Goal: Communication & Community: Share content

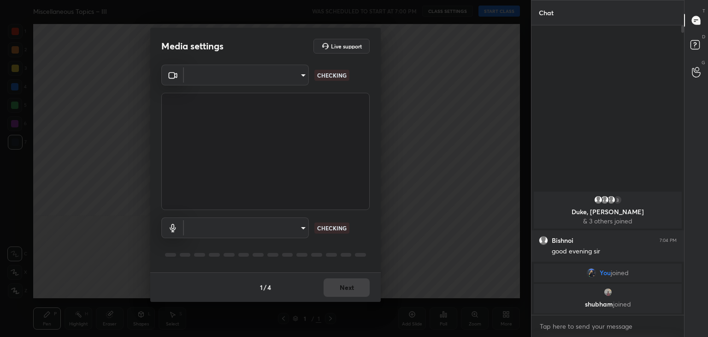
type input "a9fd4f38f379304b0caa4a79f2b732e989e7111bbf315c9f921f4749fc2d4ba3"
type input "default"
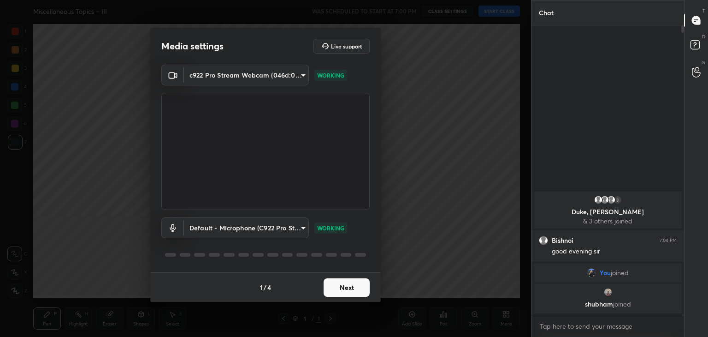
click at [358, 285] on button "Next" at bounding box center [347, 287] width 46 height 18
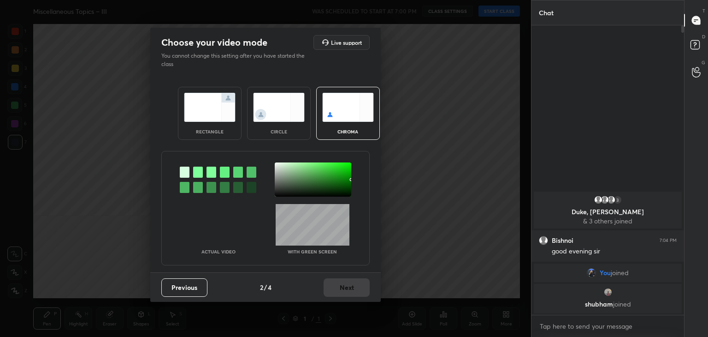
click at [292, 125] on div "circle" at bounding box center [279, 113] width 64 height 53
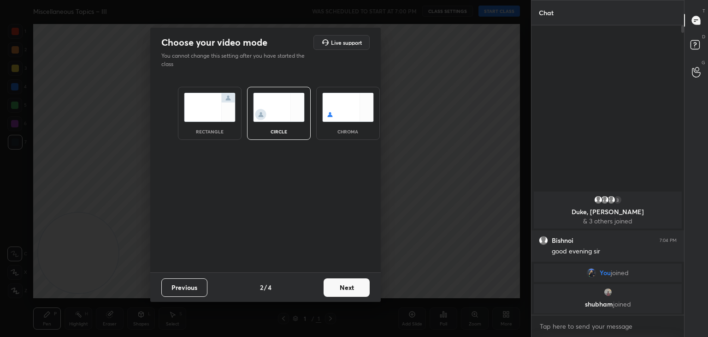
click at [358, 286] on button "Next" at bounding box center [347, 287] width 46 height 18
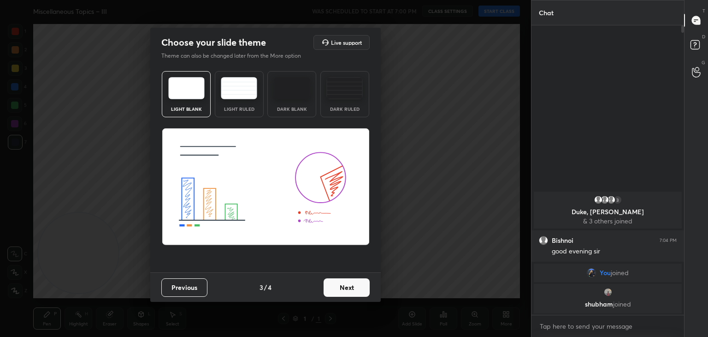
click at [360, 288] on button "Next" at bounding box center [347, 287] width 46 height 18
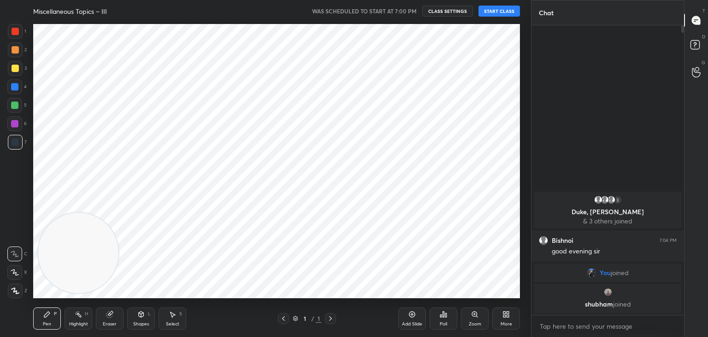
click at [15, 270] on div at bounding box center [14, 272] width 15 height 15
drag, startPoint x: 91, startPoint y: 254, endPoint x: 410, endPoint y: 86, distance: 360.5
click at [205, 182] on video at bounding box center [165, 222] width 80 height 80
drag, startPoint x: 449, startPoint y: 73, endPoint x: 525, endPoint y: 33, distance: 86.2
click at [459, 41] on video at bounding box center [419, 81] width 80 height 80
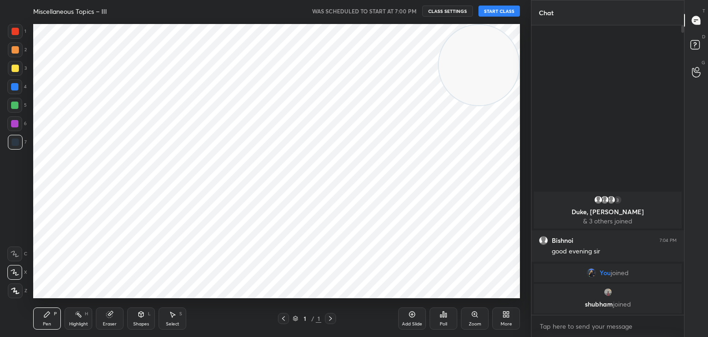
click at [504, 9] on button "START CLASS" at bounding box center [499, 11] width 41 height 11
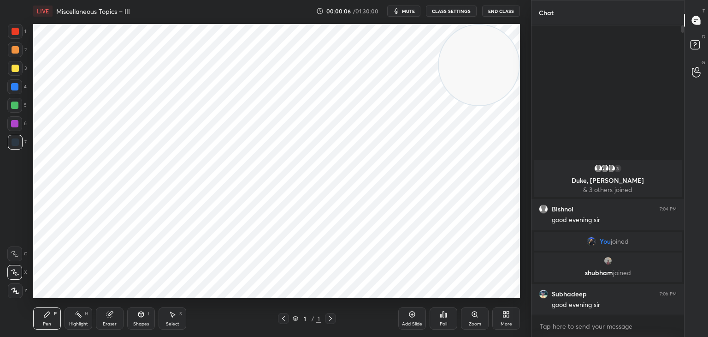
click at [409, 10] on span "mute" at bounding box center [408, 11] width 13 height 6
click at [406, 9] on span "unmute" at bounding box center [408, 11] width 20 height 6
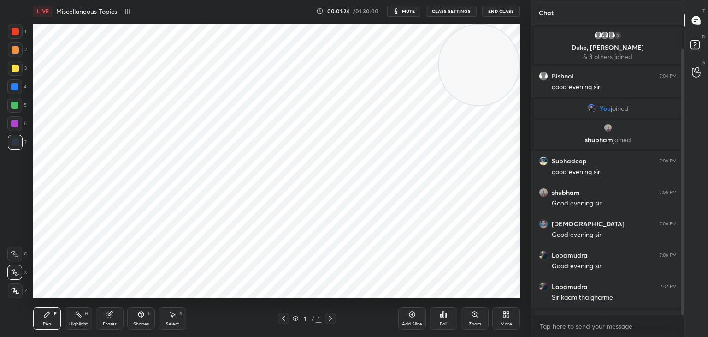
scroll to position [26, 0]
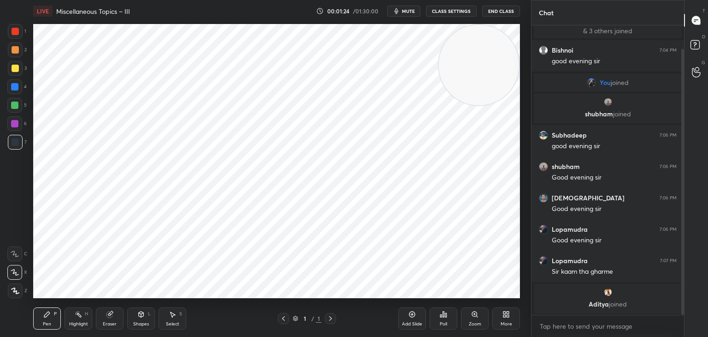
drag, startPoint x: 684, startPoint y: 114, endPoint x: 685, endPoint y: 133, distance: 19.4
click at [685, 133] on div "Chat 3 Duke, [PERSON_NAME] & 3 others joined [PERSON_NAME] 7:04 PM good evening…" at bounding box center [619, 168] width 177 height 337
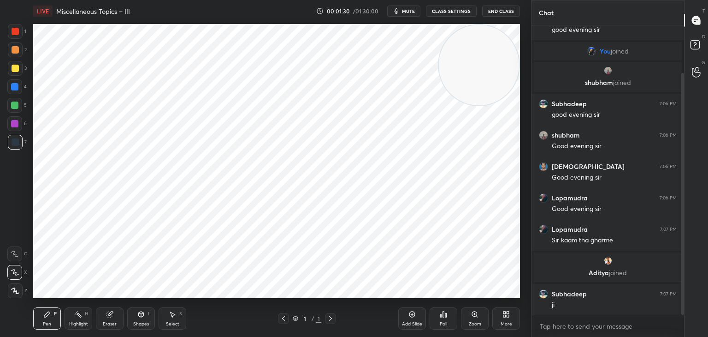
click at [74, 319] on div "Highlight H" at bounding box center [79, 318] width 28 height 22
click at [46, 319] on div "Pen P" at bounding box center [47, 318] width 28 height 22
click at [76, 314] on circle at bounding box center [76, 314] width 1 height 1
drag, startPoint x: 52, startPoint y: 317, endPoint x: 66, endPoint y: 314, distance: 14.1
click at [52, 316] on div "Pen P" at bounding box center [47, 318] width 28 height 22
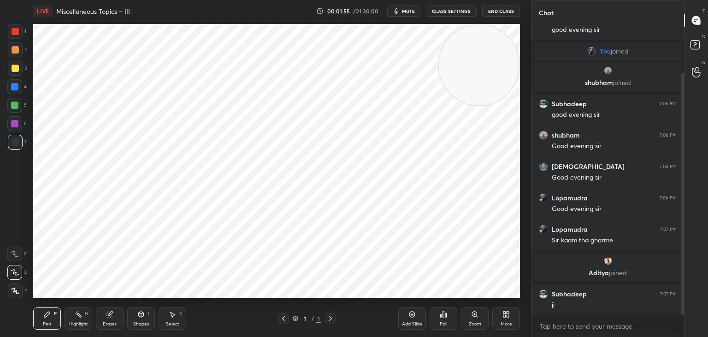
click at [414, 9] on span "mute" at bounding box center [408, 11] width 13 height 6
click at [507, 318] on icon at bounding box center [506, 313] width 7 height 7
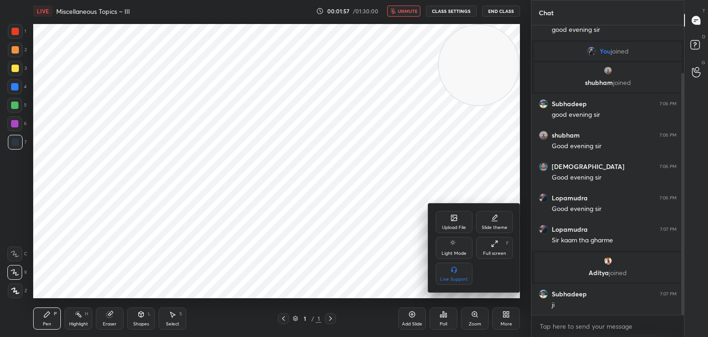
click at [448, 222] on div "Upload File" at bounding box center [454, 222] width 37 height 22
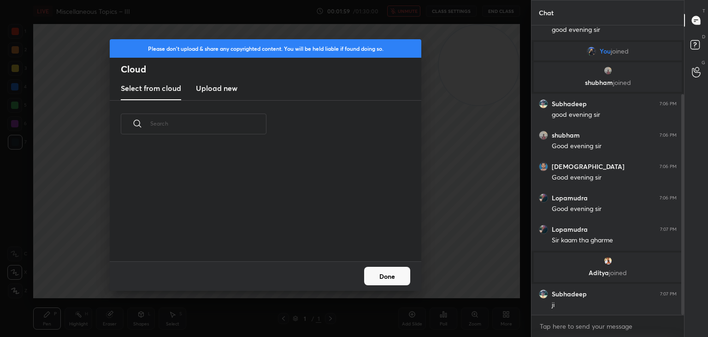
scroll to position [90, 0]
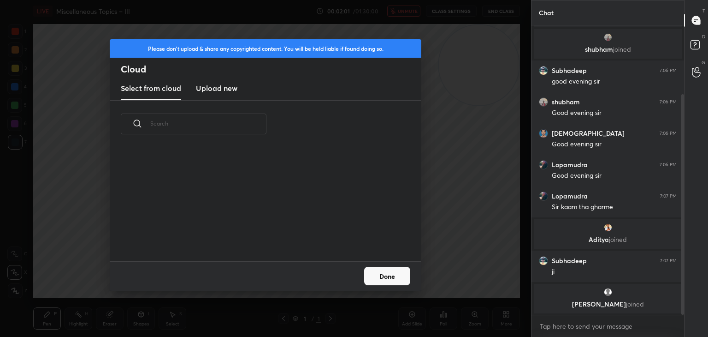
click at [212, 89] on h3 "Upload new" at bounding box center [216, 88] width 41 height 11
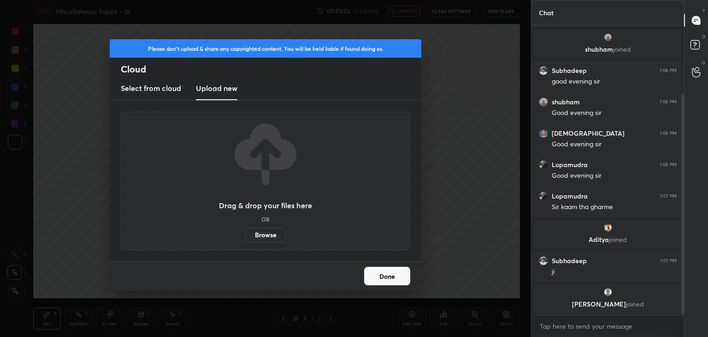
click at [272, 237] on label "Browse" at bounding box center [265, 234] width 41 height 15
click at [245, 237] on input "Browse" at bounding box center [245, 234] width 0 height 15
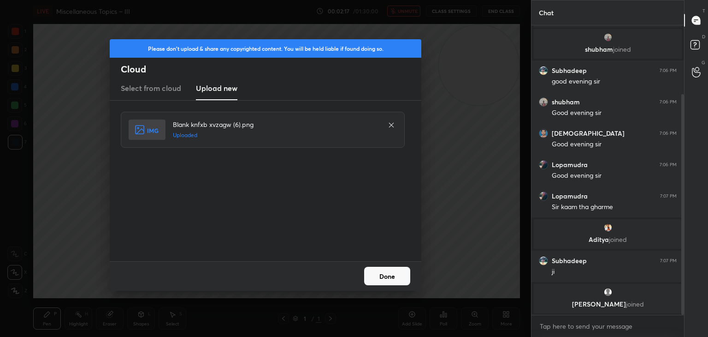
click at [389, 283] on button "Done" at bounding box center [387, 276] width 46 height 18
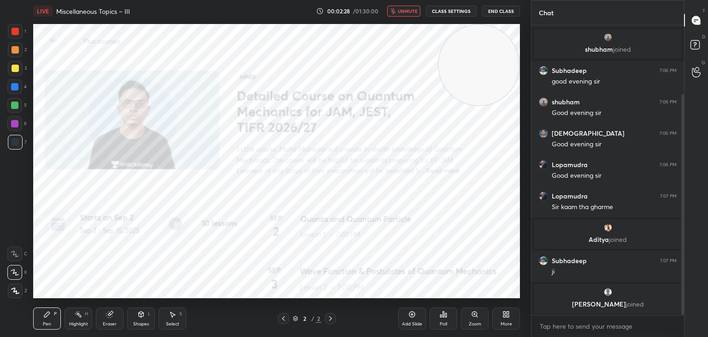
click at [408, 12] on span "unmute" at bounding box center [408, 11] width 20 height 6
click at [567, 324] on textarea at bounding box center [608, 326] width 138 height 15
type textarea "x"
paste textarea "[URL][DOMAIN_NAME]"
type textarea "[URL][DOMAIN_NAME]"
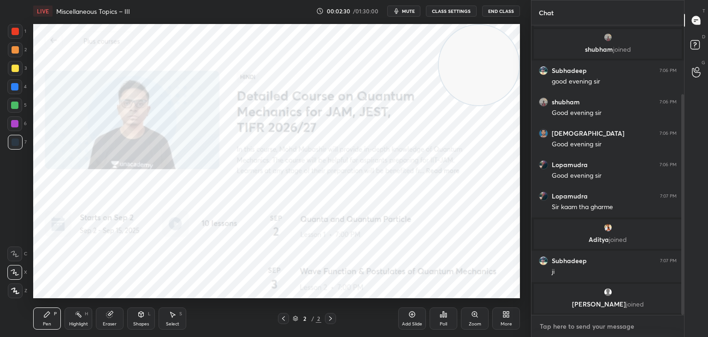
type textarea "x"
type textarea "[URL][DOMAIN_NAME]"
type textarea "x"
click at [668, 325] on icon at bounding box center [669, 325] width 7 height 7
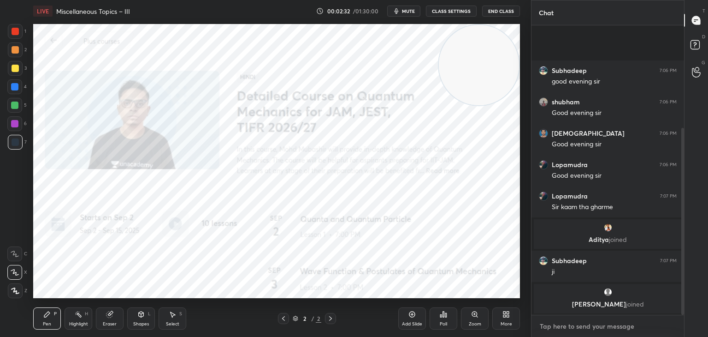
scroll to position [159, 0]
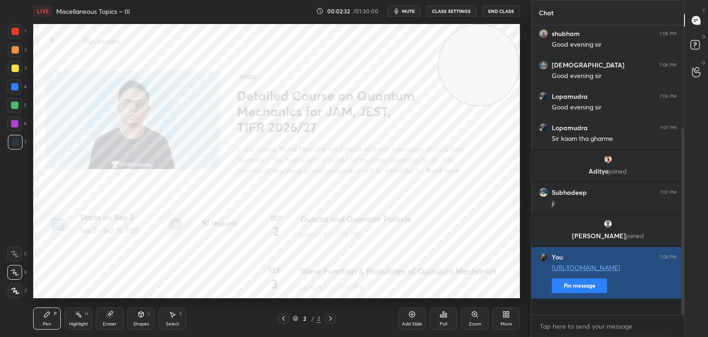
click at [583, 293] on button "Pin message" at bounding box center [579, 285] width 55 height 15
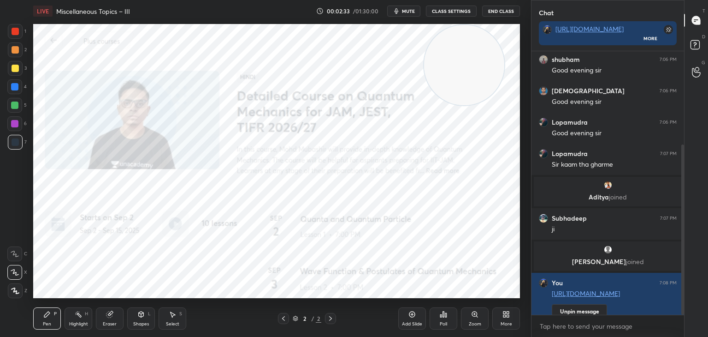
drag, startPoint x: 465, startPoint y: 71, endPoint x: 279, endPoint y: 75, distance: 186.3
click at [424, 72] on video at bounding box center [464, 65] width 80 height 80
drag, startPoint x: 262, startPoint y: 59, endPoint x: 12, endPoint y: 30, distance: 252.0
click at [17, 27] on div "1 2 3 4 5 6 7 C X Z C X Z E E Erase all H H LIVE Miscellaneous Topics – III 00:…" at bounding box center [262, 168] width 524 height 337
drag, startPoint x: 18, startPoint y: 27, endPoint x: 107, endPoint y: 43, distance: 89.6
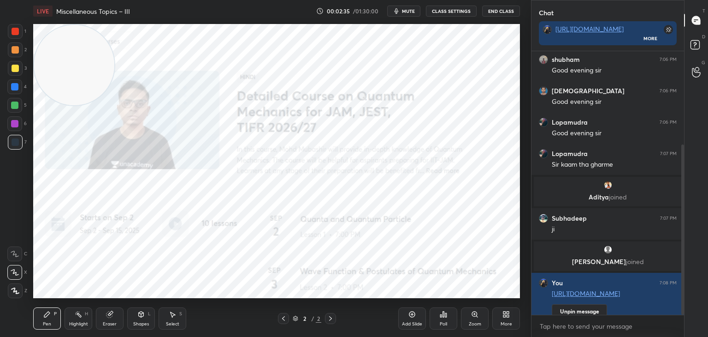
click at [17, 27] on div at bounding box center [15, 31] width 15 height 15
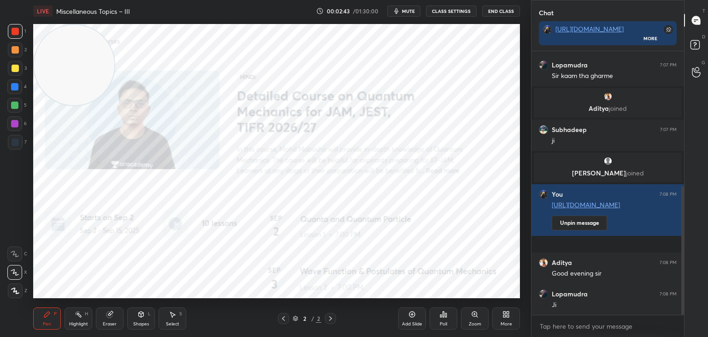
scroll to position [278, 0]
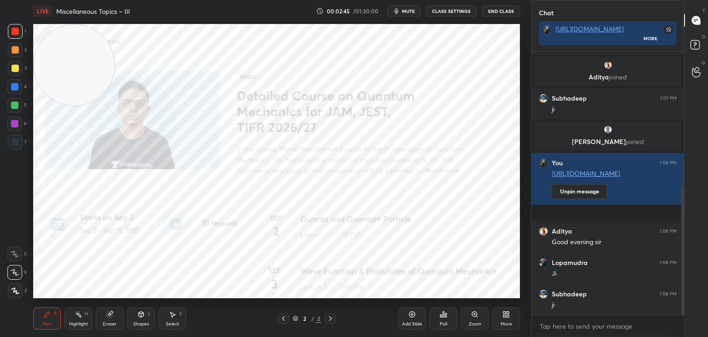
click at [11, 124] on div at bounding box center [14, 123] width 7 height 7
click at [16, 104] on div at bounding box center [14, 104] width 7 height 7
drag, startPoint x: 72, startPoint y: 321, endPoint x: 79, endPoint y: 314, distance: 10.1
click at [71, 320] on div "Highlight H" at bounding box center [79, 318] width 28 height 22
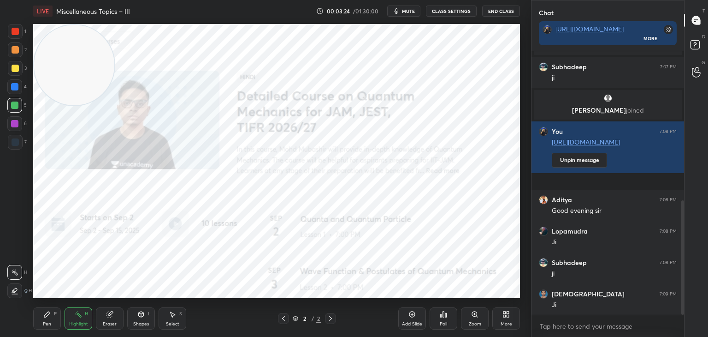
scroll to position [343, 0]
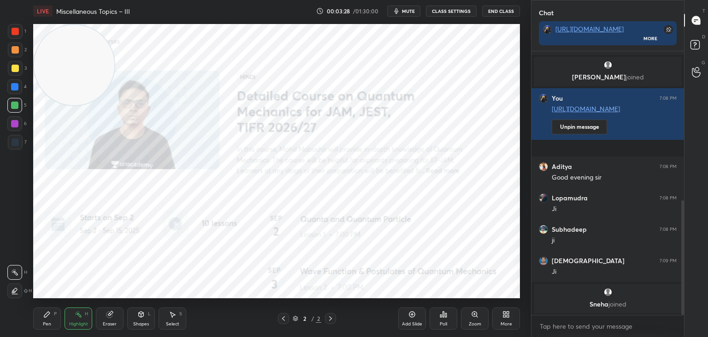
click at [408, 10] on span "mute" at bounding box center [408, 11] width 13 height 6
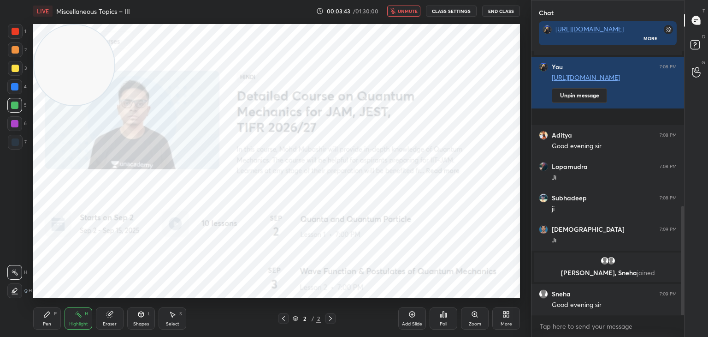
click at [406, 10] on span "unmute" at bounding box center [408, 11] width 20 height 6
click at [410, 10] on span "mute" at bounding box center [408, 11] width 13 height 6
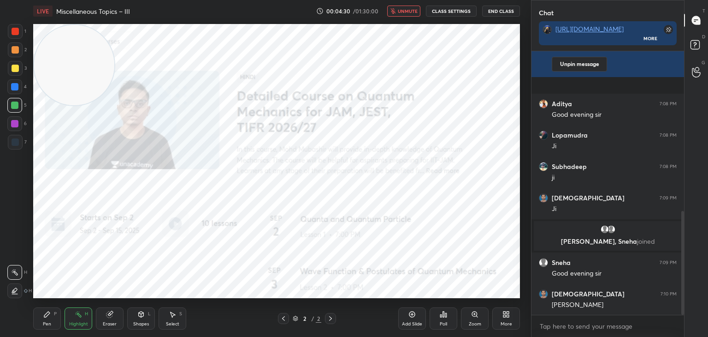
click at [406, 9] on span "unmute" at bounding box center [408, 11] width 20 height 6
click at [509, 318] on icon at bounding box center [506, 313] width 7 height 7
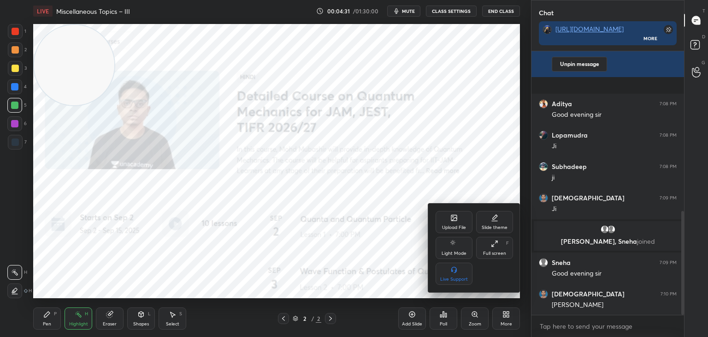
click at [458, 225] on div "Upload File" at bounding box center [454, 227] width 24 height 5
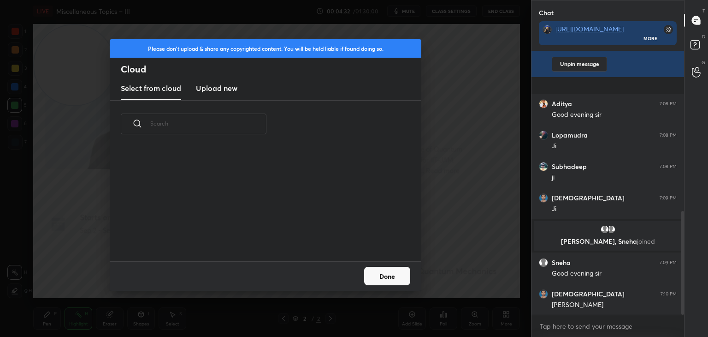
scroll to position [113, 296]
click at [214, 82] on new "Upload new" at bounding box center [216, 88] width 41 height 23
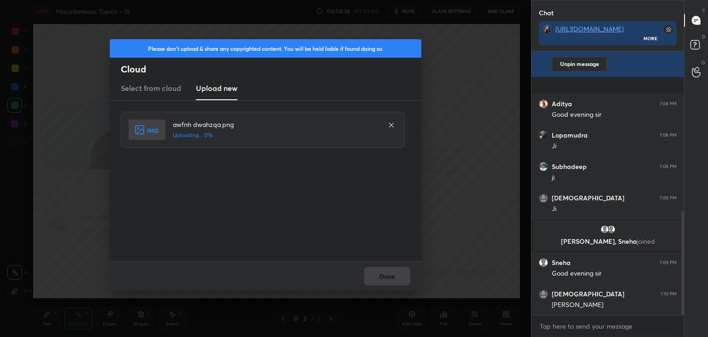
scroll to position [445, 0]
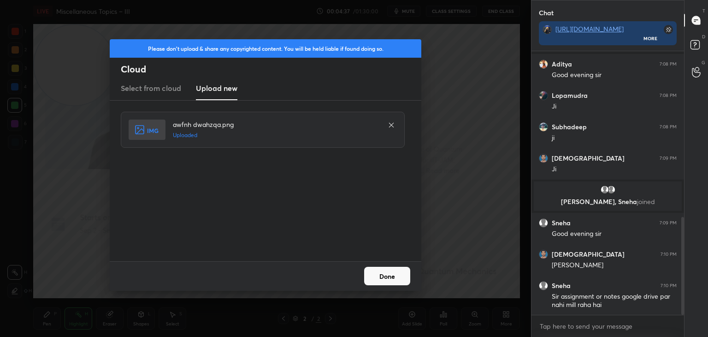
click at [398, 274] on button "Done" at bounding box center [387, 276] width 46 height 18
click at [398, 275] on button "Done" at bounding box center [387, 276] width 46 height 18
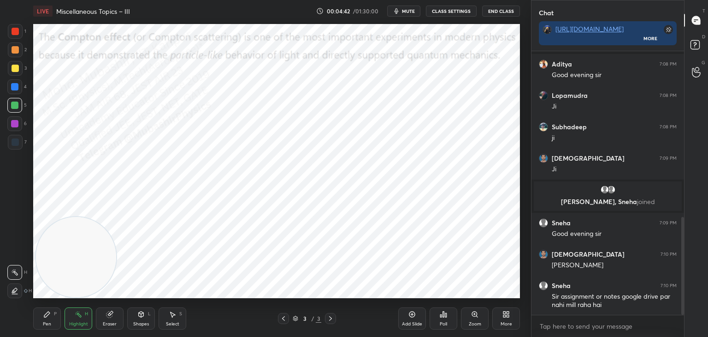
drag, startPoint x: 79, startPoint y: 59, endPoint x: 98, endPoint y: 277, distance: 219.4
click at [81, 287] on video at bounding box center [76, 257] width 80 height 80
click at [100, 324] on div "Eraser" at bounding box center [110, 318] width 28 height 22
click at [80, 316] on rect at bounding box center [79, 315] width 5 height 5
click at [46, 316] on icon at bounding box center [46, 313] width 7 height 7
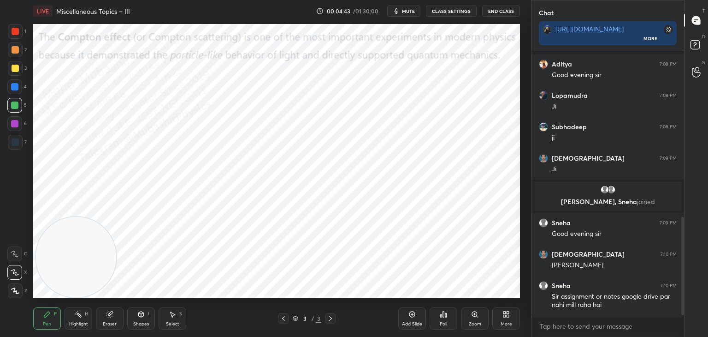
click at [76, 320] on div "Highlight H" at bounding box center [79, 318] width 28 height 22
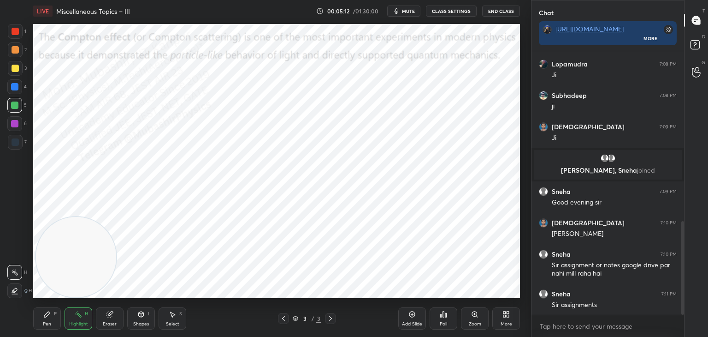
click at [284, 317] on icon at bounding box center [283, 318] width 3 height 5
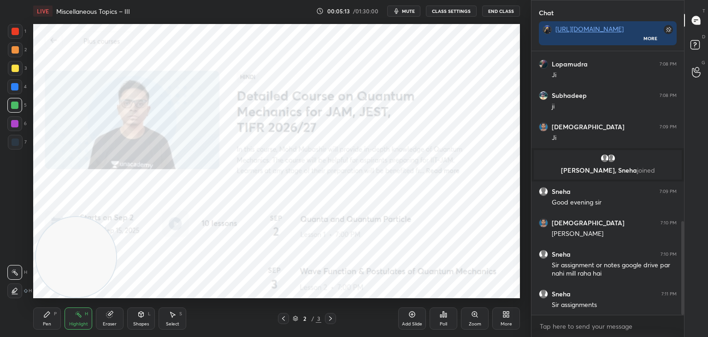
click at [286, 318] on icon at bounding box center [283, 317] width 7 height 7
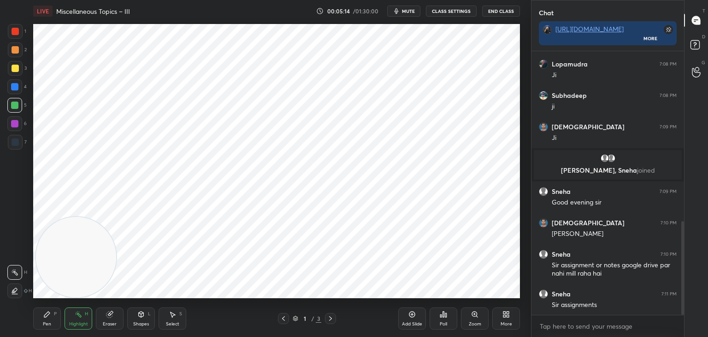
click at [334, 316] on div at bounding box center [330, 318] width 11 height 11
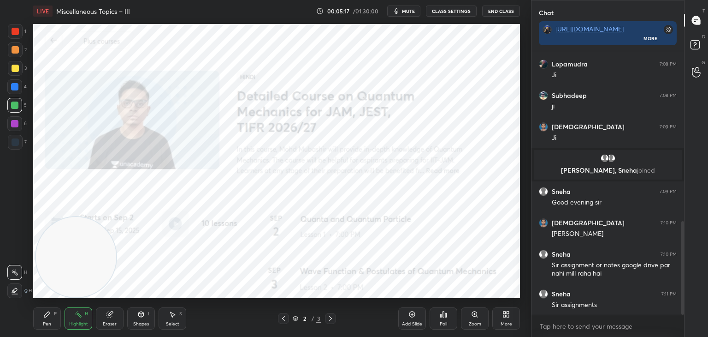
click at [330, 318] on icon at bounding box center [330, 317] width 7 height 7
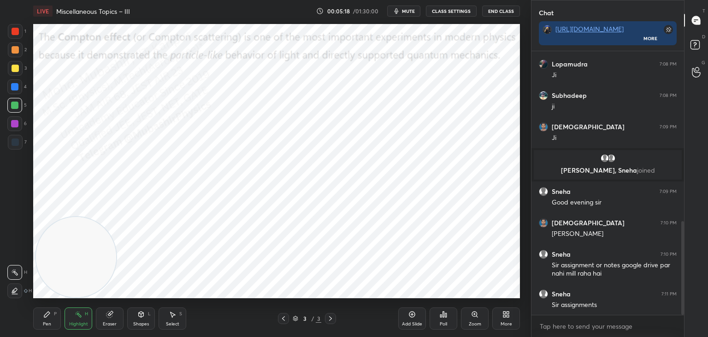
click at [283, 318] on icon at bounding box center [283, 318] width 3 height 5
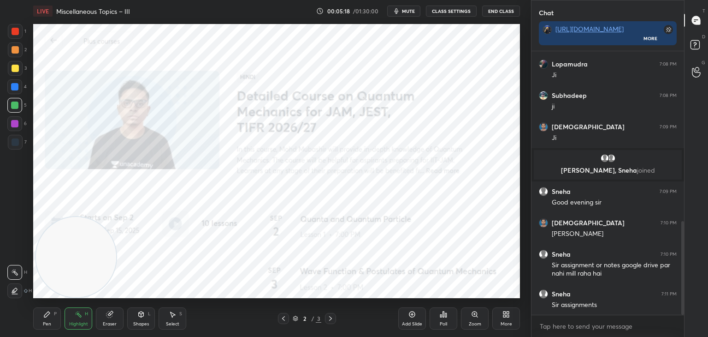
scroll to position [486, 0]
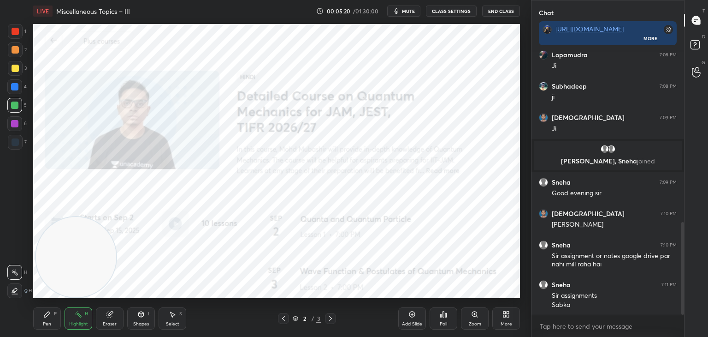
click at [328, 320] on icon at bounding box center [330, 317] width 7 height 7
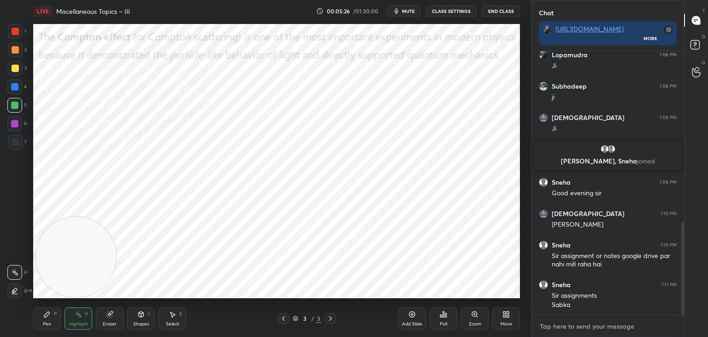
type textarea "x"
click at [568, 326] on textarea at bounding box center [608, 326] width 138 height 15
paste textarea "[URL][DOMAIN_NAME]"
type textarea "[URL][DOMAIN_NAME]"
type textarea "x"
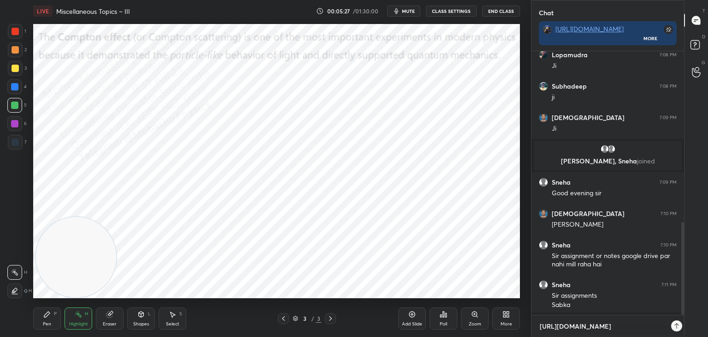
scroll to position [184, 150]
type textarea "[URL][DOMAIN_NAME]"
type textarea "x"
click at [674, 327] on div at bounding box center [669, 325] width 11 height 11
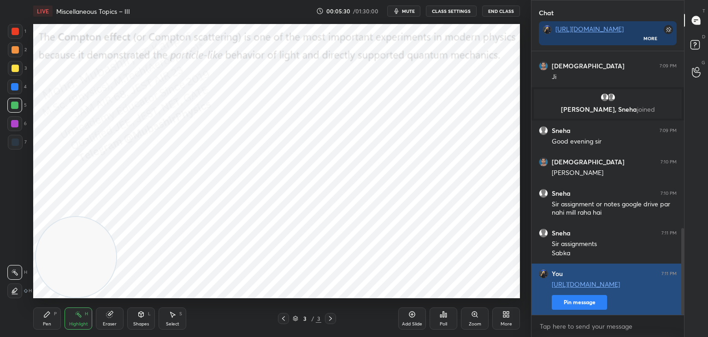
click at [579, 305] on button "Pin message" at bounding box center [579, 302] width 55 height 15
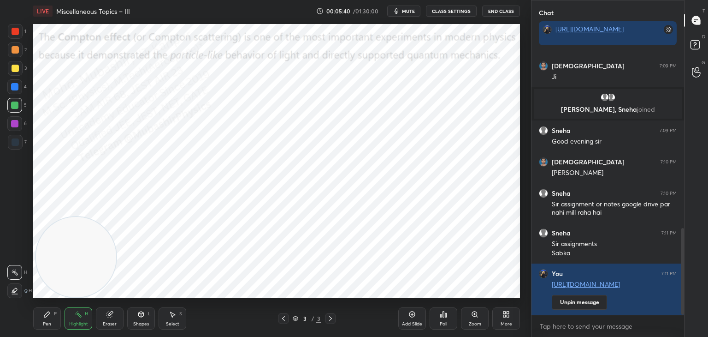
click at [46, 315] on icon at bounding box center [47, 314] width 6 height 6
click at [12, 69] on div at bounding box center [15, 68] width 7 height 7
click at [10, 48] on div at bounding box center [15, 49] width 15 height 15
click at [13, 104] on div at bounding box center [14, 104] width 7 height 7
click at [15, 85] on div at bounding box center [14, 86] width 7 height 7
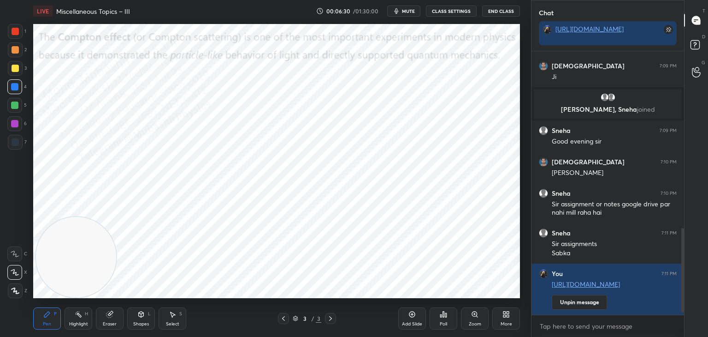
scroll to position [569, 0]
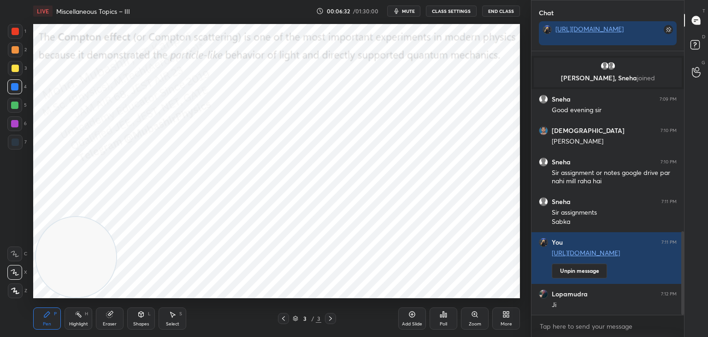
click at [499, 318] on div "More" at bounding box center [506, 318] width 28 height 22
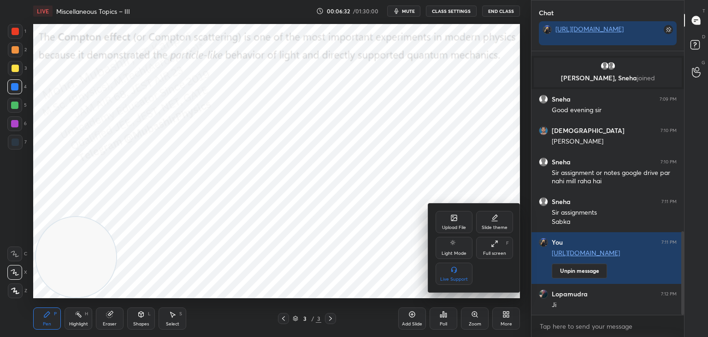
click at [450, 215] on div "Upload File" at bounding box center [454, 222] width 37 height 22
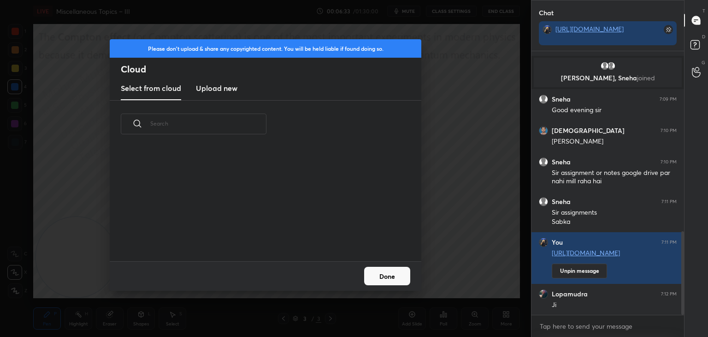
scroll to position [113, 296]
drag, startPoint x: 225, startPoint y: 78, endPoint x: 223, endPoint y: 88, distance: 10.0
click at [225, 82] on new "Upload new" at bounding box center [216, 88] width 41 height 23
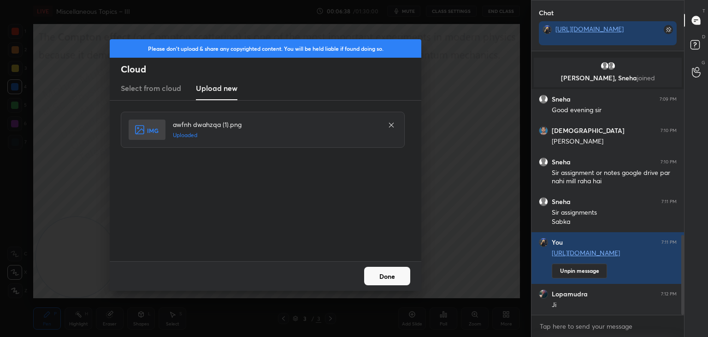
scroll to position [609, 0]
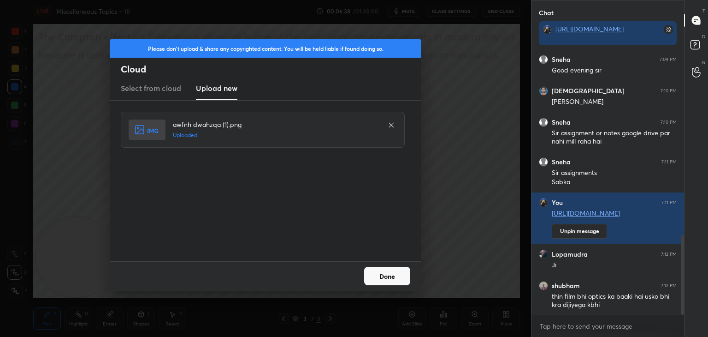
click at [398, 280] on button "Done" at bounding box center [387, 276] width 46 height 18
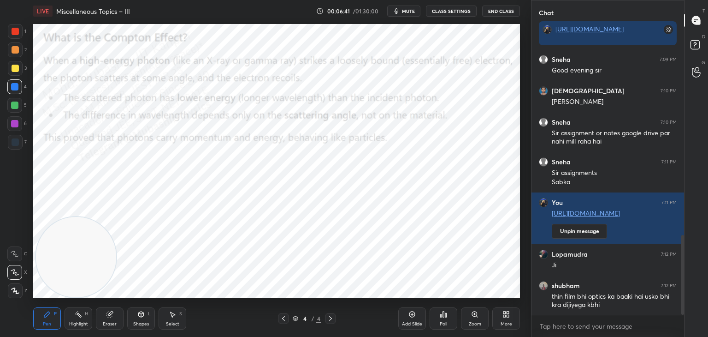
click at [76, 316] on icon at bounding box center [78, 313] width 7 height 7
click at [67, 292] on video at bounding box center [76, 257] width 80 height 80
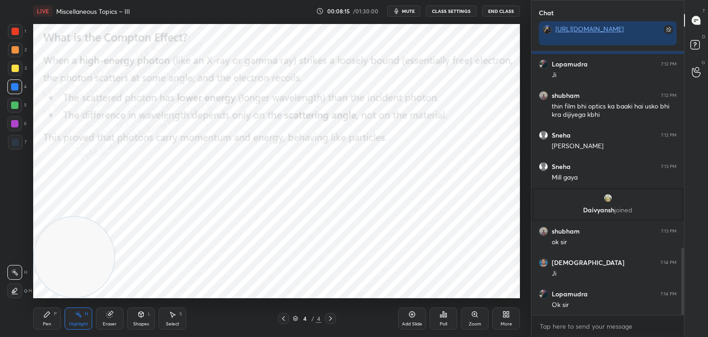
scroll to position [772, 0]
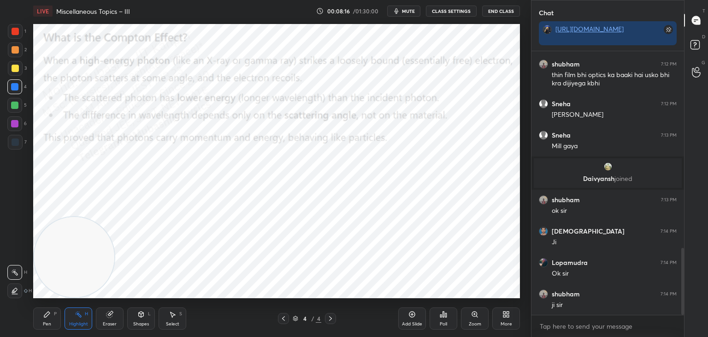
click at [52, 316] on div "Pen P" at bounding box center [47, 318] width 28 height 22
drag, startPoint x: 11, startPoint y: 35, endPoint x: 32, endPoint y: 31, distance: 21.5
click at [13, 33] on div at bounding box center [15, 31] width 15 height 15
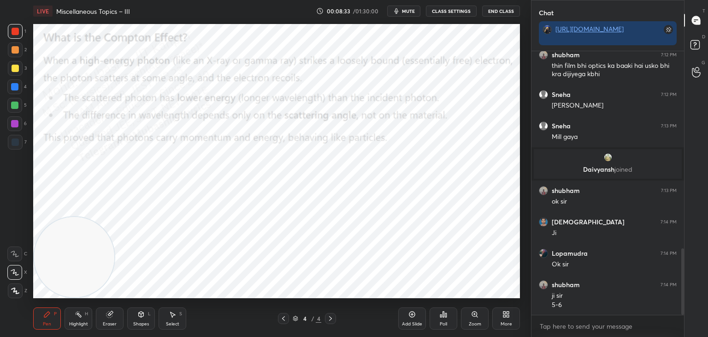
click at [13, 144] on div at bounding box center [15, 141] width 7 height 7
click at [696, 45] on icon at bounding box center [694, 44] width 3 height 4
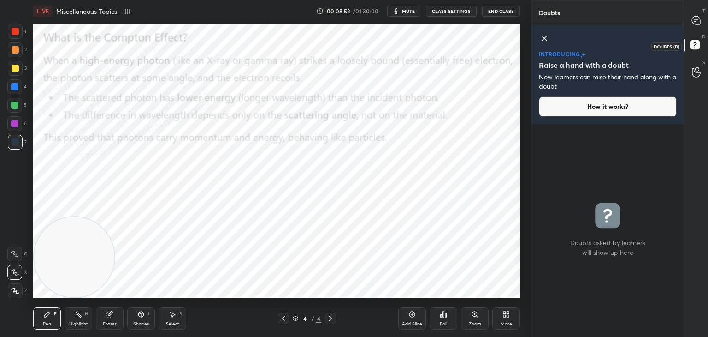
click at [699, 20] on icon at bounding box center [696, 20] width 8 height 8
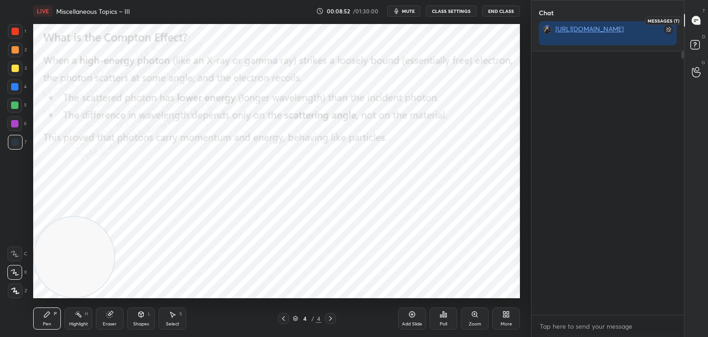
scroll to position [261, 150]
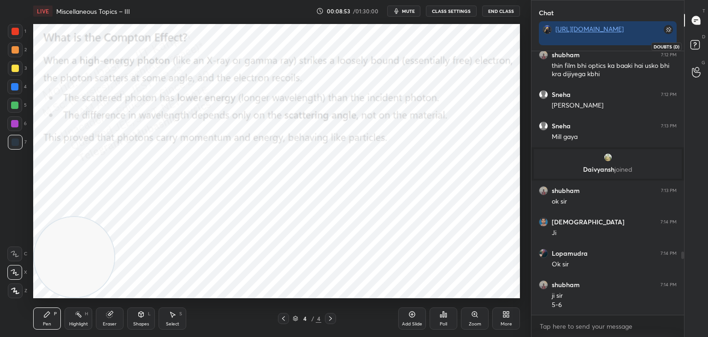
click at [695, 49] on icon at bounding box center [696, 46] width 17 height 17
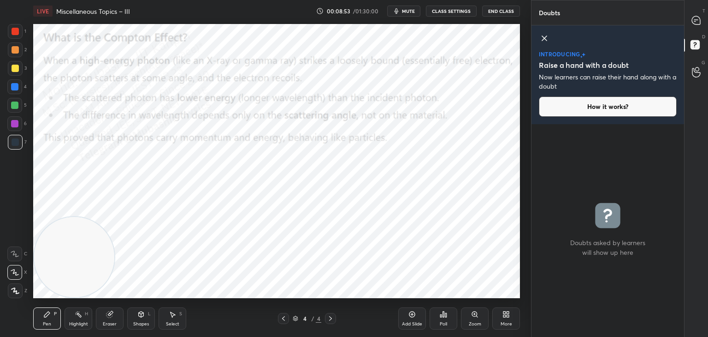
scroll to position [210, 150]
click at [544, 42] on icon at bounding box center [544, 38] width 11 height 11
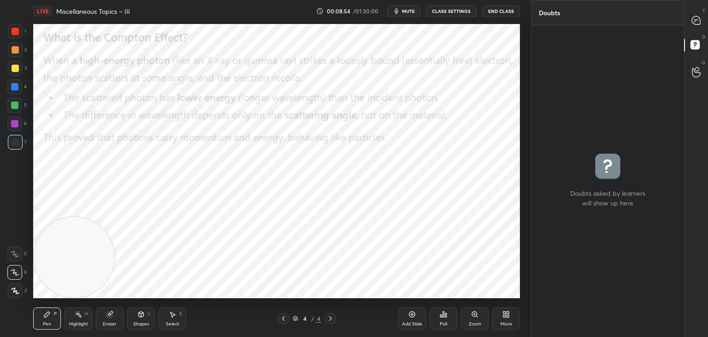
click at [694, 14] on div at bounding box center [696, 20] width 18 height 17
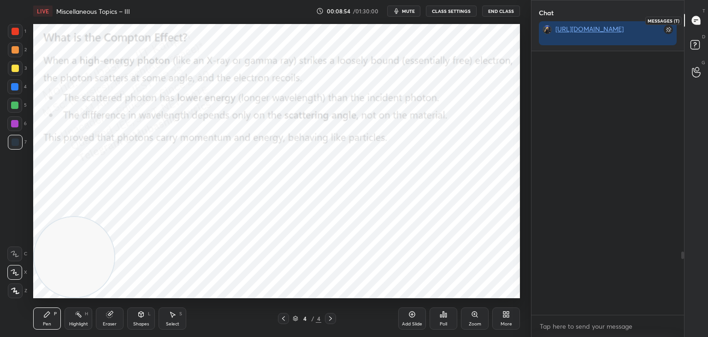
scroll to position [261, 150]
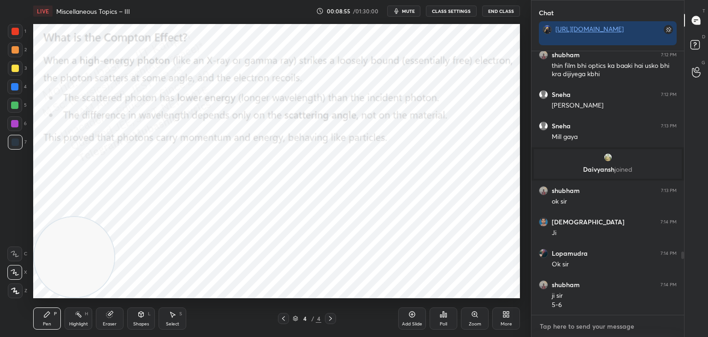
click at [586, 323] on textarea at bounding box center [608, 326] width 138 height 15
click at [588, 327] on textarea at bounding box center [608, 326] width 138 height 15
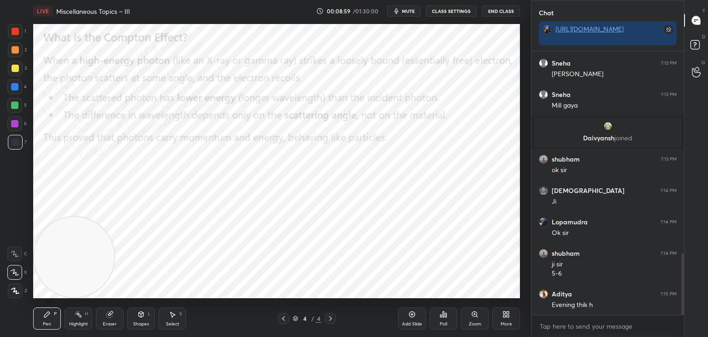
drag, startPoint x: 682, startPoint y: 254, endPoint x: 681, endPoint y: 290, distance: 36.5
click at [681, 292] on div at bounding box center [682, 182] width 6 height 263
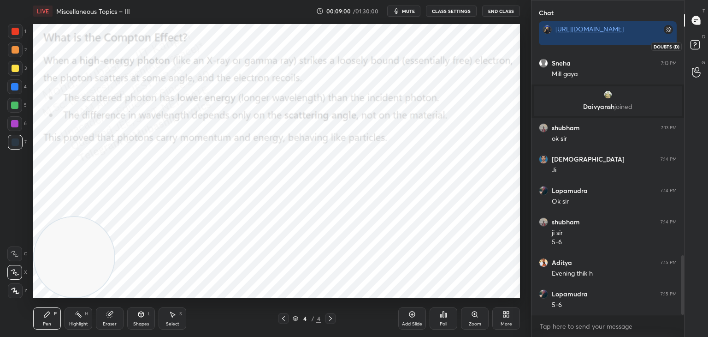
click at [697, 43] on rect at bounding box center [695, 45] width 9 height 9
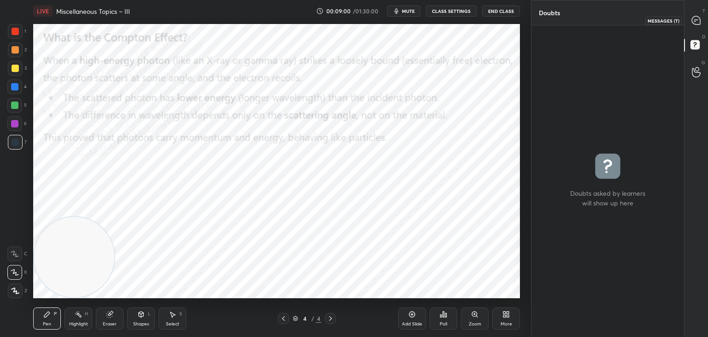
click at [696, 21] on icon at bounding box center [696, 20] width 8 height 8
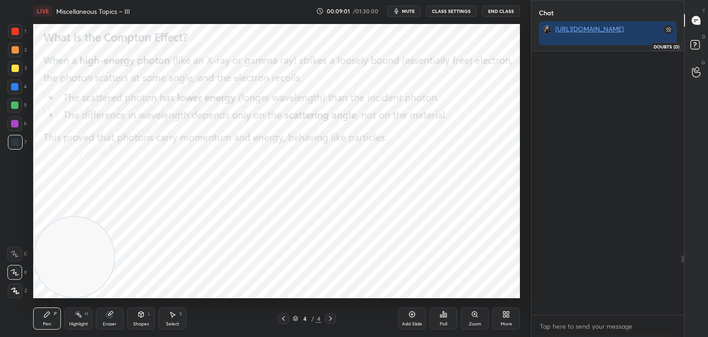
scroll to position [261, 150]
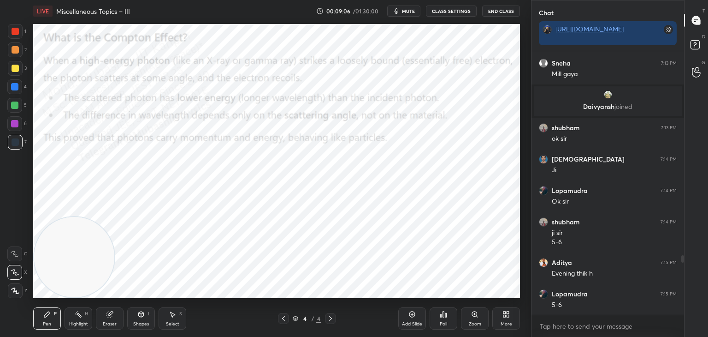
drag, startPoint x: 12, startPoint y: 127, endPoint x: 22, endPoint y: 127, distance: 10.6
click at [11, 127] on div at bounding box center [14, 123] width 15 height 15
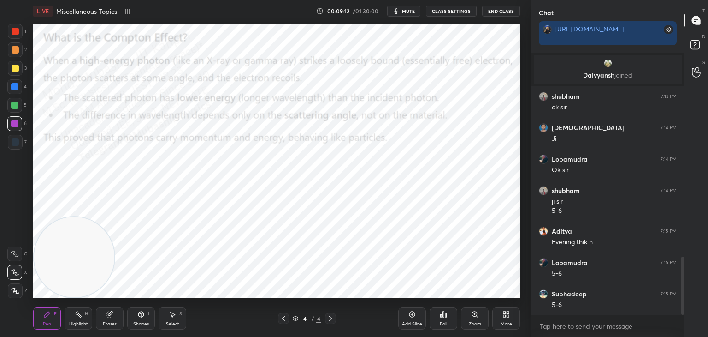
click at [13, 104] on div at bounding box center [14, 104] width 7 height 7
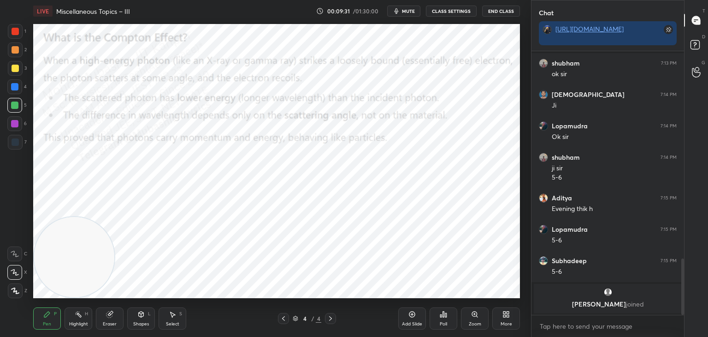
click at [13, 49] on div at bounding box center [15, 49] width 7 height 7
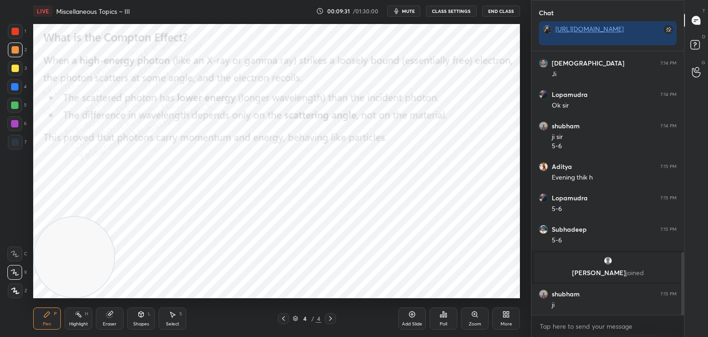
scroll to position [841, 0]
click at [104, 308] on div "Eraser" at bounding box center [110, 318] width 28 height 22
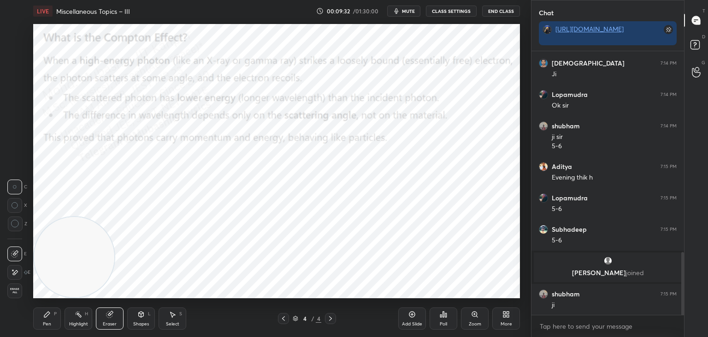
scroll to position [872, 0]
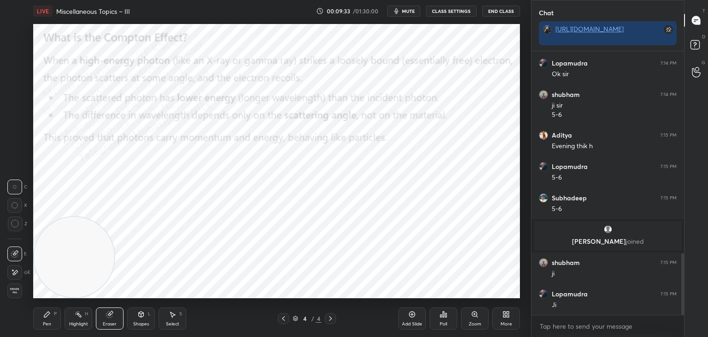
click at [11, 290] on span "Erase all" at bounding box center [15, 290] width 14 height 6
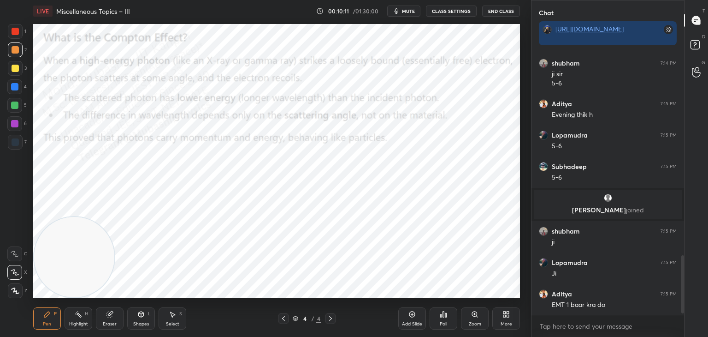
scroll to position [935, 0]
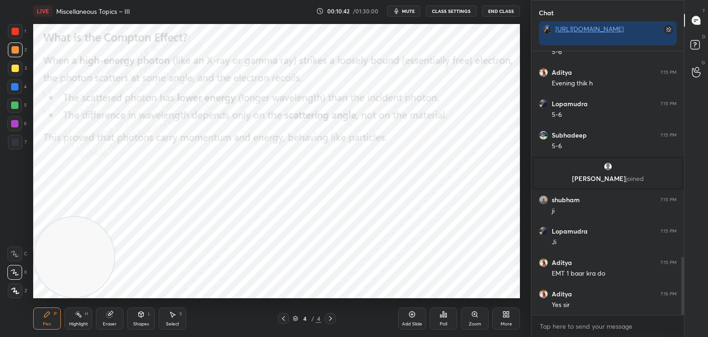
drag, startPoint x: 15, startPoint y: 76, endPoint x: 22, endPoint y: 82, distance: 9.5
click at [18, 82] on div "1 2 3 4 5 6 7" at bounding box center [16, 88] width 19 height 129
click at [16, 88] on div at bounding box center [14, 86] width 7 height 7
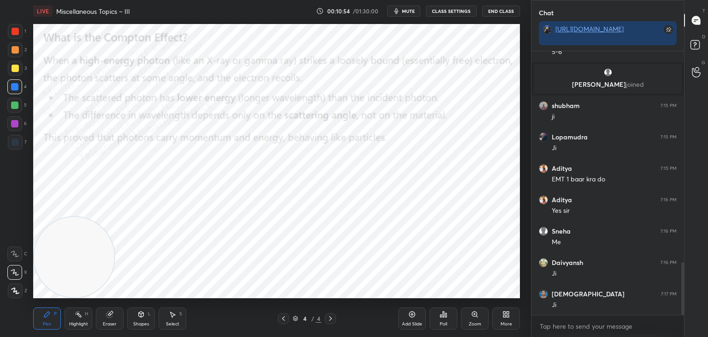
scroll to position [1060, 0]
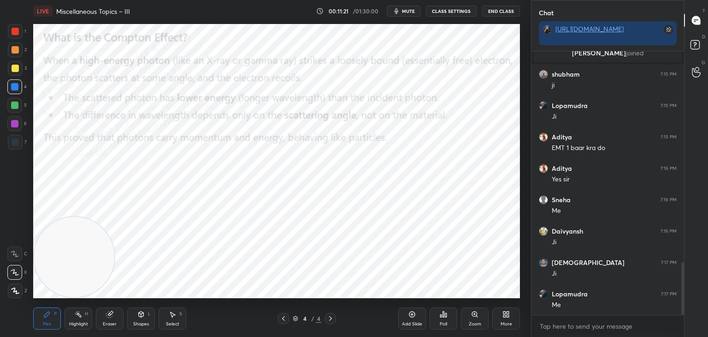
click at [19, 49] on div at bounding box center [15, 49] width 15 height 15
drag, startPoint x: 16, startPoint y: 28, endPoint x: 25, endPoint y: 30, distance: 9.4
click at [16, 29] on div at bounding box center [15, 31] width 7 height 7
click at [15, 84] on div at bounding box center [14, 86] width 7 height 7
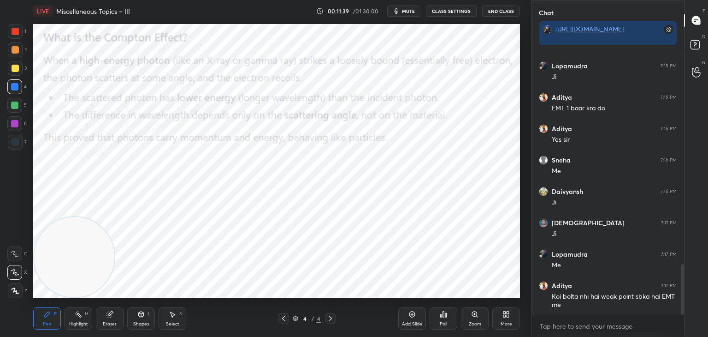
click at [75, 314] on icon at bounding box center [78, 313] width 7 height 7
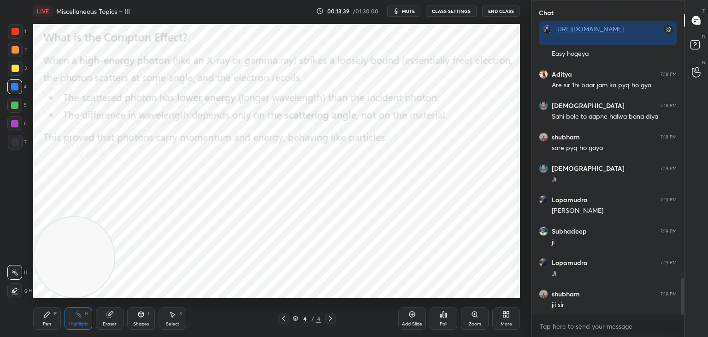
scroll to position [1610, 0]
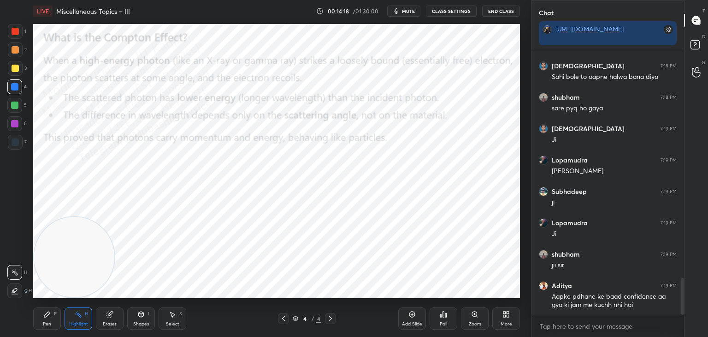
drag, startPoint x: 261, startPoint y: 237, endPoint x: 296, endPoint y: 219, distance: 39.2
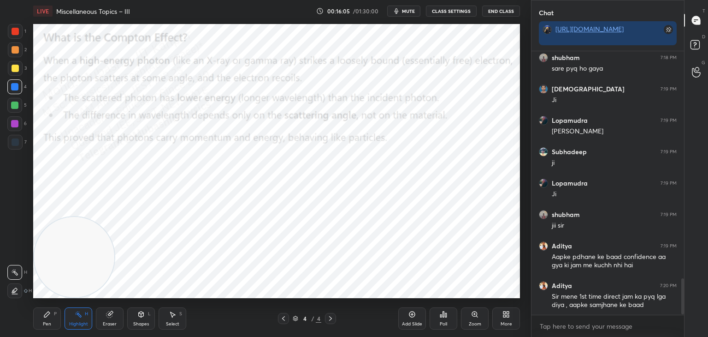
scroll to position [1689, 0]
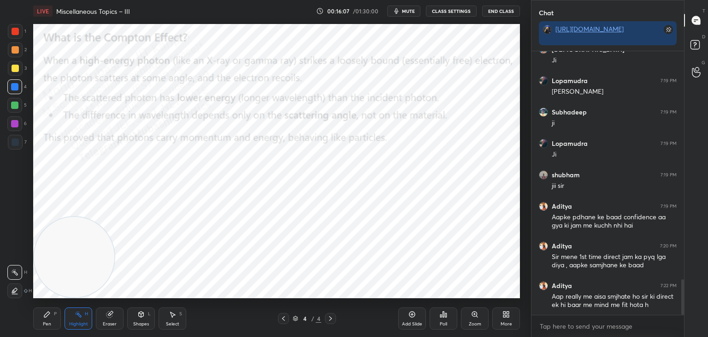
drag, startPoint x: 412, startPoint y: 10, endPoint x: 411, endPoint y: 4, distance: 5.6
click at [412, 9] on span "mute" at bounding box center [408, 11] width 13 height 6
drag, startPoint x: 414, startPoint y: 7, endPoint x: 410, endPoint y: 23, distance: 16.1
click at [413, 8] on button "unmute" at bounding box center [403, 11] width 33 height 11
drag, startPoint x: 50, startPoint y: 325, endPoint x: 48, endPoint y: 266, distance: 59.0
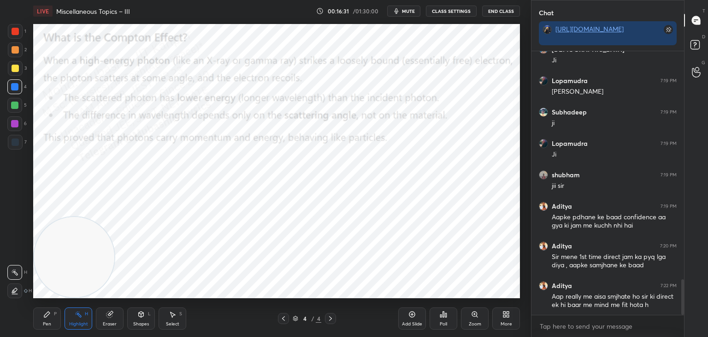
click at [50, 325] on div "Pen" at bounding box center [47, 323] width 8 height 5
drag, startPoint x: 15, startPoint y: 71, endPoint x: 27, endPoint y: 74, distance: 12.3
click at [17, 71] on div at bounding box center [15, 68] width 7 height 7
drag, startPoint x: 12, startPoint y: 126, endPoint x: 27, endPoint y: 125, distance: 15.7
click at [13, 128] on div at bounding box center [14, 123] width 15 height 15
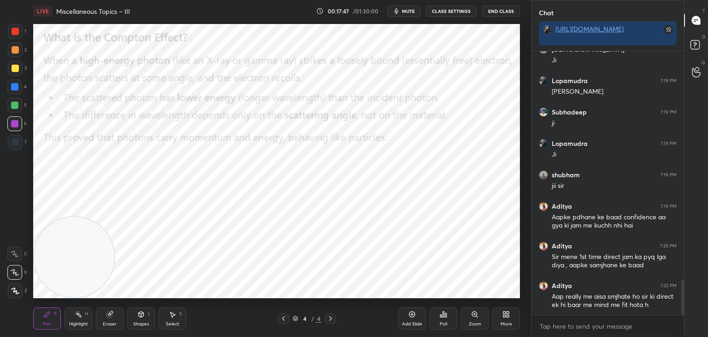
click at [18, 102] on div at bounding box center [14, 105] width 15 height 15
drag, startPoint x: 13, startPoint y: 124, endPoint x: 19, endPoint y: 124, distance: 5.6
click at [14, 124] on div at bounding box center [14, 123] width 7 height 7
drag, startPoint x: 17, startPoint y: 54, endPoint x: 26, endPoint y: 56, distance: 9.9
click at [15, 53] on div at bounding box center [15, 49] width 15 height 15
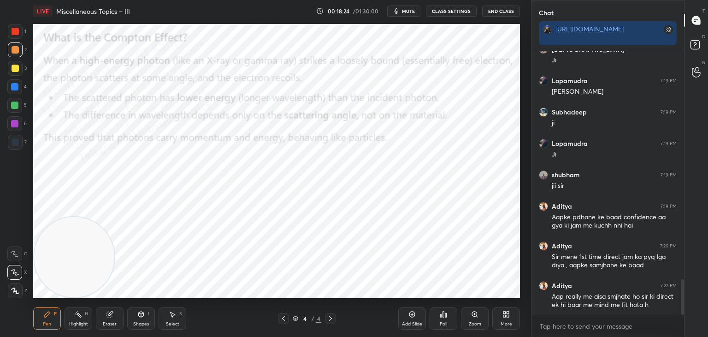
click at [85, 318] on div "Highlight H" at bounding box center [79, 318] width 28 height 22
click at [508, 317] on icon at bounding box center [508, 315] width 2 height 2
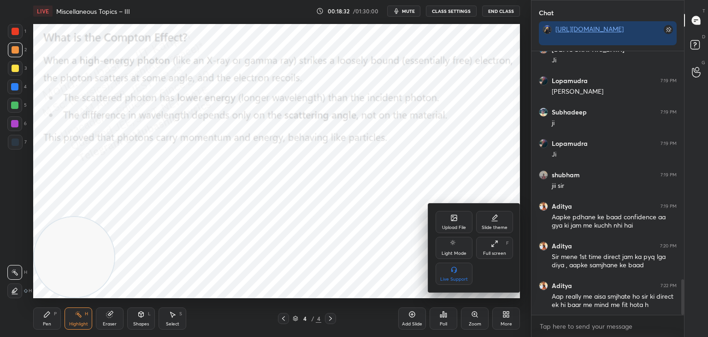
click at [452, 211] on div "Upload File" at bounding box center [454, 222] width 37 height 22
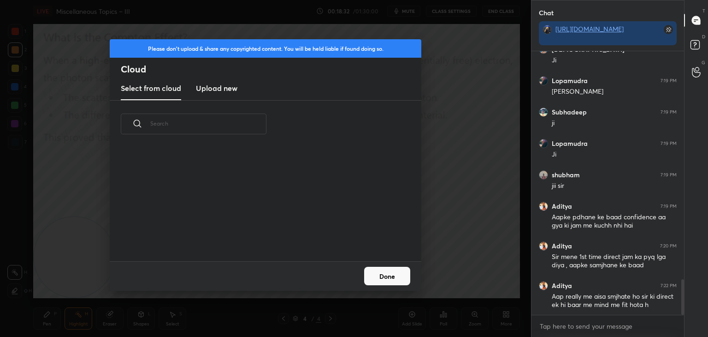
scroll to position [113, 296]
click at [205, 83] on h3 "Upload new" at bounding box center [216, 88] width 41 height 11
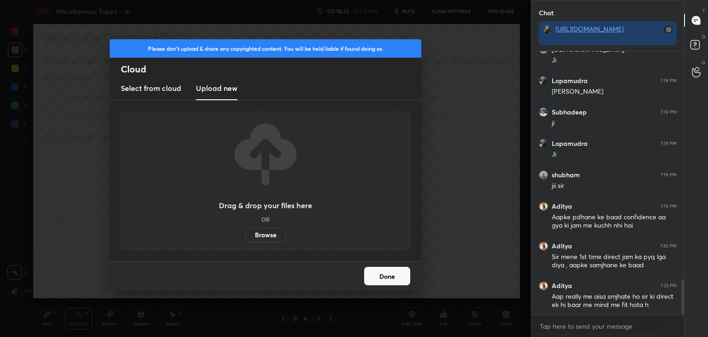
click at [273, 235] on label "Browse" at bounding box center [265, 234] width 41 height 15
click at [245, 235] on input "Browse" at bounding box center [245, 234] width 0 height 15
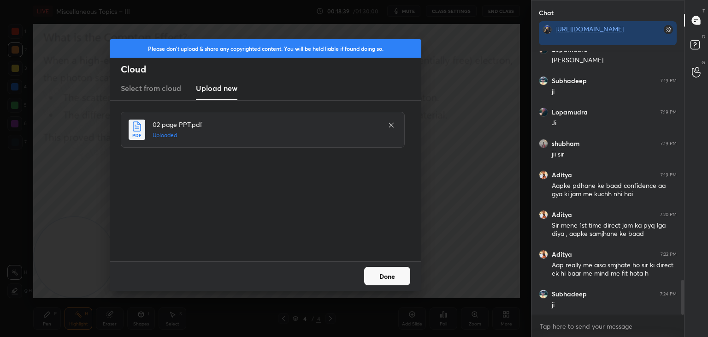
click at [393, 277] on button "Done" at bounding box center [387, 276] width 46 height 18
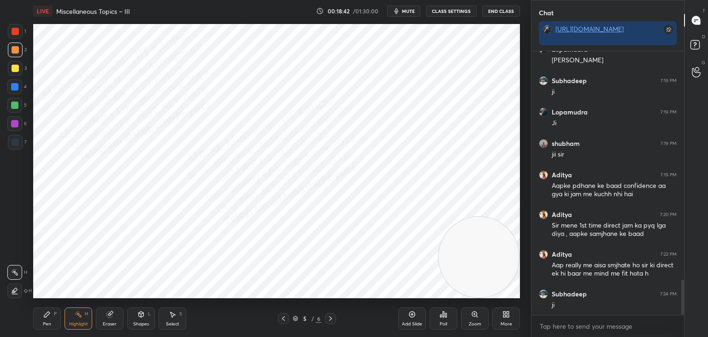
drag, startPoint x: 101, startPoint y: 246, endPoint x: 511, endPoint y: 251, distance: 409.9
click at [521, 253] on div "Setting up your live class Poll for secs No correct answer Start poll" at bounding box center [277, 161] width 494 height 278
click at [49, 321] on div "Pen" at bounding box center [47, 323] width 8 height 5
click at [12, 79] on div "1 2 3 4 5 6 7" at bounding box center [16, 88] width 19 height 129
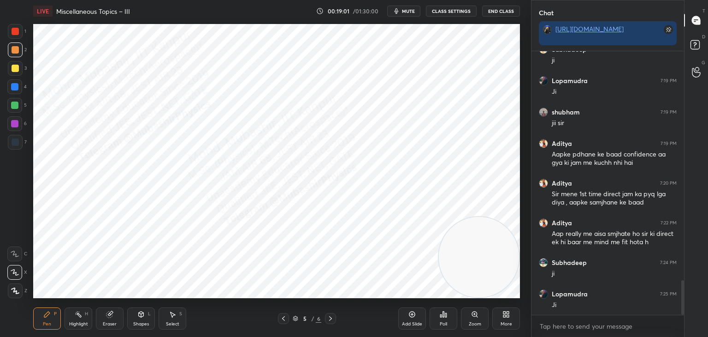
drag, startPoint x: 109, startPoint y: 327, endPoint x: 98, endPoint y: 325, distance: 10.9
click at [106, 327] on div "Eraser" at bounding box center [110, 318] width 28 height 22
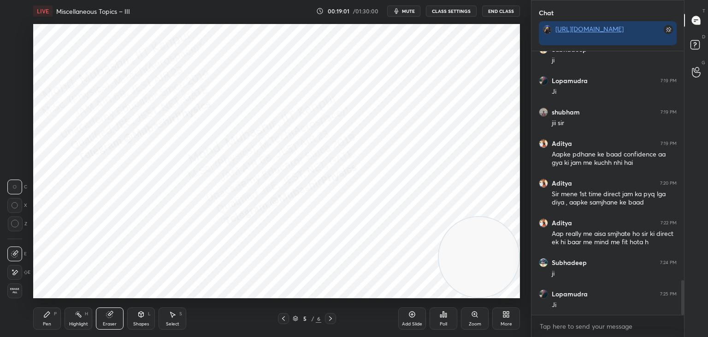
click at [17, 290] on span "Erase all" at bounding box center [15, 290] width 14 height 6
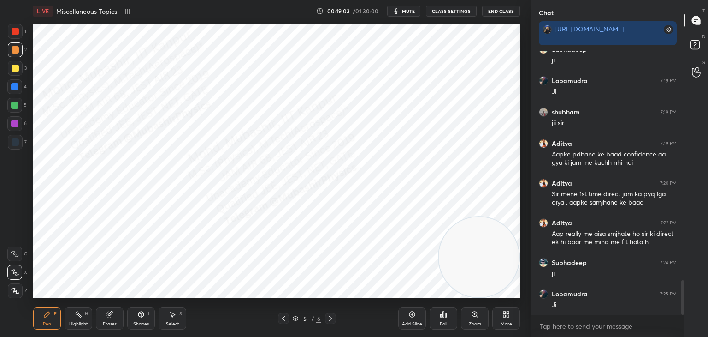
click at [13, 91] on div at bounding box center [14, 86] width 15 height 15
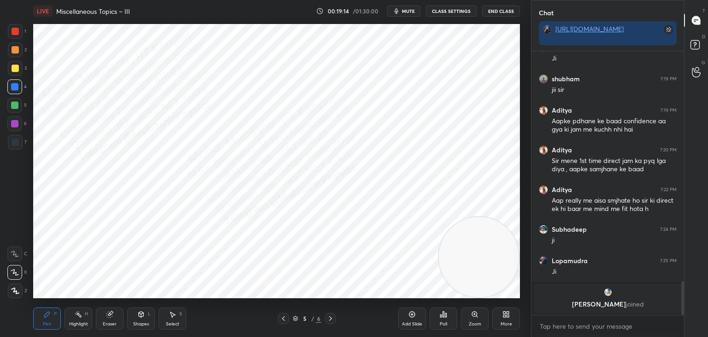
click at [406, 16] on button "mute" at bounding box center [403, 11] width 33 height 11
click at [411, 12] on span "unmute" at bounding box center [408, 11] width 20 height 6
drag, startPoint x: 17, startPoint y: 69, endPoint x: 24, endPoint y: 66, distance: 7.9
click at [17, 68] on div at bounding box center [15, 68] width 7 height 7
click at [16, 109] on div at bounding box center [14, 105] width 15 height 15
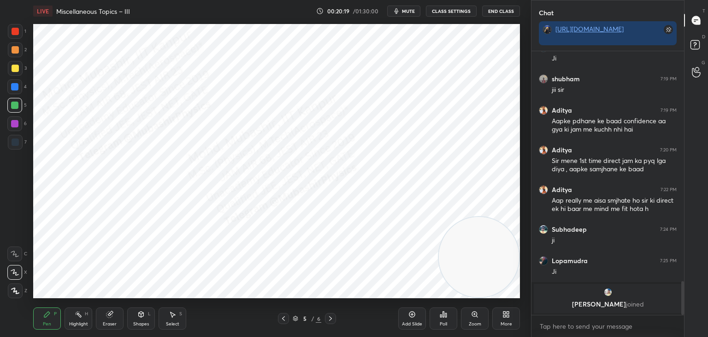
click at [179, 320] on div "Select S" at bounding box center [173, 318] width 28 height 22
drag, startPoint x: 52, startPoint y: 316, endPoint x: 71, endPoint y: 301, distance: 23.6
click at [54, 316] on div "Pen P" at bounding box center [47, 318] width 28 height 22
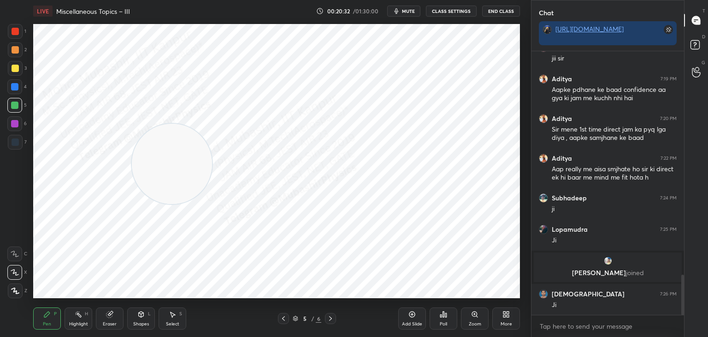
drag, startPoint x: 479, startPoint y: 288, endPoint x: 107, endPoint y: 148, distance: 398.1
click at [132, 175] on video at bounding box center [172, 164] width 80 height 80
drag, startPoint x: 15, startPoint y: 69, endPoint x: 26, endPoint y: 71, distance: 11.2
click at [26, 71] on div "1 2 3 4 5 6 7" at bounding box center [16, 88] width 19 height 129
drag, startPoint x: 18, startPoint y: 71, endPoint x: 26, endPoint y: 73, distance: 8.0
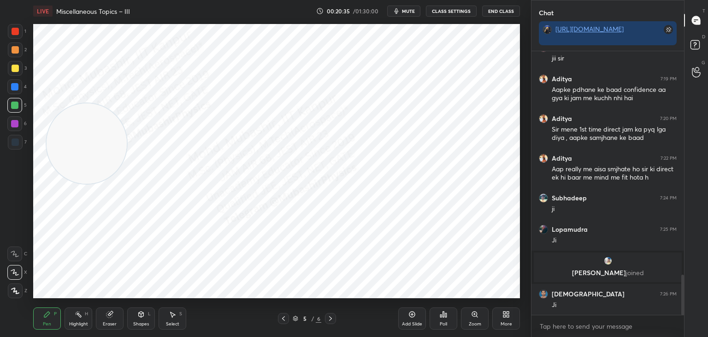
click at [19, 72] on div at bounding box center [15, 68] width 15 height 15
drag, startPoint x: 15, startPoint y: 94, endPoint x: 17, endPoint y: 107, distance: 14.0
click at [14, 93] on div at bounding box center [14, 86] width 15 height 15
click at [17, 116] on div "5" at bounding box center [16, 107] width 19 height 18
drag, startPoint x: 19, startPoint y: 129, endPoint x: 72, endPoint y: 130, distance: 52.6
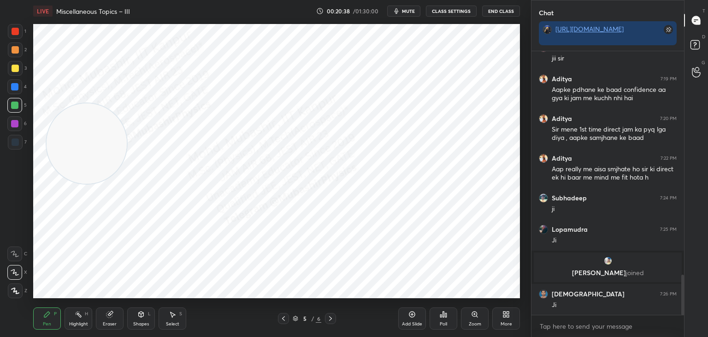
click at [20, 128] on div at bounding box center [14, 123] width 15 height 15
click at [6, 36] on div "1 2 3 4 5 6 7 C X Z C X Z E E Erase all H H" at bounding box center [15, 161] width 30 height 274
click at [7, 31] on div "1 2 3 4 5 6 7" at bounding box center [16, 88] width 19 height 129
click at [13, 32] on div "1 2 3 4 5 6 7" at bounding box center [16, 88] width 19 height 129
click at [12, 53] on div at bounding box center [15, 49] width 7 height 7
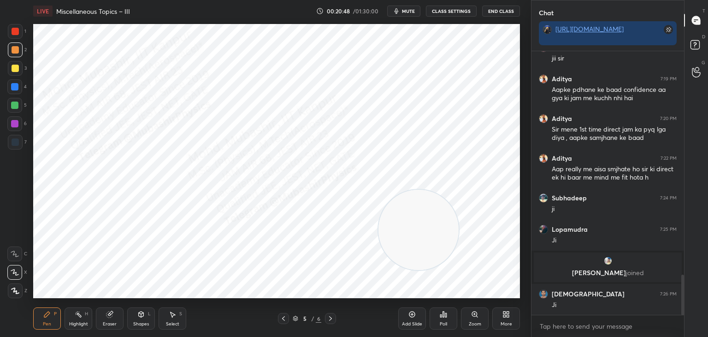
drag, startPoint x: 69, startPoint y: 147, endPoint x: 443, endPoint y: 269, distance: 393.3
click at [459, 270] on video at bounding box center [419, 230] width 80 height 80
drag, startPoint x: 13, startPoint y: 28, endPoint x: 31, endPoint y: 47, distance: 26.1
click at [13, 30] on div at bounding box center [15, 31] width 7 height 7
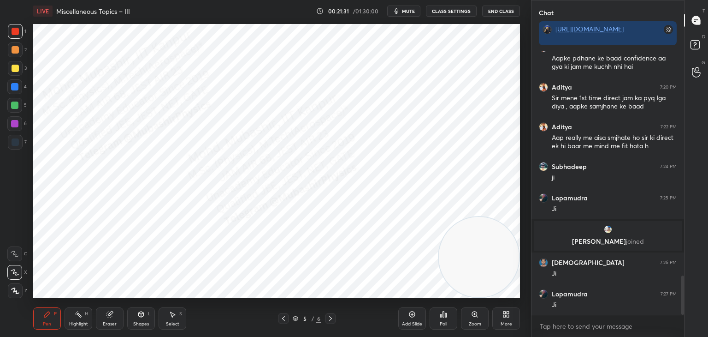
drag, startPoint x: 87, startPoint y: 315, endPoint x: 96, endPoint y: 298, distance: 19.2
click at [86, 314] on div "H" at bounding box center [86, 313] width 3 height 5
click at [33, 327] on div "LIVE Miscellaneous Topics – III 00:21:38 / 01:30:00 mute CLASS SETTINGS End Cla…" at bounding box center [277, 168] width 494 height 337
click at [49, 320] on div "Pen P" at bounding box center [47, 318] width 28 height 22
click at [81, 316] on div "Highlight H" at bounding box center [79, 318] width 28 height 22
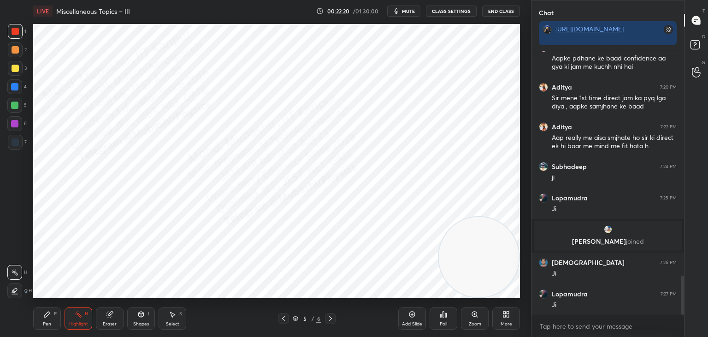
click at [53, 311] on div "Pen P" at bounding box center [47, 318] width 28 height 22
click at [15, 141] on div at bounding box center [15, 141] width 7 height 7
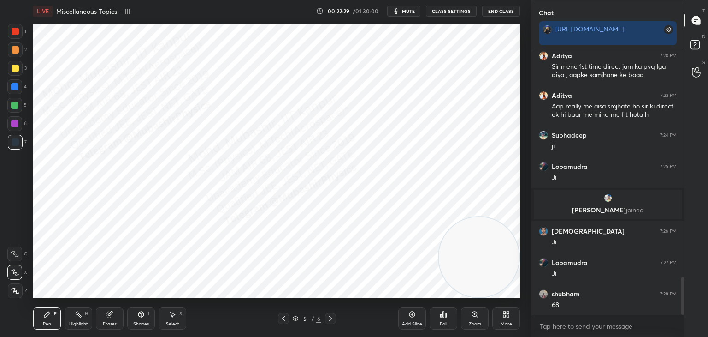
scroll to position [1568, 0]
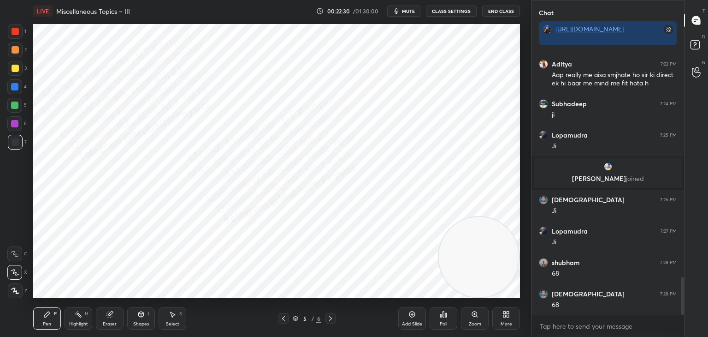
click at [13, 124] on div at bounding box center [14, 123] width 7 height 7
drag, startPoint x: 12, startPoint y: 99, endPoint x: 23, endPoint y: 102, distance: 11.2
click at [13, 100] on div at bounding box center [14, 105] width 15 height 15
click at [74, 322] on div "Highlight" at bounding box center [78, 323] width 19 height 5
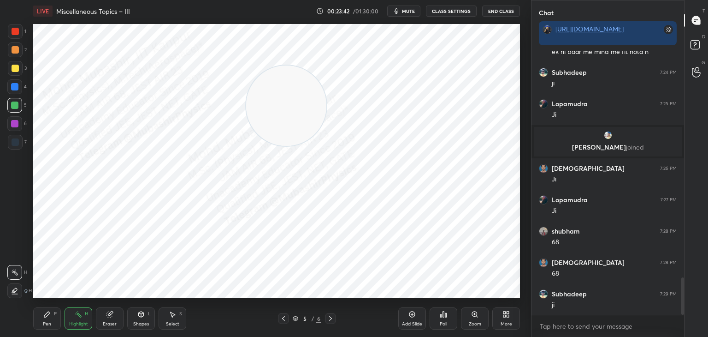
drag, startPoint x: 481, startPoint y: 264, endPoint x: 258, endPoint y: 102, distance: 275.9
click at [276, 109] on video at bounding box center [286, 105] width 80 height 80
drag, startPoint x: 30, startPoint y: 324, endPoint x: 35, endPoint y: 320, distance: 6.3
click at [31, 323] on div "LIVE Miscellaneous Topics – III 00:23:48 / 01:30:00 mute CLASS SETTINGS End Cla…" at bounding box center [277, 168] width 494 height 337
click at [48, 316] on icon at bounding box center [46, 313] width 7 height 7
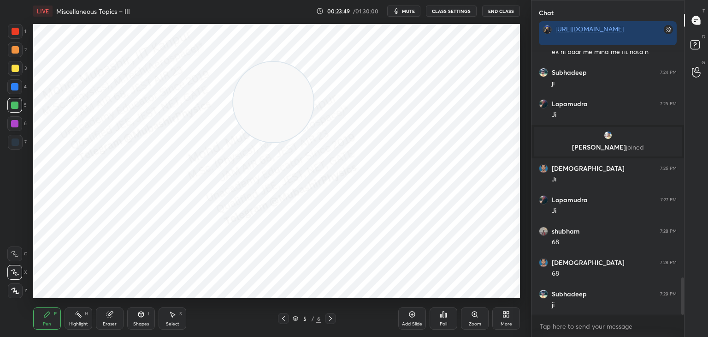
drag, startPoint x: 15, startPoint y: 34, endPoint x: 32, endPoint y: 62, distance: 32.9
click at [22, 36] on div at bounding box center [15, 31] width 15 height 15
drag, startPoint x: 305, startPoint y: 113, endPoint x: 207, endPoint y: 71, distance: 106.4
click at [201, 56] on video at bounding box center [179, 65] width 80 height 80
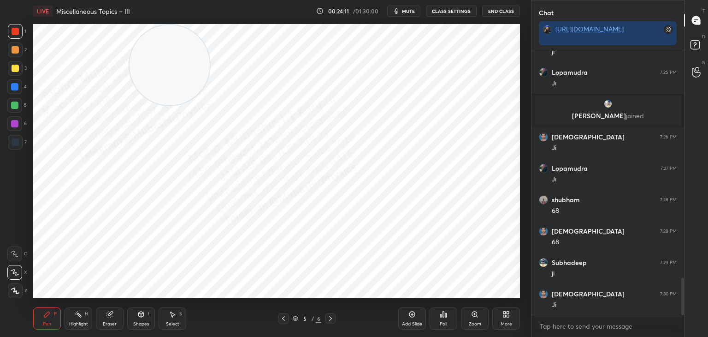
click at [15, 120] on div at bounding box center [14, 123] width 7 height 7
click at [18, 107] on div at bounding box center [14, 105] width 15 height 15
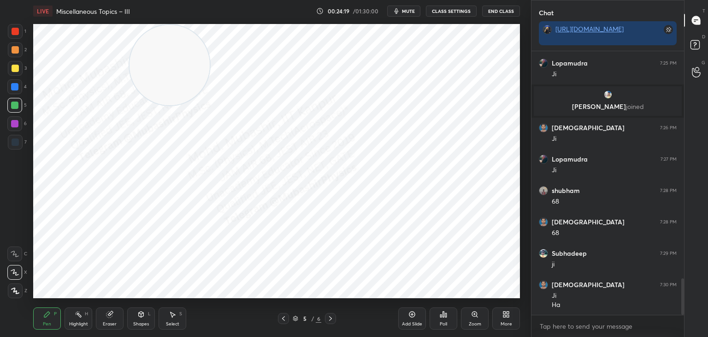
drag, startPoint x: 15, startPoint y: 48, endPoint x: 162, endPoint y: 51, distance: 147.6
click at [15, 47] on div at bounding box center [15, 49] width 7 height 7
drag, startPoint x: 9, startPoint y: 92, endPoint x: 24, endPoint y: 93, distance: 15.3
click at [9, 91] on div at bounding box center [14, 86] width 15 height 15
click at [88, 309] on div "Highlight H" at bounding box center [79, 318] width 28 height 22
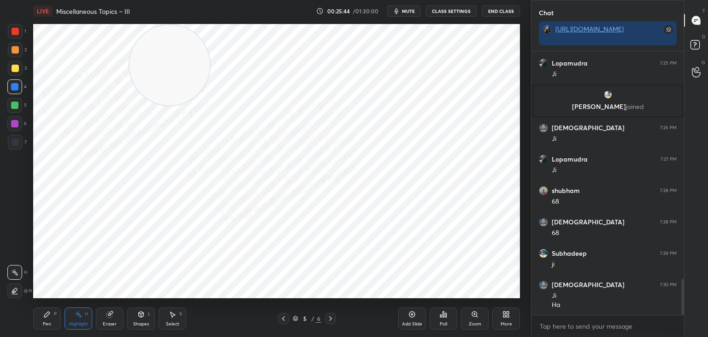
scroll to position [1671, 0]
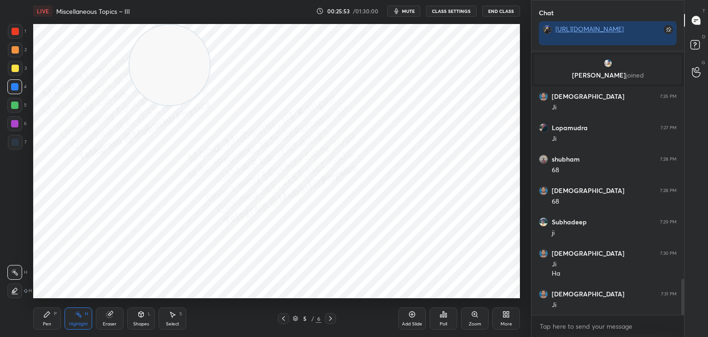
drag, startPoint x: 39, startPoint y: 324, endPoint x: 43, endPoint y: 307, distance: 17.9
click at [41, 319] on div "Pen P" at bounding box center [47, 318] width 28 height 22
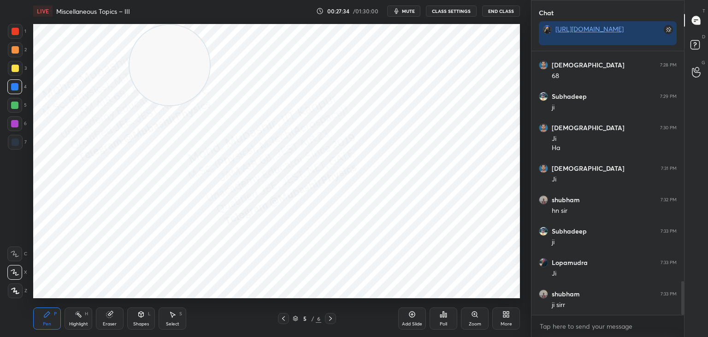
scroll to position [1828, 0]
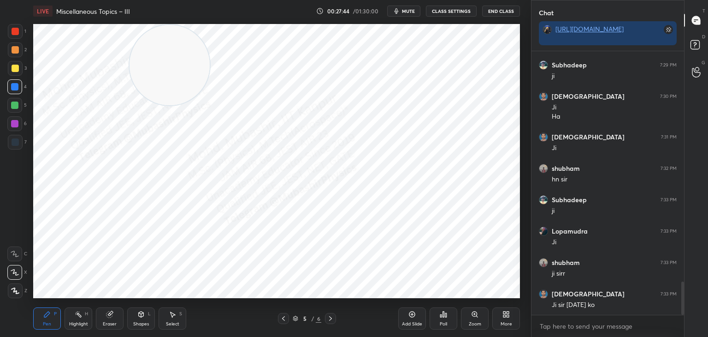
click at [11, 146] on div at bounding box center [15, 142] width 15 height 15
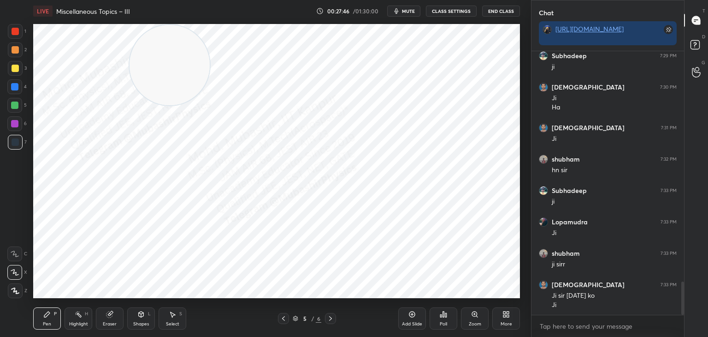
drag, startPoint x: 71, startPoint y: 324, endPoint x: 87, endPoint y: 307, distance: 23.5
click at [71, 326] on div "Highlight" at bounding box center [78, 323] width 19 height 5
drag, startPoint x: 170, startPoint y: 67, endPoint x: 83, endPoint y: 54, distance: 87.3
click at [65, 12] on div "LIVE Miscellaneous Topics – III 00:28:55 / 01:30:00 mute CLASS SETTINGS End Cla…" at bounding box center [277, 168] width 494 height 337
click at [50, 317] on div "Pen P" at bounding box center [47, 318] width 28 height 22
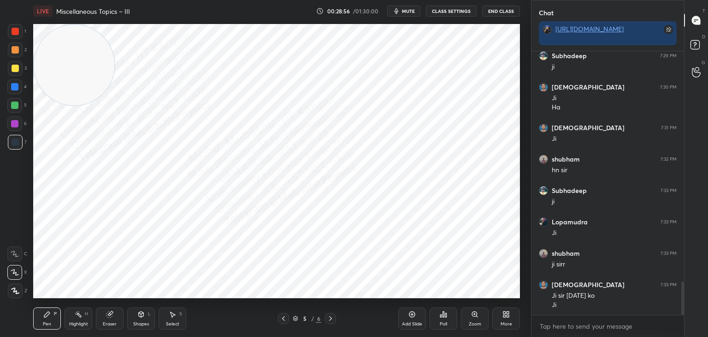
click at [88, 318] on div "Highlight H" at bounding box center [79, 318] width 28 height 22
drag, startPoint x: 47, startPoint y: 317, endPoint x: 53, endPoint y: 304, distance: 14.6
click at [48, 317] on icon at bounding box center [46, 313] width 7 height 7
click at [17, 85] on div at bounding box center [14, 86] width 7 height 7
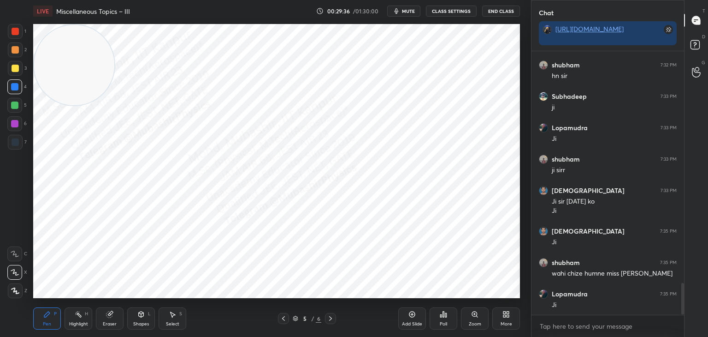
scroll to position [1962, 0]
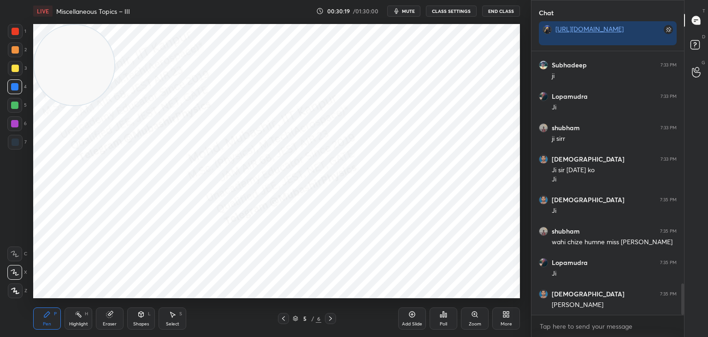
click at [19, 141] on div at bounding box center [15, 142] width 15 height 15
click at [19, 54] on div at bounding box center [15, 49] width 15 height 15
click at [78, 314] on icon at bounding box center [78, 313] width 7 height 7
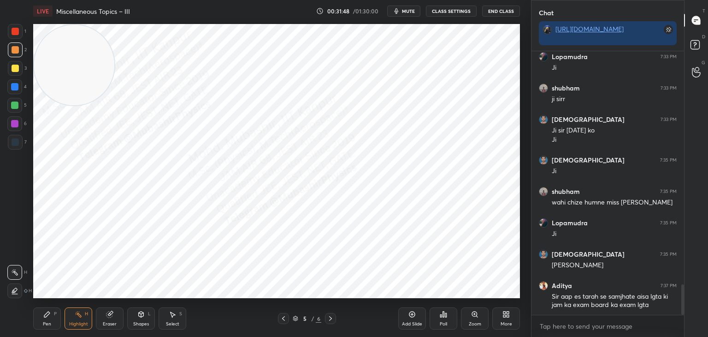
drag, startPoint x: 41, startPoint y: 318, endPoint x: 17, endPoint y: 176, distance: 144.0
click at [41, 313] on div "Pen P" at bounding box center [47, 318] width 28 height 22
click at [15, 88] on div at bounding box center [14, 86] width 7 height 7
click at [76, 324] on div "Highlight" at bounding box center [78, 323] width 19 height 5
drag, startPoint x: 76, startPoint y: 113, endPoint x: 49, endPoint y: 266, distance: 154.9
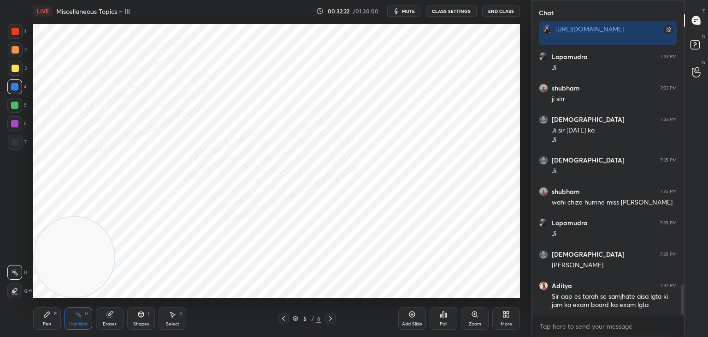
click at [49, 278] on video at bounding box center [74, 257] width 80 height 80
drag, startPoint x: 50, startPoint y: 318, endPoint x: 50, endPoint y: 308, distance: 9.7
click at [50, 318] on div "Pen P" at bounding box center [47, 318] width 28 height 22
click at [17, 112] on div at bounding box center [14, 105] width 15 height 15
drag, startPoint x: 84, startPoint y: 318, endPoint x: 135, endPoint y: 310, distance: 51.3
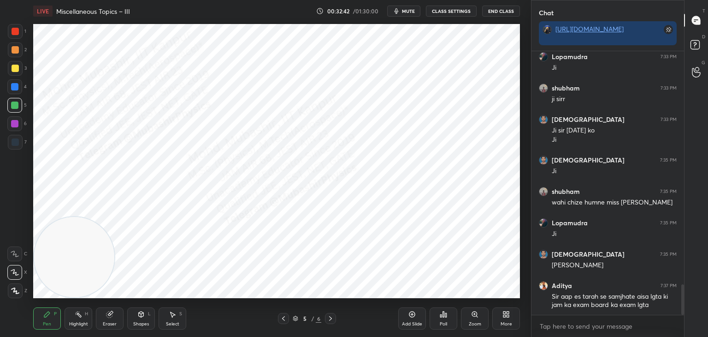
click at [80, 321] on div "Highlight H" at bounding box center [79, 318] width 28 height 22
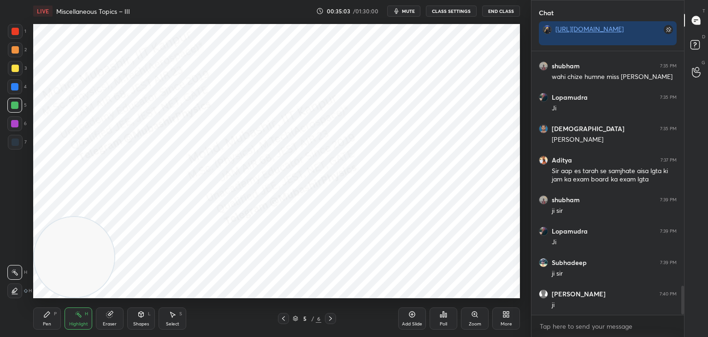
scroll to position [2159, 0]
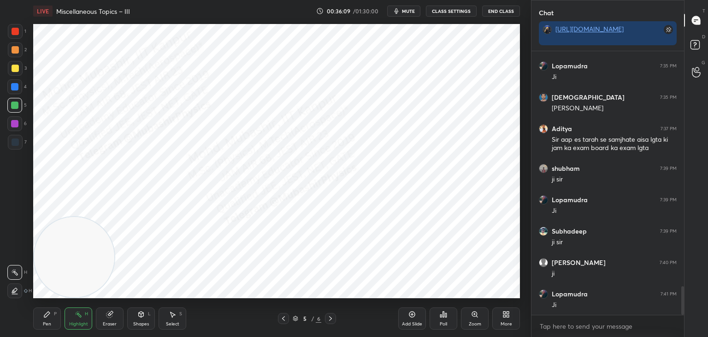
click at [53, 243] on div "Setting up your live class Poll for secs No correct answer Start poll" at bounding box center [276, 161] width 487 height 274
drag, startPoint x: 45, startPoint y: 296, endPoint x: 39, endPoint y: 318, distance: 23.1
click at [42, 316] on div "LIVE Miscellaneous Topics – III 00:36:10 / 01:30:00 mute CLASS SETTINGS End Cla…" at bounding box center [277, 168] width 494 height 337
drag, startPoint x: 39, startPoint y: 318, endPoint x: 50, endPoint y: 316, distance: 11.2
click at [49, 321] on div "Pen P" at bounding box center [47, 318] width 28 height 22
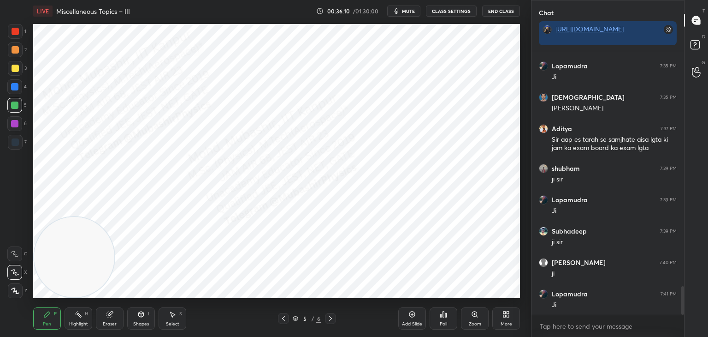
click at [53, 315] on div "Pen P" at bounding box center [47, 318] width 28 height 22
drag, startPoint x: 18, startPoint y: 67, endPoint x: 30, endPoint y: 85, distance: 21.7
click at [18, 76] on div "3" at bounding box center [17, 70] width 19 height 18
click at [85, 320] on div "Highlight H" at bounding box center [79, 318] width 28 height 22
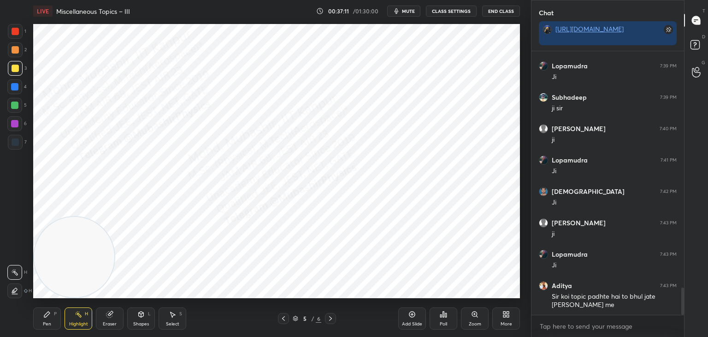
scroll to position [2324, 0]
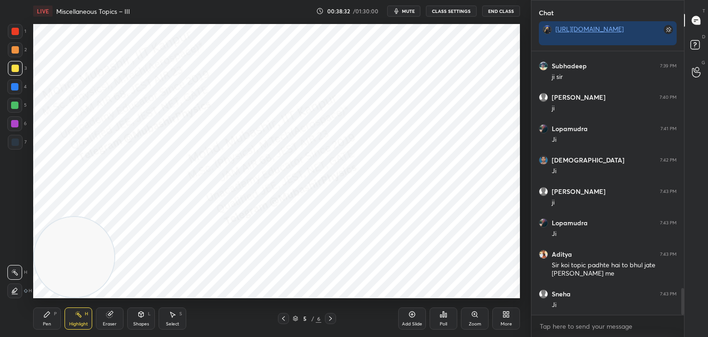
drag, startPoint x: 47, startPoint y: 316, endPoint x: 77, endPoint y: 306, distance: 32.5
click at [46, 316] on icon at bounding box center [46, 313] width 7 height 7
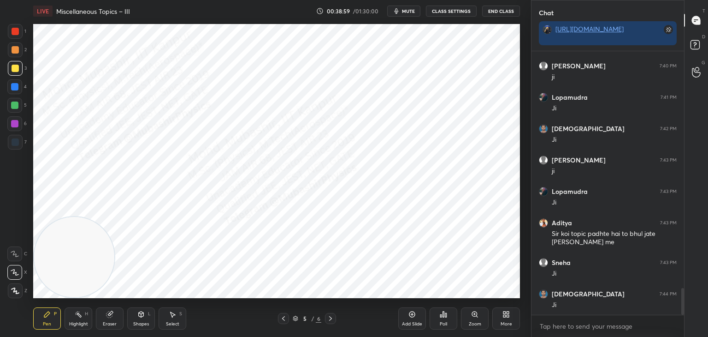
click at [108, 327] on div "Eraser" at bounding box center [110, 318] width 28 height 22
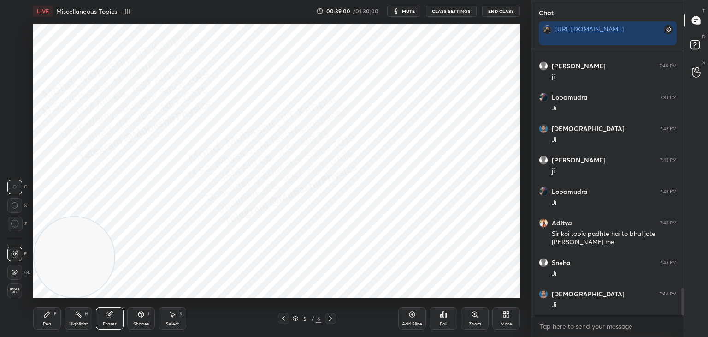
click at [14, 290] on span "Erase all" at bounding box center [15, 290] width 14 height 6
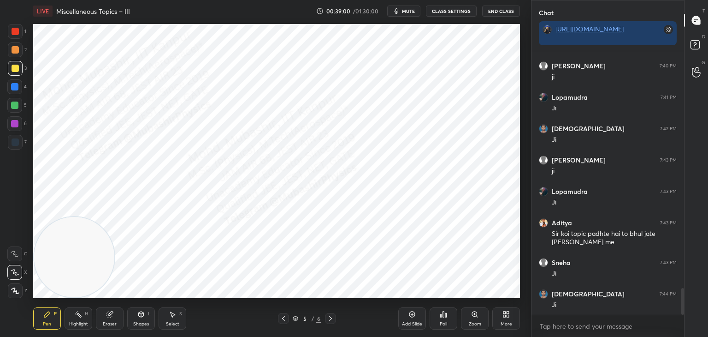
click at [78, 325] on div "Highlight" at bounding box center [78, 323] width 19 height 5
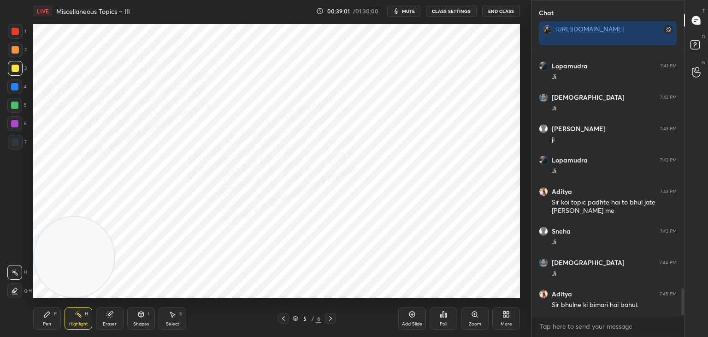
click at [281, 322] on div at bounding box center [283, 318] width 11 height 11
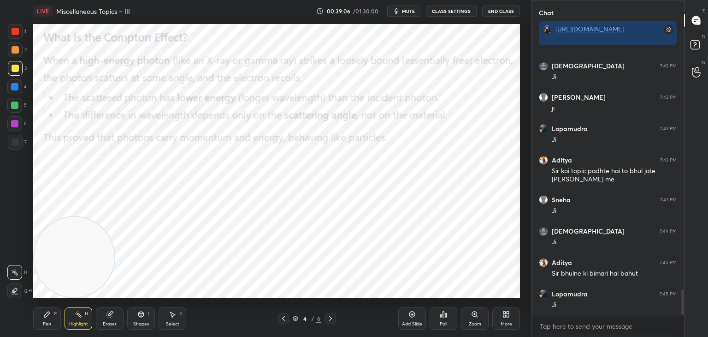
click at [331, 315] on icon at bounding box center [330, 317] width 7 height 7
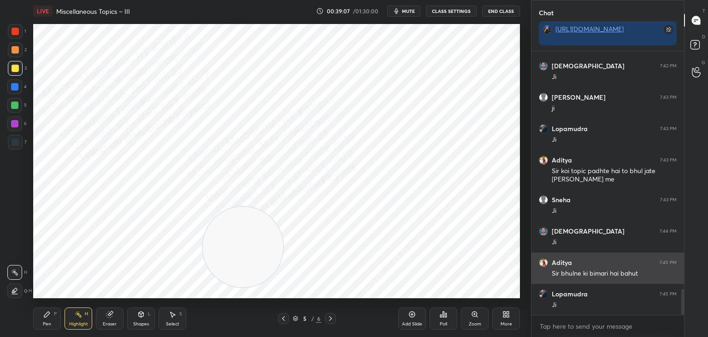
drag, startPoint x: 106, startPoint y: 246, endPoint x: 539, endPoint y: 267, distance: 434.4
click at [551, 271] on div "1 2 3 4 5 6 7 C X Z C X Z E E Erase all H H LIVE Miscellaneous Topics – III 00:…" at bounding box center [354, 168] width 708 height 337
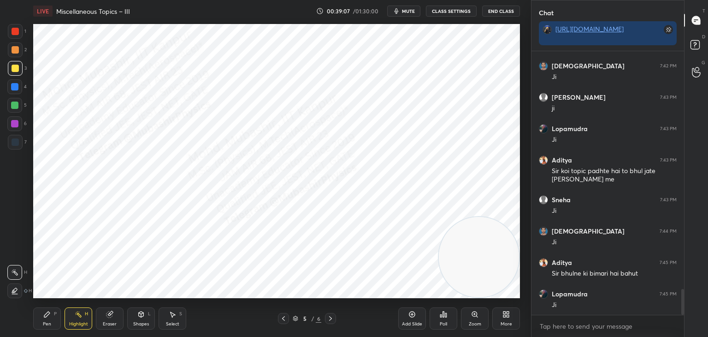
drag, startPoint x: 478, startPoint y: 267, endPoint x: 529, endPoint y: 265, distance: 51.7
click at [517, 269] on video at bounding box center [479, 257] width 80 height 80
click at [132, 324] on div "Shapes L" at bounding box center [141, 318] width 28 height 22
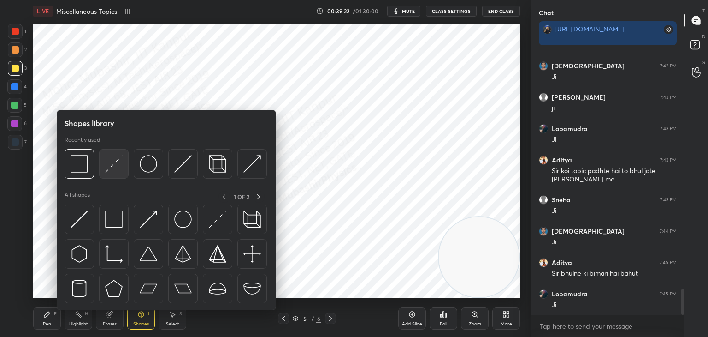
scroll to position [2449, 0]
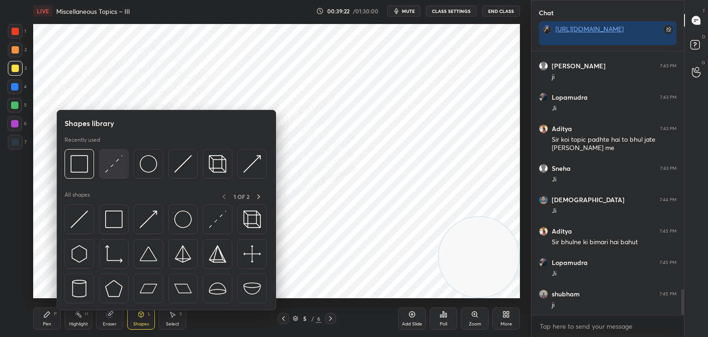
click at [117, 166] on img at bounding box center [114, 164] width 18 height 18
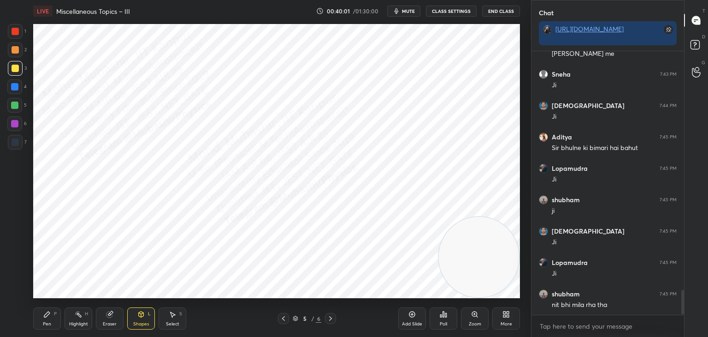
scroll to position [2575, 0]
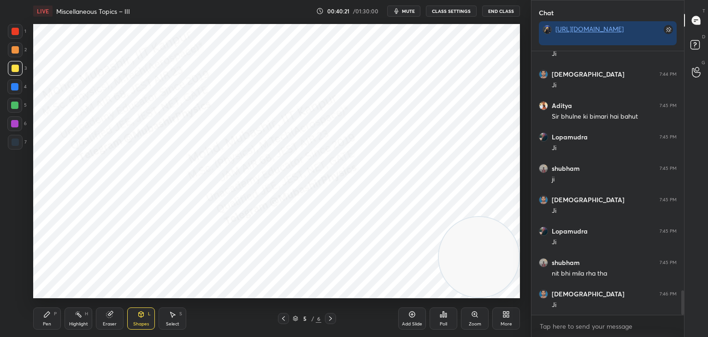
click at [73, 311] on div "Highlight H" at bounding box center [79, 318] width 28 height 22
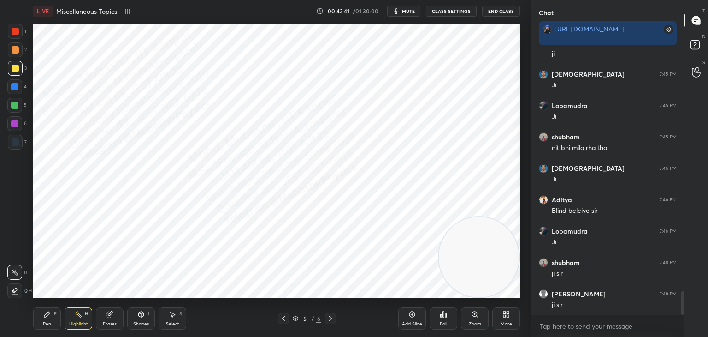
scroll to position [2731, 0]
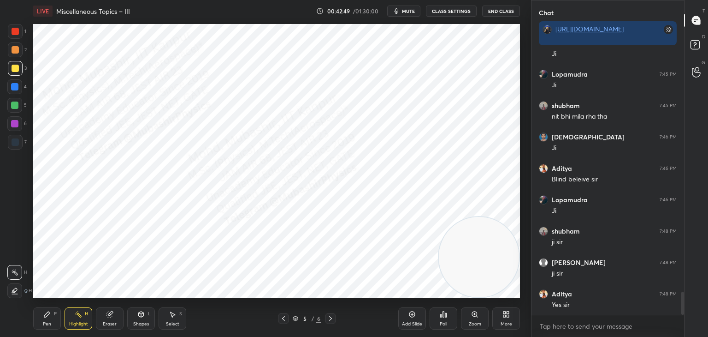
drag, startPoint x: 177, startPoint y: 321, endPoint x: 183, endPoint y: 302, distance: 20.1
click at [179, 318] on div "Select S" at bounding box center [173, 318] width 28 height 22
drag, startPoint x: 227, startPoint y: 137, endPoint x: 235, endPoint y: 163, distance: 26.5
click at [234, 161] on div "0 ° Undo Copy Duplicate Duplicate to new slide Delete" at bounding box center [276, 161] width 487 height 274
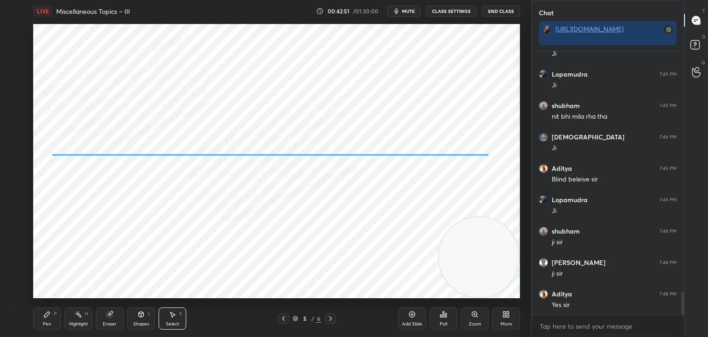
drag, startPoint x: 226, startPoint y: 147, endPoint x: 226, endPoint y: 157, distance: 10.6
click at [226, 157] on div "0 ° Undo Copy Duplicate Duplicate to new slide Delete" at bounding box center [276, 161] width 487 height 274
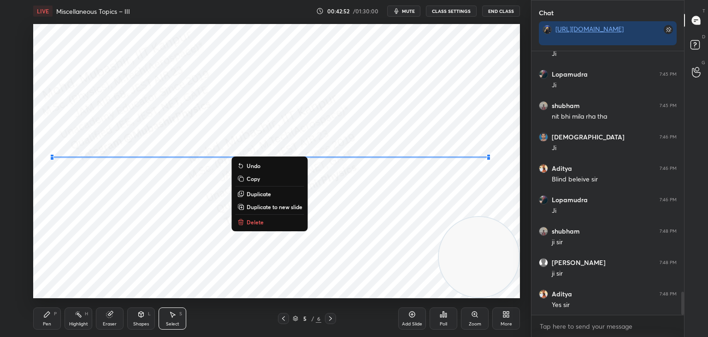
click at [187, 199] on div "0 ° Undo Copy Duplicate Duplicate to new slide Delete" at bounding box center [276, 161] width 487 height 274
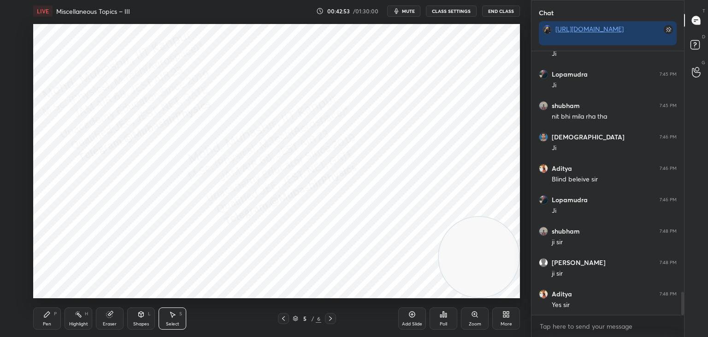
scroll to position [2763, 0]
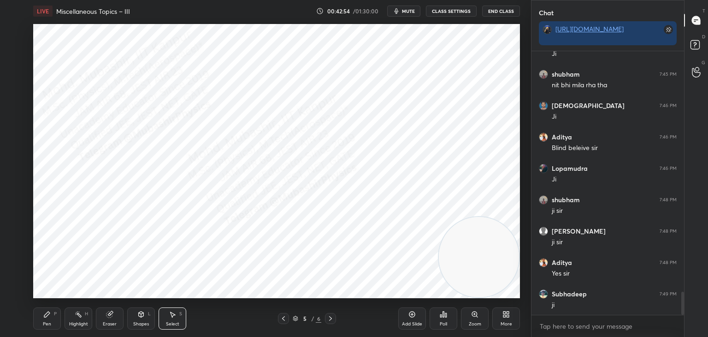
click at [30, 314] on div "LIVE Miscellaneous Topics – III 00:42:54 / 01:30:00 mute CLASS SETTINGS End Cla…" at bounding box center [277, 168] width 494 height 337
drag, startPoint x: 146, startPoint y: 320, endPoint x: 143, endPoint y: 315, distance: 5.0
click at [145, 320] on div "Shapes L" at bounding box center [141, 318] width 28 height 22
click at [43, 319] on div "Pen P" at bounding box center [47, 318] width 28 height 22
drag, startPoint x: 18, startPoint y: 105, endPoint x: 31, endPoint y: 129, distance: 27.2
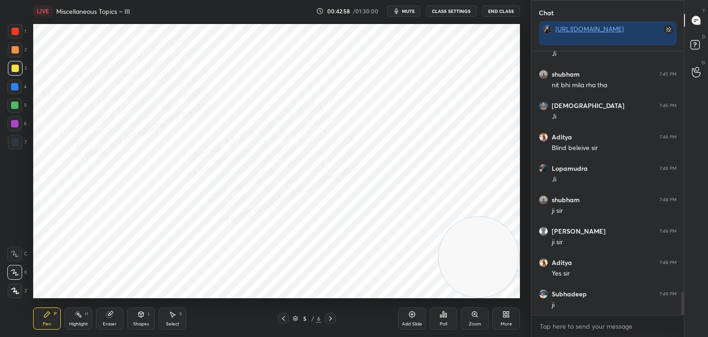
click at [20, 107] on div at bounding box center [14, 105] width 15 height 15
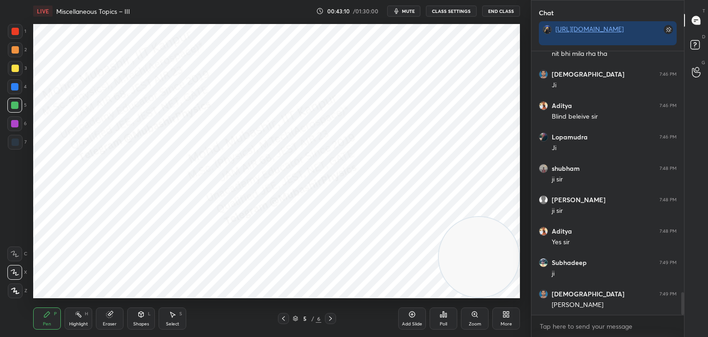
drag, startPoint x: 15, startPoint y: 33, endPoint x: 28, endPoint y: 35, distance: 13.0
click at [19, 34] on div at bounding box center [15, 31] width 15 height 15
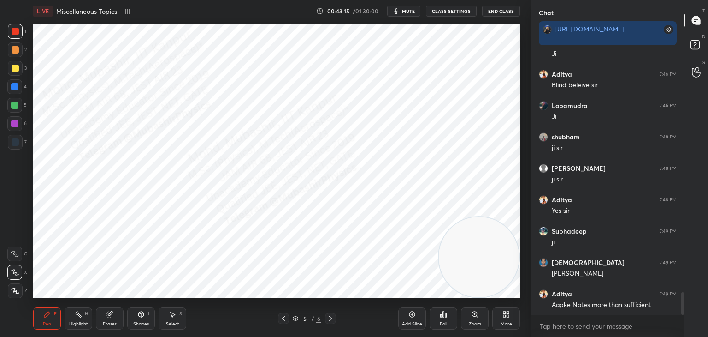
scroll to position [2857, 0]
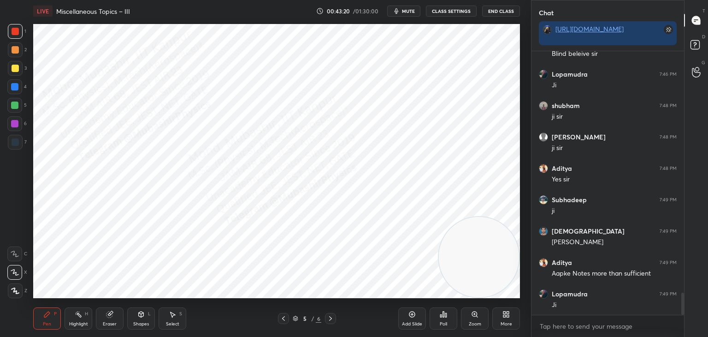
drag, startPoint x: 72, startPoint y: 320, endPoint x: 90, endPoint y: 300, distance: 27.1
click at [72, 318] on div "Highlight H" at bounding box center [79, 318] width 28 height 22
drag, startPoint x: 49, startPoint y: 314, endPoint x: 54, endPoint y: 312, distance: 5.6
click at [48, 315] on icon at bounding box center [46, 313] width 7 height 7
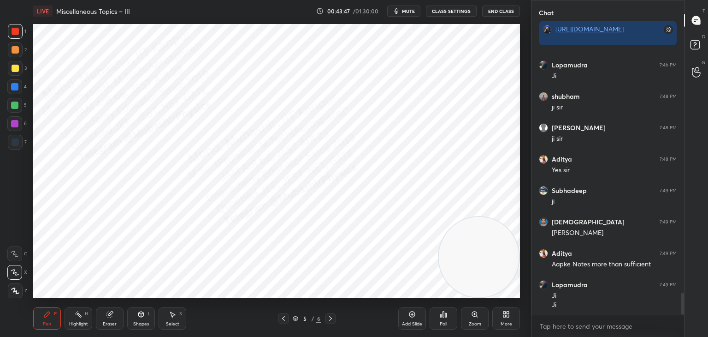
click at [86, 323] on div "Highlight" at bounding box center [78, 323] width 19 height 5
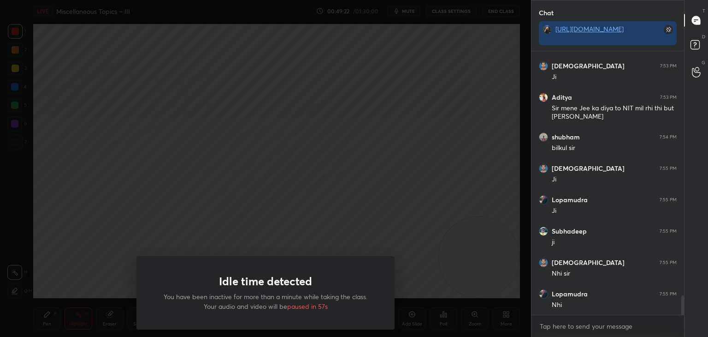
scroll to position [3300, 0]
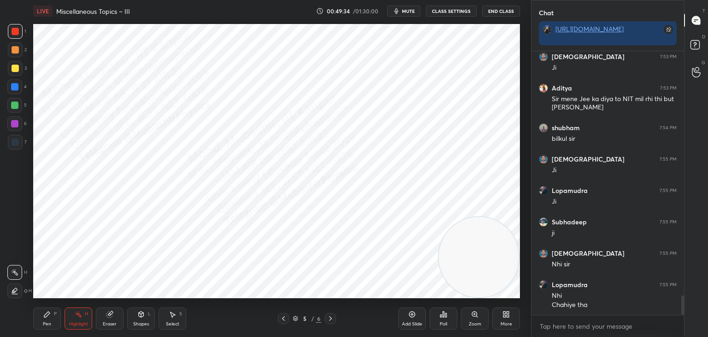
click at [101, 160] on div "Idle time detected You have been inactive for more than a minute while taking t…" at bounding box center [265, 168] width 531 height 337
click at [49, 318] on div "Pen P" at bounding box center [47, 318] width 28 height 22
click at [15, 104] on div at bounding box center [14, 104] width 7 height 7
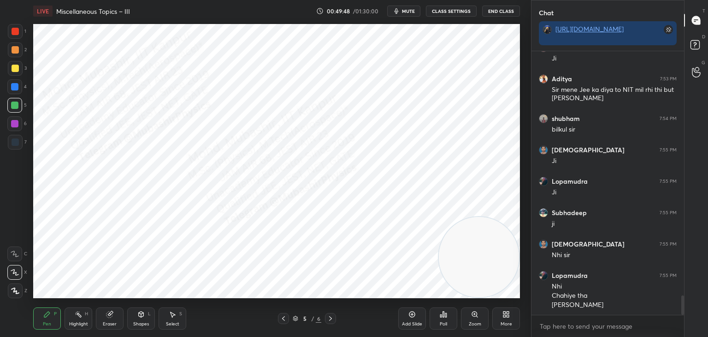
scroll to position [3340, 0]
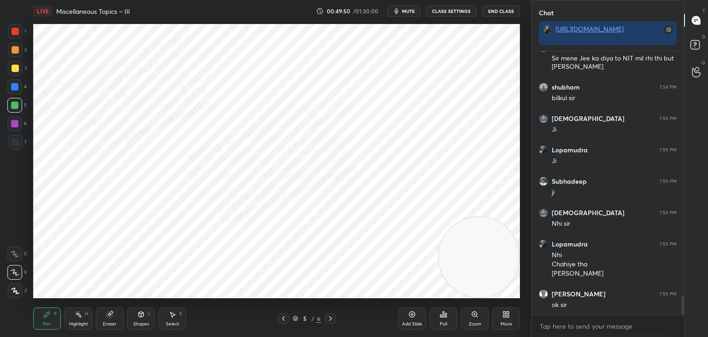
drag, startPoint x: 77, startPoint y: 315, endPoint x: 80, endPoint y: 301, distance: 15.1
click at [77, 313] on icon at bounding box center [78, 313] width 7 height 7
drag, startPoint x: 46, startPoint y: 316, endPoint x: 46, endPoint y: 306, distance: 9.7
click at [45, 314] on icon at bounding box center [47, 314] width 6 height 6
click at [16, 144] on div at bounding box center [15, 141] width 7 height 7
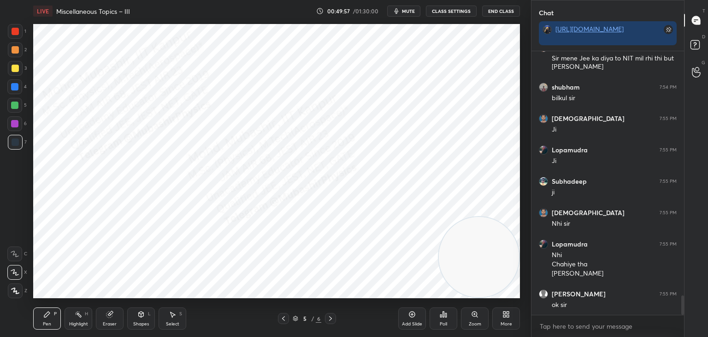
click at [146, 322] on div "Shapes" at bounding box center [141, 323] width 16 height 5
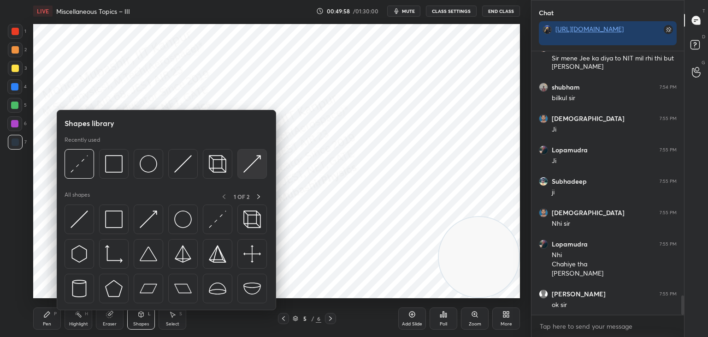
click at [250, 166] on img at bounding box center [252, 164] width 18 height 18
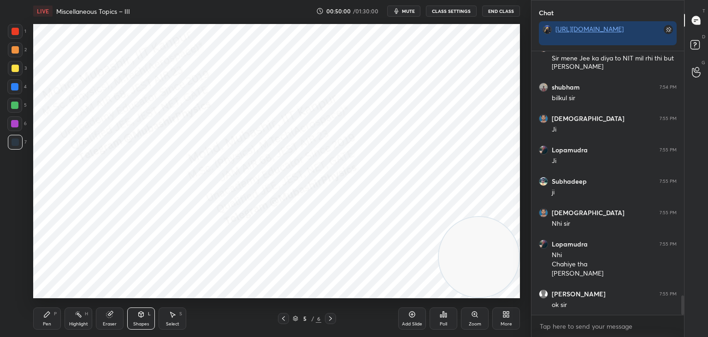
click at [13, 126] on div at bounding box center [14, 123] width 7 height 7
drag, startPoint x: 50, startPoint y: 319, endPoint x: 23, endPoint y: 136, distance: 184.5
click at [50, 314] on div "Pen P" at bounding box center [47, 318] width 28 height 22
click at [17, 112] on div at bounding box center [14, 105] width 15 height 15
click at [19, 149] on div "7" at bounding box center [17, 144] width 19 height 18
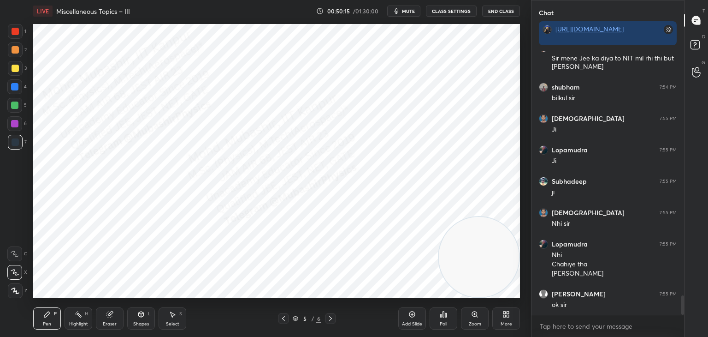
scroll to position [3371, 0]
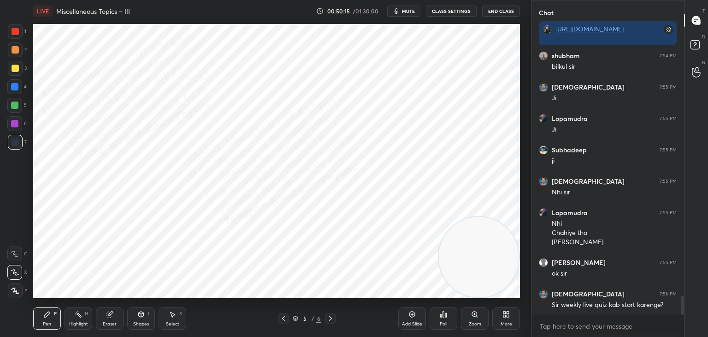
click at [13, 95] on div "4" at bounding box center [16, 88] width 19 height 18
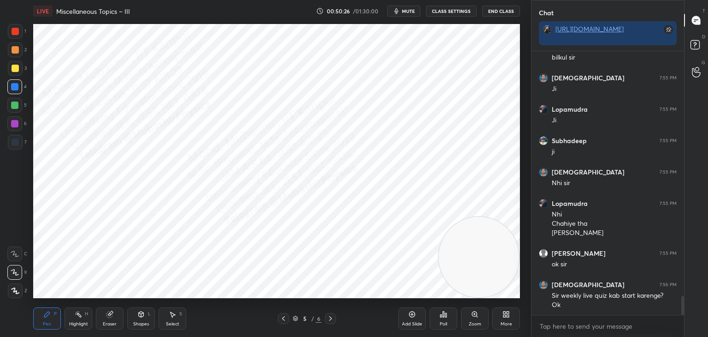
drag, startPoint x: 11, startPoint y: 32, endPoint x: 15, endPoint y: 35, distance: 5.0
click at [11, 34] on div at bounding box center [15, 31] width 15 height 15
click at [13, 89] on div at bounding box center [14, 86] width 7 height 7
click at [20, 104] on div at bounding box center [14, 105] width 15 height 15
click at [17, 88] on div at bounding box center [14, 86] width 7 height 7
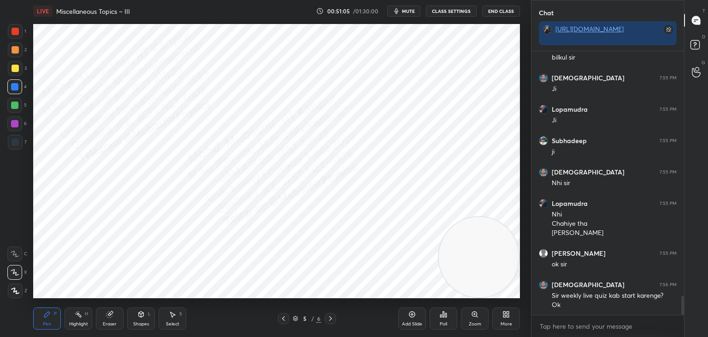
click at [14, 144] on div at bounding box center [15, 141] width 7 height 7
drag, startPoint x: 15, startPoint y: 31, endPoint x: 26, endPoint y: 37, distance: 12.8
click at [17, 33] on div at bounding box center [15, 31] width 7 height 7
drag, startPoint x: 471, startPoint y: 263, endPoint x: 151, endPoint y: 52, distance: 383.0
click at [151, 53] on video at bounding box center [159, 65] width 80 height 80
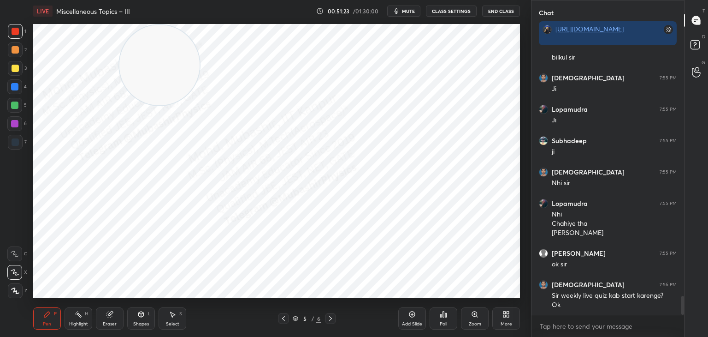
click at [78, 323] on div "Highlight" at bounding box center [78, 323] width 19 height 5
drag, startPoint x: 175, startPoint y: 67, endPoint x: 96, endPoint y: 48, distance: 81.0
click at [67, 35] on video at bounding box center [103, 65] width 80 height 80
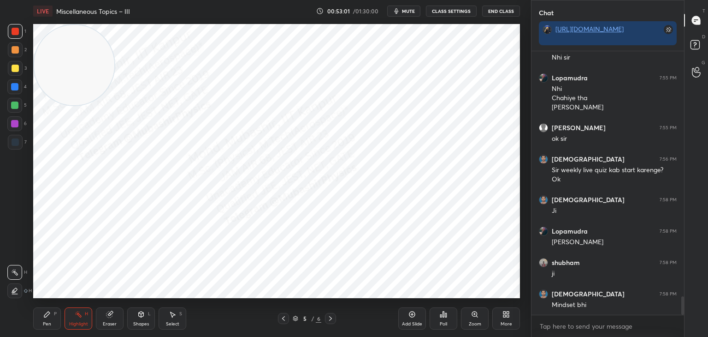
scroll to position [3537, 0]
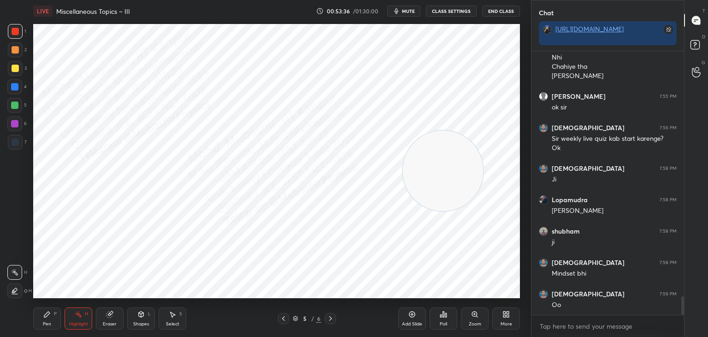
drag, startPoint x: 72, startPoint y: 72, endPoint x: 463, endPoint y: 181, distance: 405.5
click at [463, 181] on video at bounding box center [443, 170] width 80 height 80
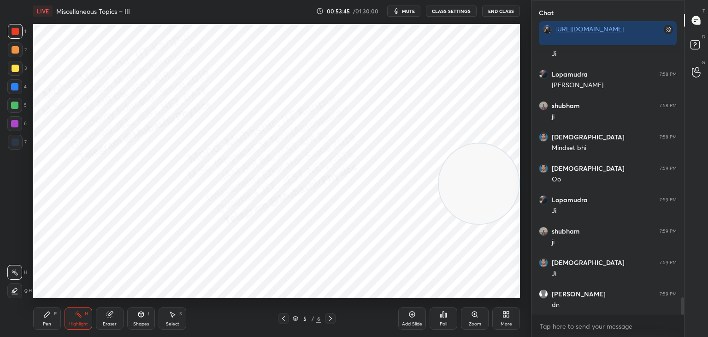
scroll to position [3694, 0]
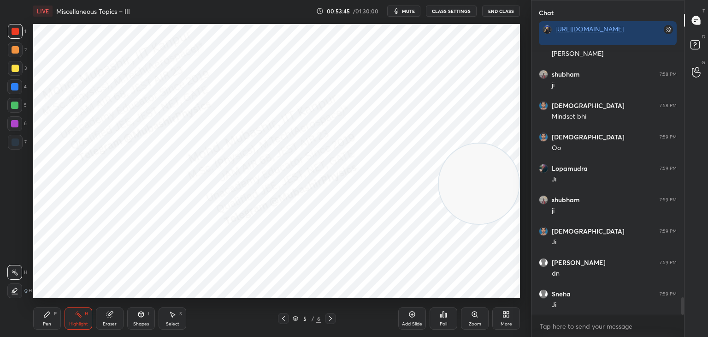
drag, startPoint x: 332, startPoint y: 316, endPoint x: 326, endPoint y: 315, distance: 6.5
click at [330, 316] on icon at bounding box center [330, 317] width 7 height 7
drag, startPoint x: 48, startPoint y: 312, endPoint x: 44, endPoint y: 298, distance: 14.3
click at [47, 312] on icon at bounding box center [46, 313] width 7 height 7
drag, startPoint x: 14, startPoint y: 83, endPoint x: 31, endPoint y: 85, distance: 17.7
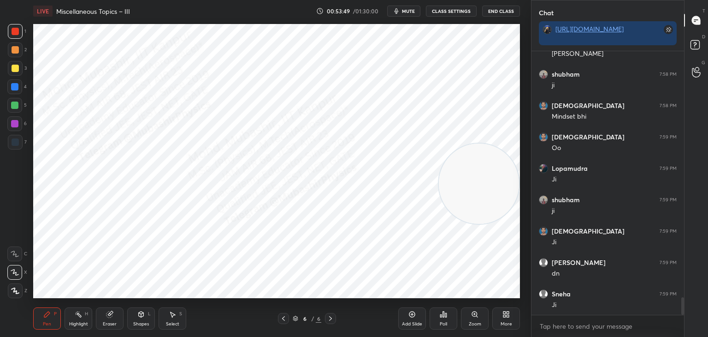
click at [17, 83] on div at bounding box center [14, 86] width 7 height 7
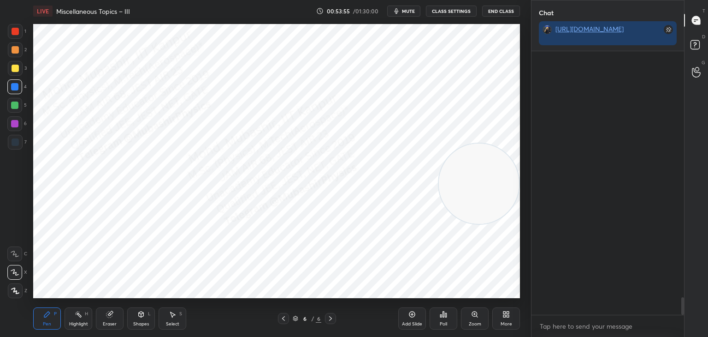
scroll to position [3726, 0]
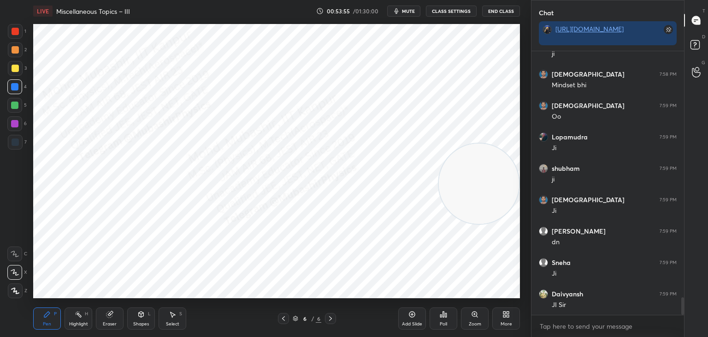
drag, startPoint x: 682, startPoint y: 301, endPoint x: 679, endPoint y: 347, distance: 45.8
click at [679, 0] on html "1 2 3 4 5 6 7 C X Z C X Z E E Erase all H H LIVE Miscellaneous Topics – III 00:…" at bounding box center [354, 0] width 708 height 0
click at [626, 325] on textarea at bounding box center [608, 326] width 138 height 15
click at [556, 329] on textarea at bounding box center [608, 326] width 138 height 15
drag, startPoint x: 477, startPoint y: 180, endPoint x: 521, endPoint y: 307, distance: 134.3
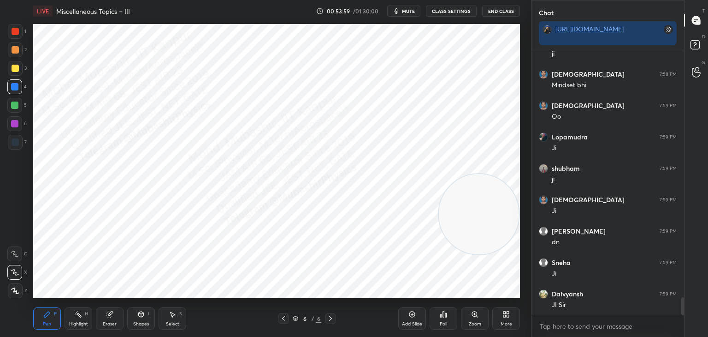
click at [522, 306] on div "LIVE Miscellaneous Topics – III 00:53:59 / 01:30:00 mute CLASS SETTINGS End Cla…" at bounding box center [277, 168] width 494 height 337
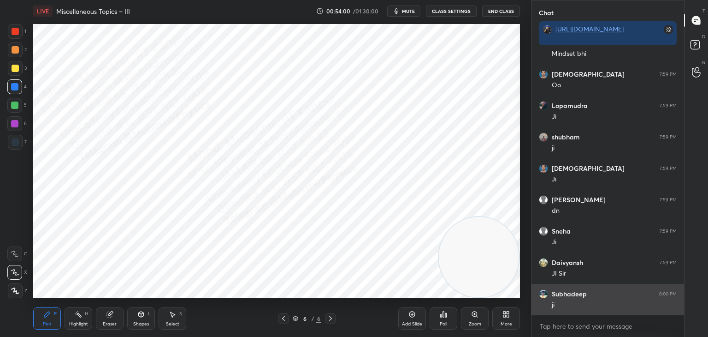
drag, startPoint x: 513, startPoint y: 292, endPoint x: 559, endPoint y: 290, distance: 45.7
click at [533, 297] on div "1 2 3 4 5 6 7 C X Z C X Z E E Erase all H H LIVE Miscellaneous Topics – III 00:…" at bounding box center [354, 168] width 708 height 337
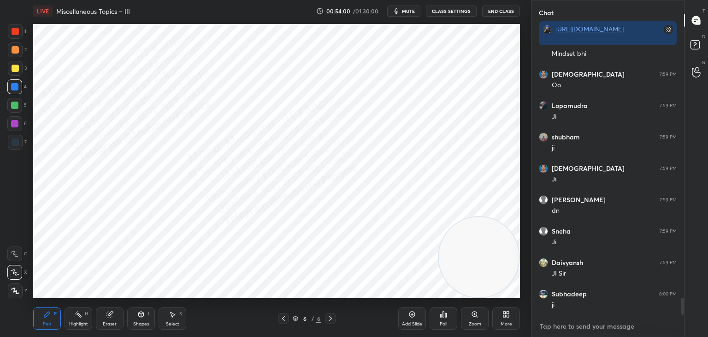
click at [568, 325] on textarea at bounding box center [608, 326] width 138 height 15
drag, startPoint x: 493, startPoint y: 271, endPoint x: 513, endPoint y: 302, distance: 37.1
click at [513, 301] on div "LIVE Miscellaneous Topics – III 00:54:01 / 01:30:00 mute CLASS SETTINGS End Cla…" at bounding box center [277, 168] width 494 height 337
click at [17, 52] on div at bounding box center [15, 49] width 7 height 7
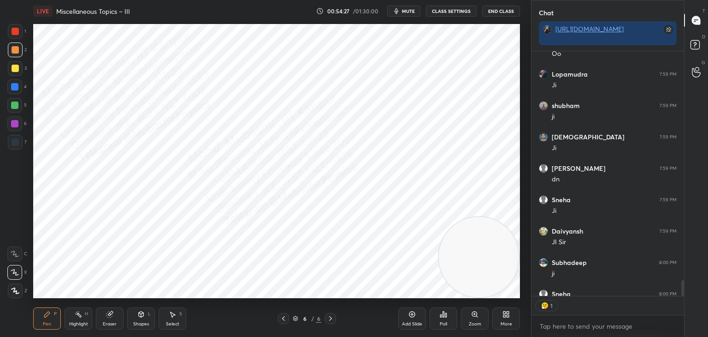
scroll to position [3, 3]
click at [443, 8] on button "CLASS SETTINGS" at bounding box center [451, 11] width 51 height 11
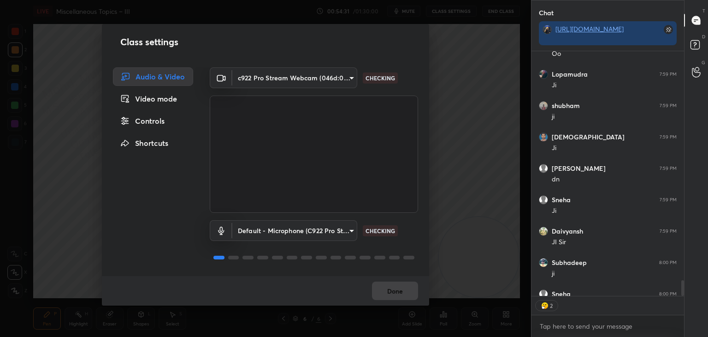
click at [161, 125] on div "Controls" at bounding box center [153, 121] width 80 height 18
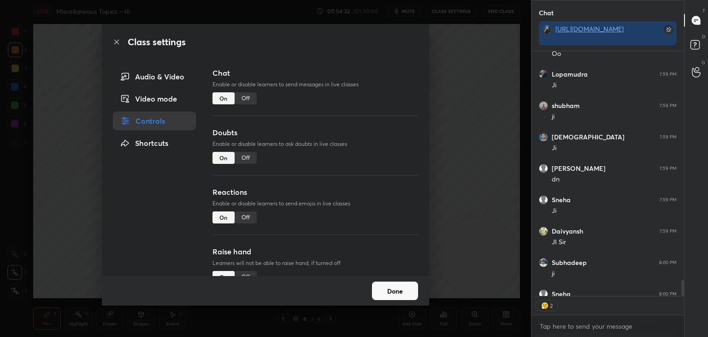
click at [248, 219] on div "Off" at bounding box center [246, 217] width 22 height 12
click at [403, 288] on button "Done" at bounding box center [395, 290] width 46 height 18
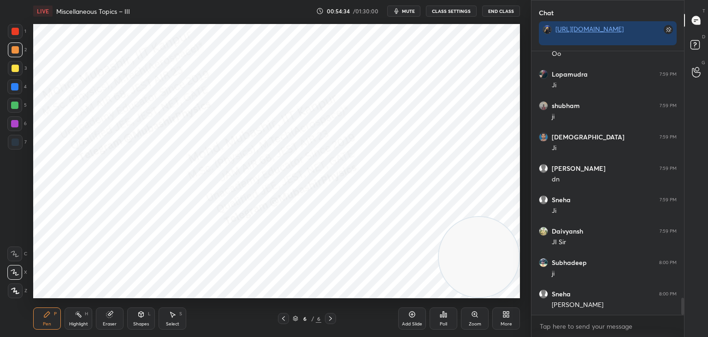
click at [79, 318] on div "Highlight H" at bounding box center [79, 318] width 28 height 22
click at [53, 323] on div "Pen P" at bounding box center [47, 318] width 28 height 22
drag, startPoint x: 16, startPoint y: 142, endPoint x: 32, endPoint y: 165, distance: 27.8
click at [17, 141] on div at bounding box center [15, 141] width 7 height 7
drag, startPoint x: 78, startPoint y: 316, endPoint x: 83, endPoint y: 317, distance: 4.7
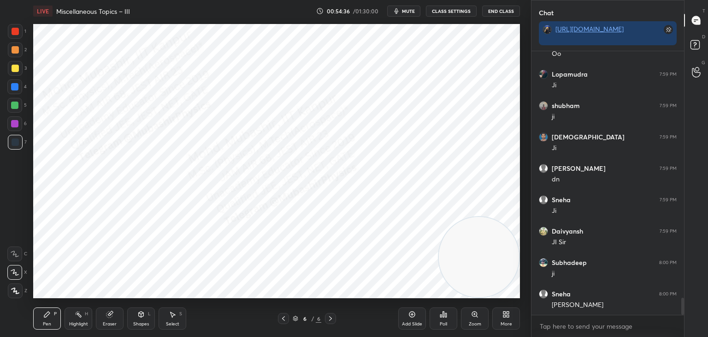
click at [79, 317] on icon at bounding box center [78, 313] width 7 height 7
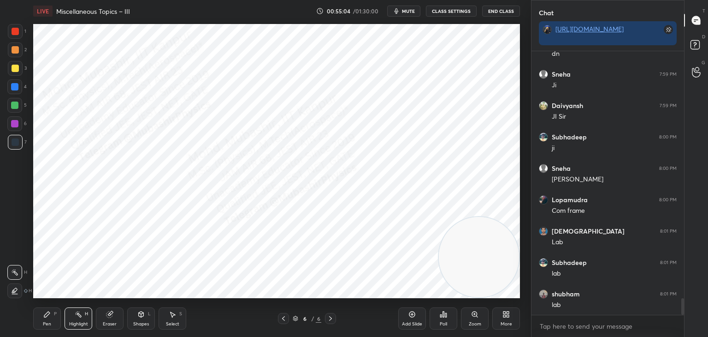
scroll to position [3945, 0]
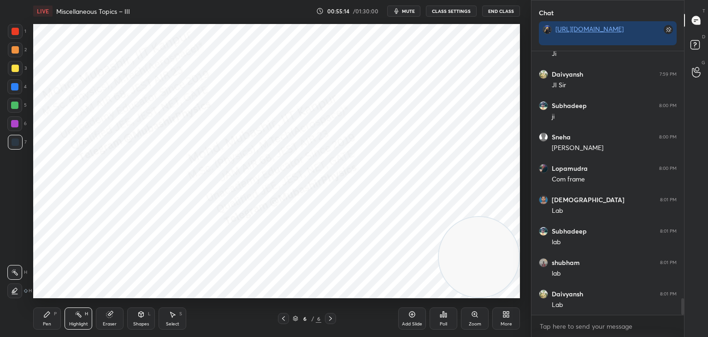
click at [284, 320] on icon at bounding box center [283, 317] width 7 height 7
click at [332, 316] on icon at bounding box center [330, 317] width 7 height 7
click at [48, 321] on div "Pen" at bounding box center [47, 323] width 8 height 5
click at [15, 107] on div at bounding box center [14, 104] width 7 height 7
drag, startPoint x: 60, startPoint y: 319, endPoint x: 90, endPoint y: 319, distance: 30.4
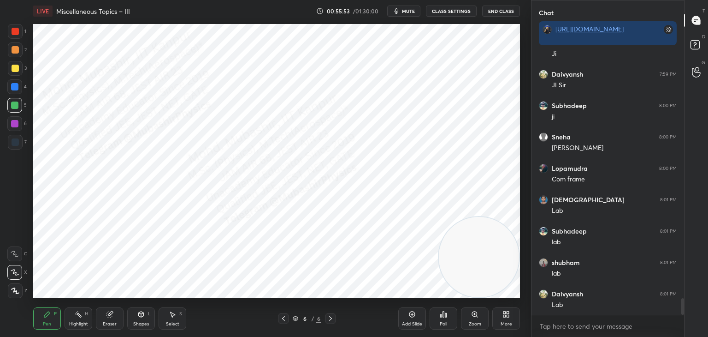
click at [63, 319] on div "Pen P Highlight H Eraser Shapes L Select S" at bounding box center [124, 318] width 183 height 22
click at [79, 318] on div "Highlight H" at bounding box center [79, 318] width 28 height 22
drag, startPoint x: 284, startPoint y: 316, endPoint x: 290, endPoint y: 307, distance: 10.4
click at [286, 316] on icon at bounding box center [283, 317] width 7 height 7
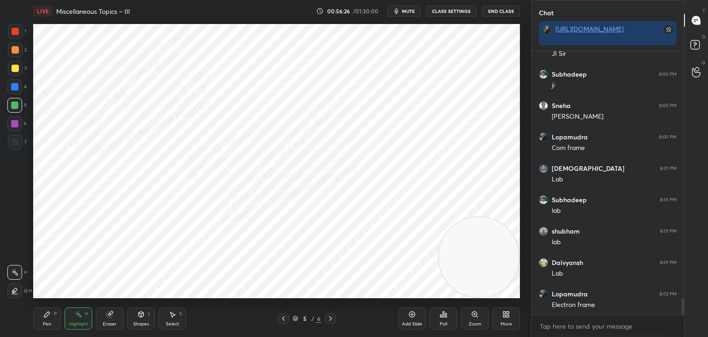
drag, startPoint x: 329, startPoint y: 314, endPoint x: 301, endPoint y: 313, distance: 28.6
click at [328, 314] on div at bounding box center [330, 318] width 11 height 11
click at [46, 311] on div "Pen P" at bounding box center [47, 318] width 28 height 22
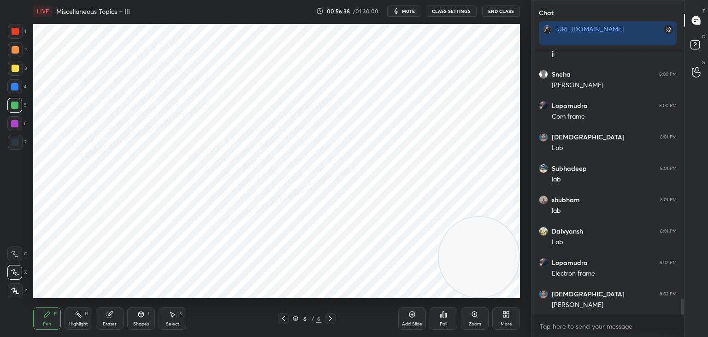
drag, startPoint x: 13, startPoint y: 143, endPoint x: 30, endPoint y: 137, distance: 17.5
click at [13, 142] on div at bounding box center [15, 141] width 7 height 7
click at [168, 315] on div "Select S" at bounding box center [173, 318] width 28 height 22
drag, startPoint x: 250, startPoint y: 30, endPoint x: 290, endPoint y: 85, distance: 68.1
click at [284, 80] on div "0 ° Undo Copy Duplicate Duplicate to new slide Delete" at bounding box center [276, 161] width 487 height 274
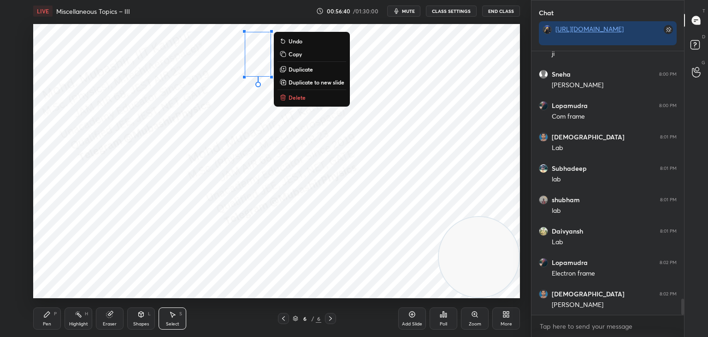
drag, startPoint x: 297, startPoint y: 97, endPoint x: 287, endPoint y: 100, distance: 11.0
click at [297, 98] on p "Delete" at bounding box center [297, 97] width 17 height 7
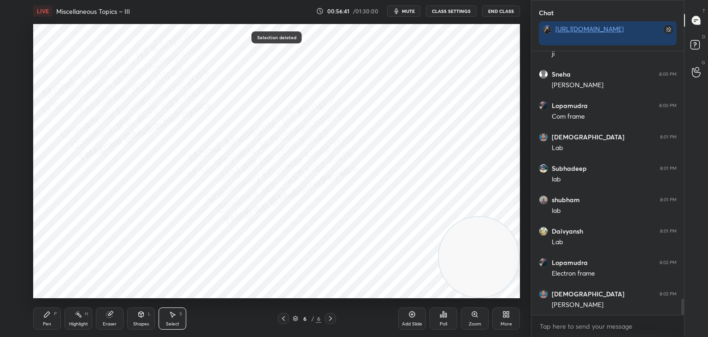
drag, startPoint x: 47, startPoint y: 314, endPoint x: 58, endPoint y: 306, distance: 13.8
click at [50, 314] on icon at bounding box center [46, 313] width 7 height 7
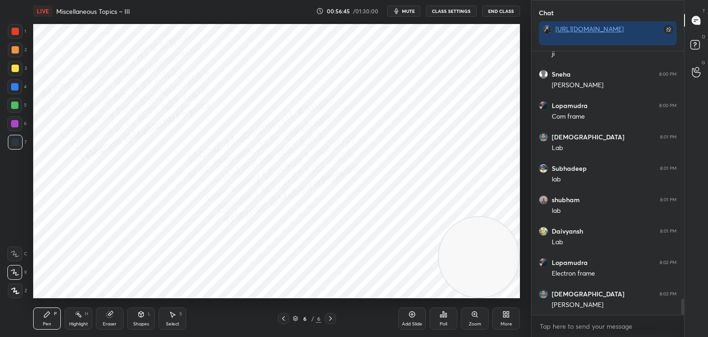
drag, startPoint x: 16, startPoint y: 87, endPoint x: 31, endPoint y: 96, distance: 18.4
click at [16, 89] on div at bounding box center [14, 86] width 7 height 7
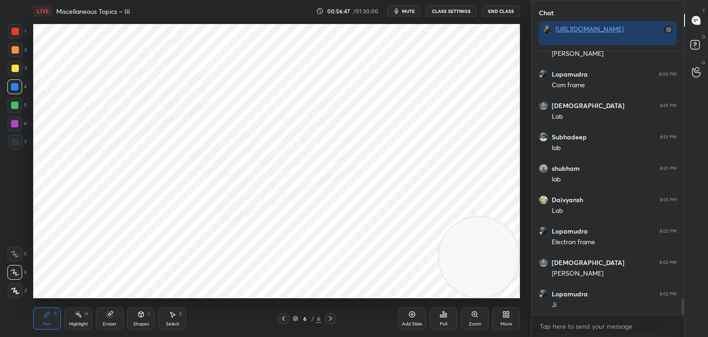
scroll to position [4070, 0]
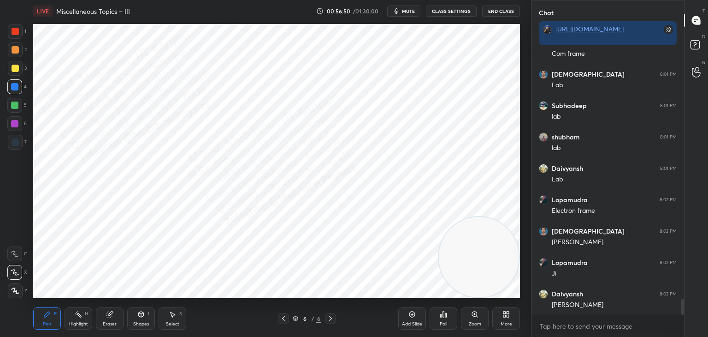
drag, startPoint x: 74, startPoint y: 315, endPoint x: 96, endPoint y: 306, distance: 23.6
click at [76, 315] on icon at bounding box center [78, 313] width 7 height 7
click at [47, 316] on icon at bounding box center [46, 313] width 7 height 7
drag, startPoint x: 484, startPoint y: 193, endPoint x: 450, endPoint y: 136, distance: 65.6
click at [468, 122] on video at bounding box center [479, 158] width 80 height 80
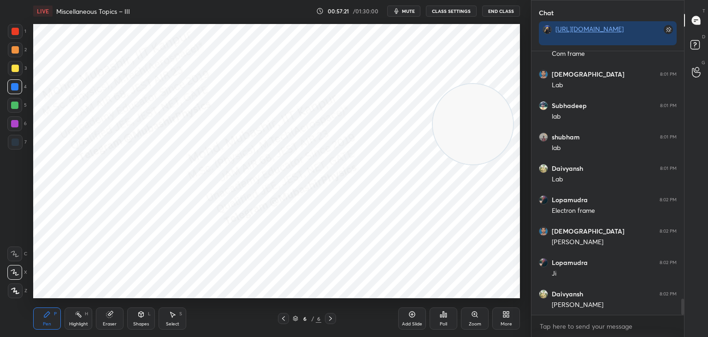
click at [506, 317] on icon at bounding box center [506, 313] width 7 height 7
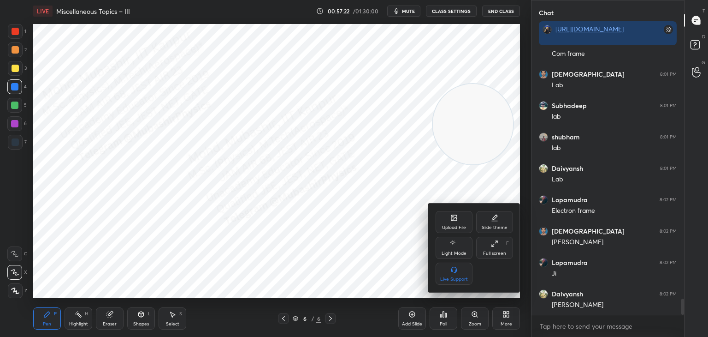
click at [450, 223] on div "Upload File" at bounding box center [454, 222] width 37 height 22
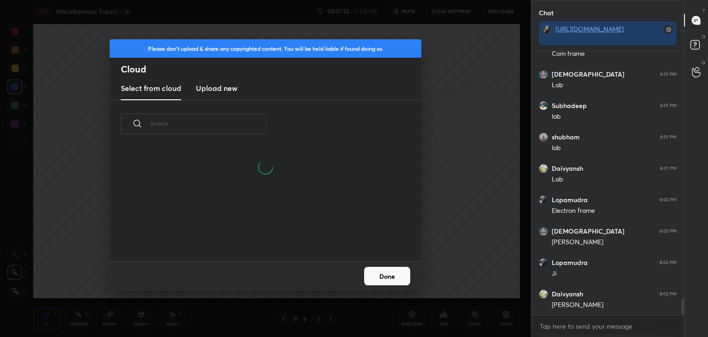
click at [226, 87] on h3 "Upload new" at bounding box center [216, 88] width 41 height 11
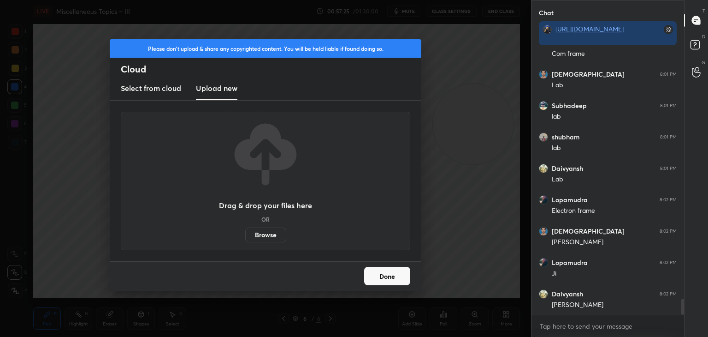
click at [267, 237] on label "Browse" at bounding box center [265, 234] width 41 height 15
click at [245, 237] on input "Browse" at bounding box center [245, 234] width 0 height 15
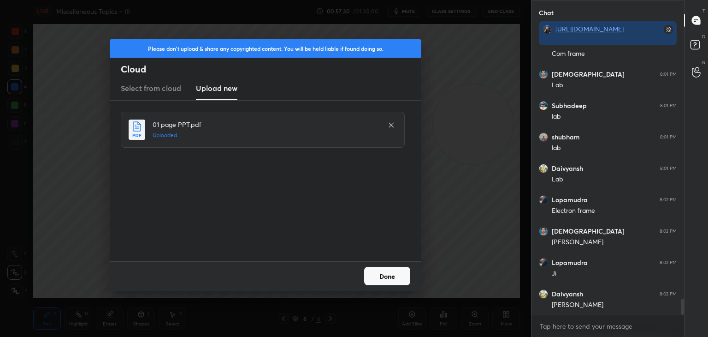
click at [393, 277] on button "Done" at bounding box center [387, 276] width 46 height 18
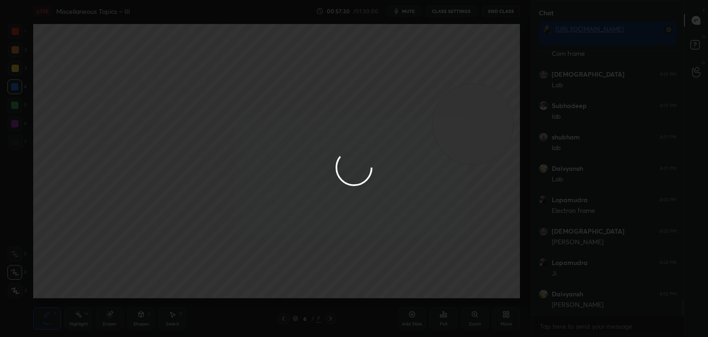
scroll to position [4102, 0]
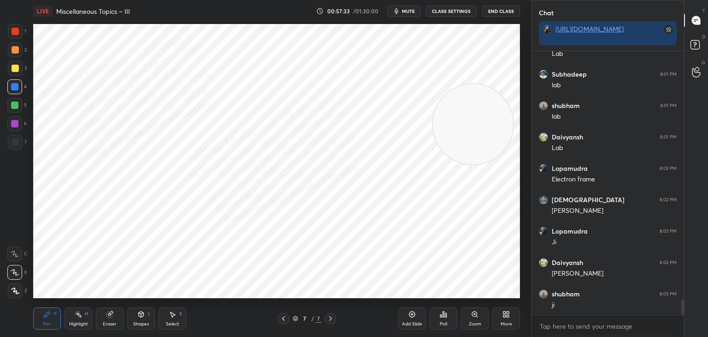
click at [82, 321] on div "Highlight" at bounding box center [78, 323] width 19 height 5
click at [49, 321] on div "Pen" at bounding box center [47, 323] width 8 height 5
drag, startPoint x: 17, startPoint y: 126, endPoint x: 28, endPoint y: 115, distance: 16.0
click at [17, 125] on div at bounding box center [14, 123] width 7 height 7
click at [15, 88] on div at bounding box center [14, 86] width 7 height 7
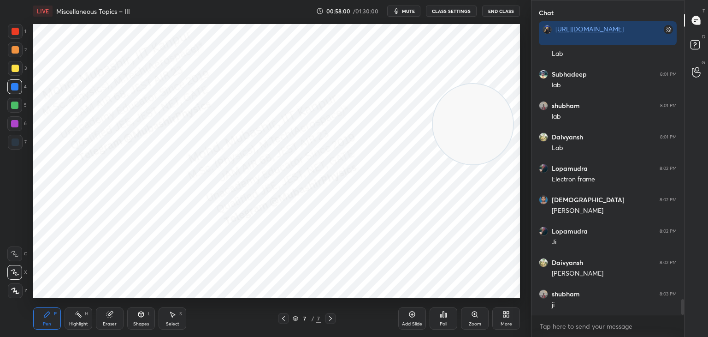
drag, startPoint x: 172, startPoint y: 318, endPoint x: 173, endPoint y: 312, distance: 6.1
click at [173, 316] on icon at bounding box center [172, 313] width 7 height 7
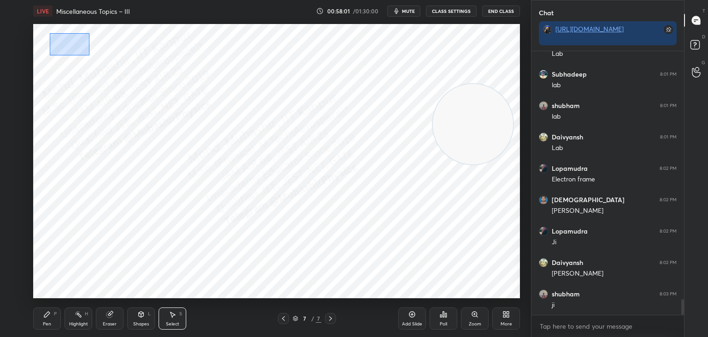
drag, startPoint x: 50, startPoint y: 33, endPoint x: 98, endPoint y: 54, distance: 52.4
click at [98, 54] on div "0 ° Undo Copy Duplicate Duplicate to new slide Delete" at bounding box center [276, 161] width 487 height 274
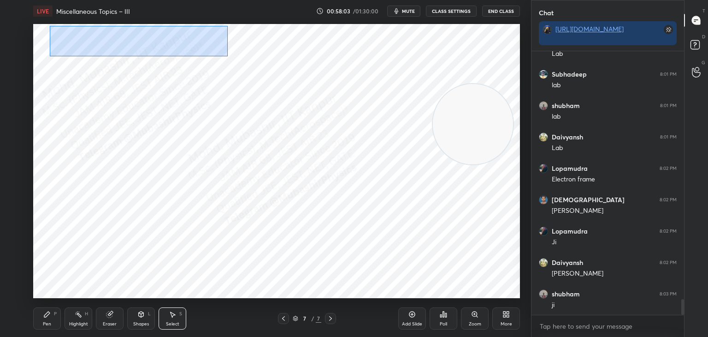
drag, startPoint x: 50, startPoint y: 26, endPoint x: 194, endPoint y: 47, distance: 145.4
click at [226, 54] on div "0 ° Undo Copy Duplicate Duplicate to new slide Delete" at bounding box center [276, 161] width 487 height 274
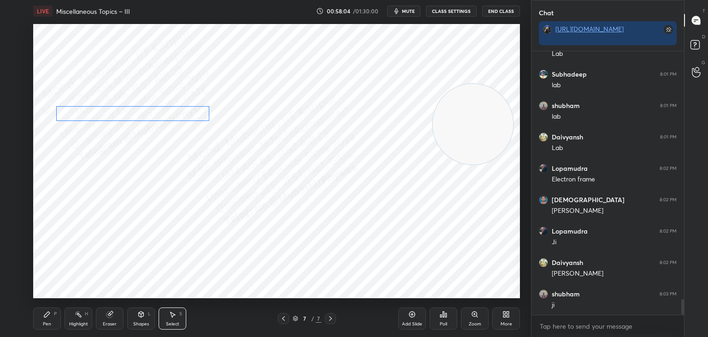
drag, startPoint x: 147, startPoint y: 68, endPoint x: 153, endPoint y: 112, distance: 43.8
click at [153, 112] on div "0 ° Undo Copy Duplicate Duplicate to new slide Delete" at bounding box center [276, 161] width 487 height 274
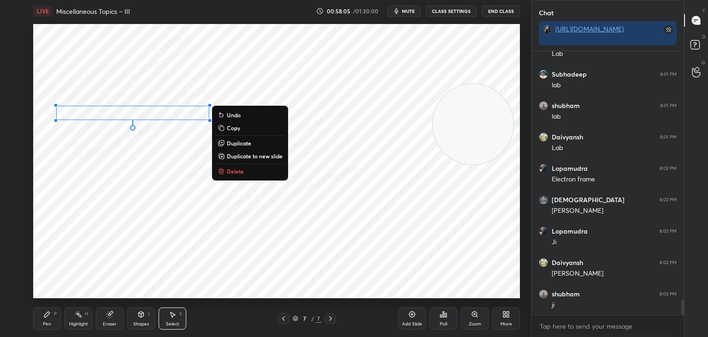
drag, startPoint x: 47, startPoint y: 320, endPoint x: 12, endPoint y: 139, distance: 183.7
click at [45, 320] on div "Pen P" at bounding box center [47, 318] width 28 height 22
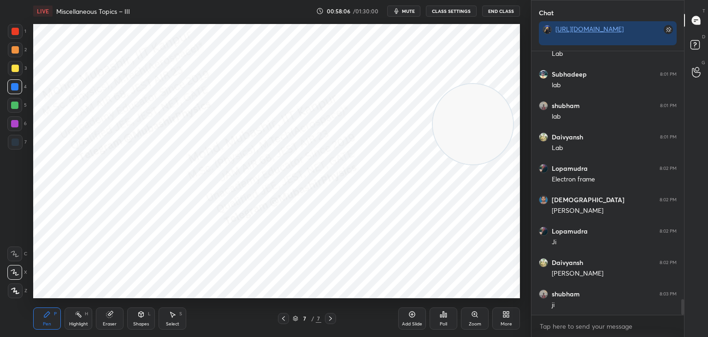
click at [14, 148] on div at bounding box center [15, 142] width 15 height 15
drag, startPoint x: 14, startPoint y: 124, endPoint x: 26, endPoint y: 109, distance: 19.7
click at [15, 124] on div at bounding box center [14, 123] width 7 height 7
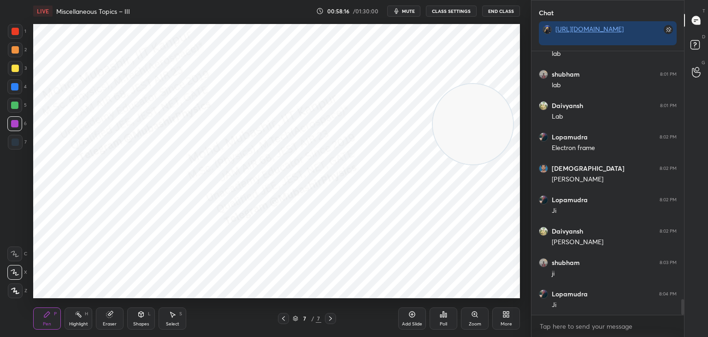
drag, startPoint x: 76, startPoint y: 325, endPoint x: 83, endPoint y: 302, distance: 24.6
click at [77, 323] on div "Highlight" at bounding box center [78, 323] width 19 height 5
drag, startPoint x: 43, startPoint y: 314, endPoint x: 43, endPoint y: 302, distance: 12.4
click at [43, 311] on icon at bounding box center [46, 313] width 7 height 7
drag, startPoint x: 15, startPoint y: 92, endPoint x: 23, endPoint y: 94, distance: 7.6
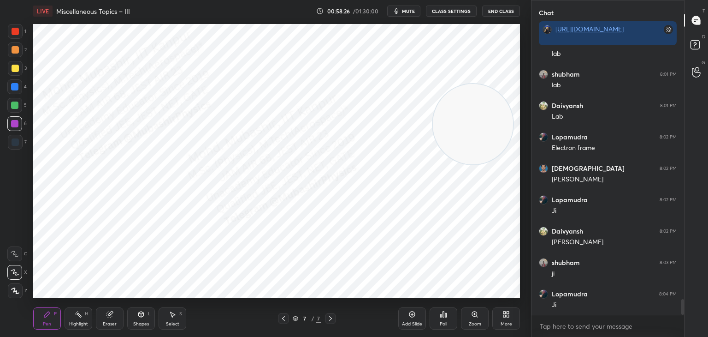
click at [17, 93] on div at bounding box center [14, 86] width 15 height 15
drag, startPoint x: 456, startPoint y: 127, endPoint x: 253, endPoint y: 87, distance: 206.4
click at [431, 78] on video at bounding box center [471, 118] width 80 height 80
click at [281, 315] on icon at bounding box center [283, 317] width 7 height 7
click at [282, 316] on icon at bounding box center [283, 317] width 7 height 7
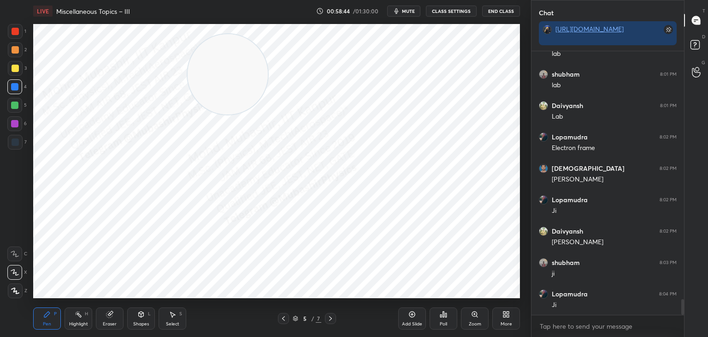
click at [85, 314] on div "H" at bounding box center [86, 313] width 3 height 5
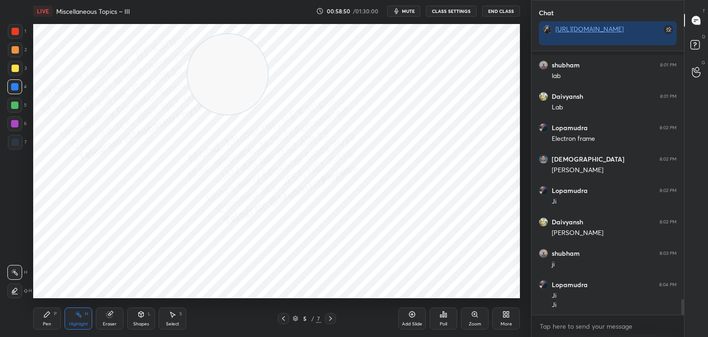
scroll to position [4205, 0]
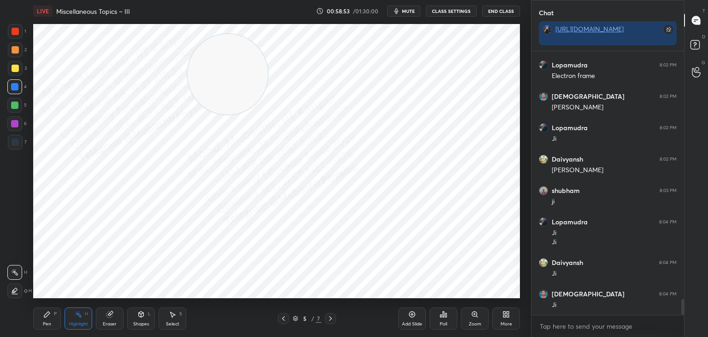
drag, startPoint x: 50, startPoint y: 315, endPoint x: 50, endPoint y: 299, distance: 16.6
click at [50, 311] on icon at bounding box center [46, 313] width 7 height 7
drag, startPoint x: 66, startPoint y: 316, endPoint x: 72, endPoint y: 315, distance: 5.6
click at [69, 315] on div "Pen P Highlight H Eraser Shapes L Select S" at bounding box center [124, 318] width 183 height 22
drag, startPoint x: 79, startPoint y: 315, endPoint x: 98, endPoint y: 303, distance: 22.4
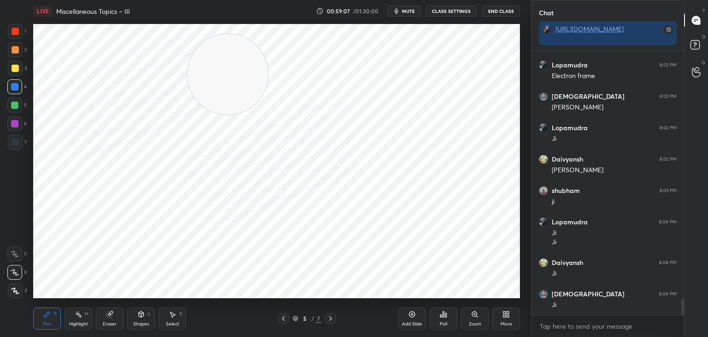
click at [77, 315] on icon at bounding box center [78, 313] width 7 height 7
click at [330, 317] on icon at bounding box center [330, 317] width 7 height 7
click at [331, 320] on icon at bounding box center [330, 317] width 7 height 7
click at [284, 321] on icon at bounding box center [283, 317] width 7 height 7
click at [283, 321] on icon at bounding box center [283, 317] width 7 height 7
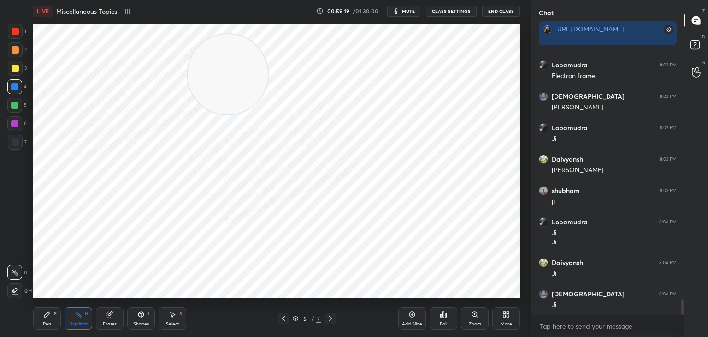
click at [329, 319] on icon at bounding box center [330, 317] width 7 height 7
drag, startPoint x: 42, startPoint y: 321, endPoint x: 43, endPoint y: 311, distance: 10.6
click at [43, 319] on div "Pen P" at bounding box center [47, 318] width 28 height 22
drag, startPoint x: 172, startPoint y: 321, endPoint x: 159, endPoint y: 302, distance: 22.5
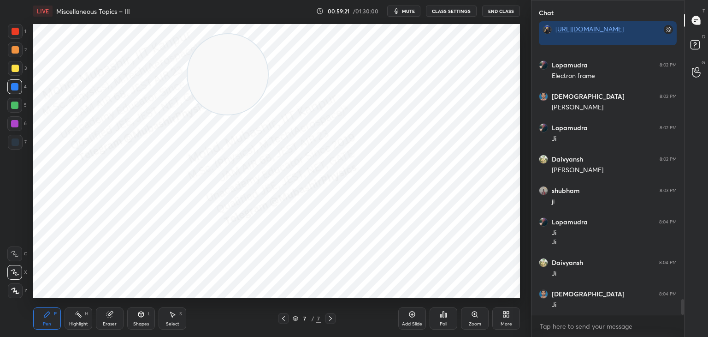
click at [166, 314] on div "Select S" at bounding box center [173, 318] width 28 height 22
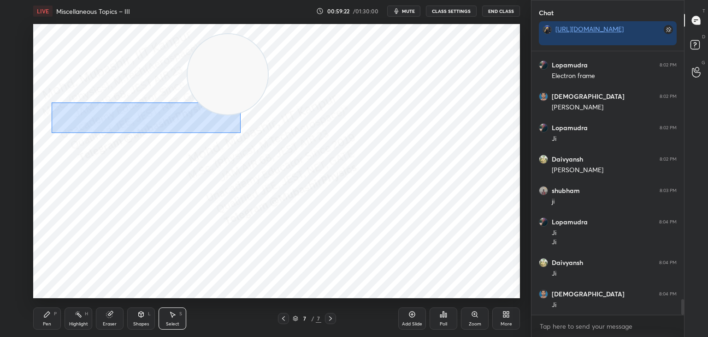
drag, startPoint x: 80, startPoint y: 111, endPoint x: 240, endPoint y: 133, distance: 162.0
click at [240, 133] on div "0 ° Undo Copy Duplicate Duplicate to new slide Delete" at bounding box center [276, 161] width 487 height 274
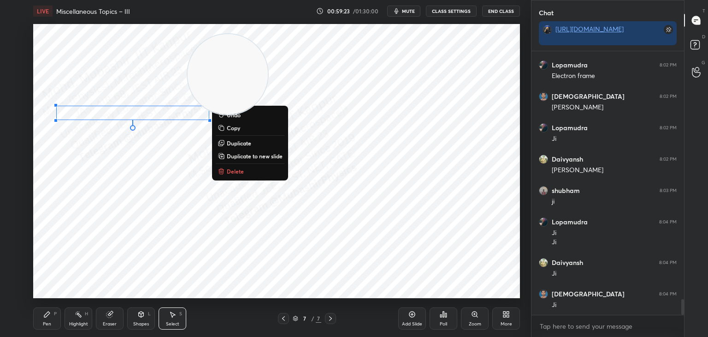
drag, startPoint x: 315, startPoint y: 49, endPoint x: 330, endPoint y: 96, distance: 49.7
click at [268, 39] on video at bounding box center [228, 74] width 80 height 80
click at [244, 143] on p "Duplicate" at bounding box center [239, 142] width 24 height 7
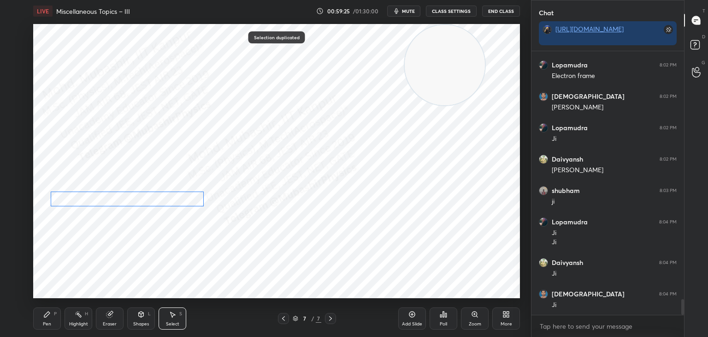
drag, startPoint x: 179, startPoint y: 122, endPoint x: 156, endPoint y: 225, distance: 105.9
click at [163, 196] on div "0 ° Undo Copy Duplicate Duplicate to new slide Delete" at bounding box center [276, 161] width 487 height 274
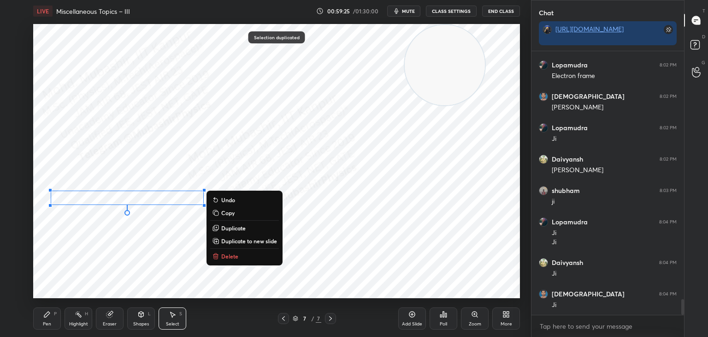
click at [148, 240] on div "0 ° Undo Copy Duplicate Duplicate to new slide Delete" at bounding box center [276, 161] width 487 height 274
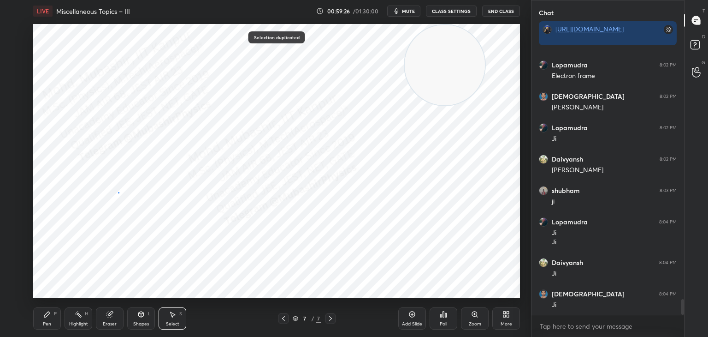
drag, startPoint x: 118, startPoint y: 192, endPoint x: 135, endPoint y: 216, distance: 29.2
click at [135, 213] on div "0 ° Undo Copy Duplicate Duplicate to new slide Delete" at bounding box center [276, 161] width 487 height 274
drag, startPoint x: 111, startPoint y: 263, endPoint x: 113, endPoint y: 253, distance: 10.3
click at [111, 260] on div "0 ° Undo Copy Duplicate Duplicate to new slide Delete" at bounding box center [276, 161] width 487 height 274
drag, startPoint x: 125, startPoint y: 212, endPoint x: 131, endPoint y: 225, distance: 14.7
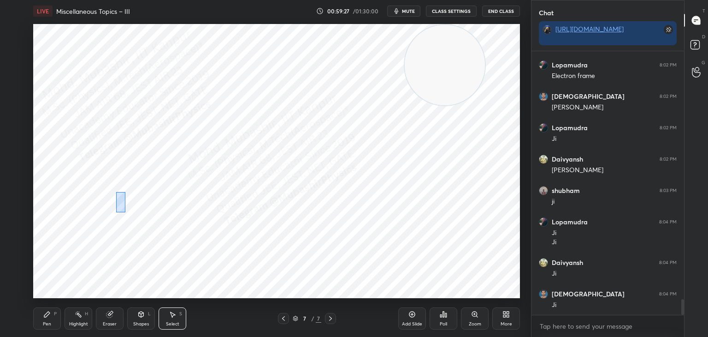
click at [126, 216] on div "0 ° Undo Copy Duplicate Duplicate to new slide Delete" at bounding box center [276, 161] width 487 height 274
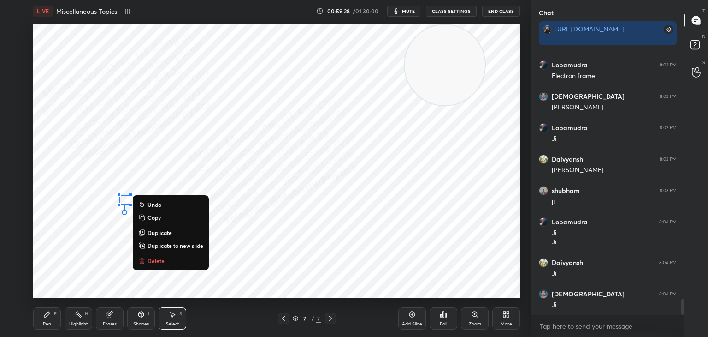
click at [148, 260] on p "Delete" at bounding box center [156, 260] width 17 height 7
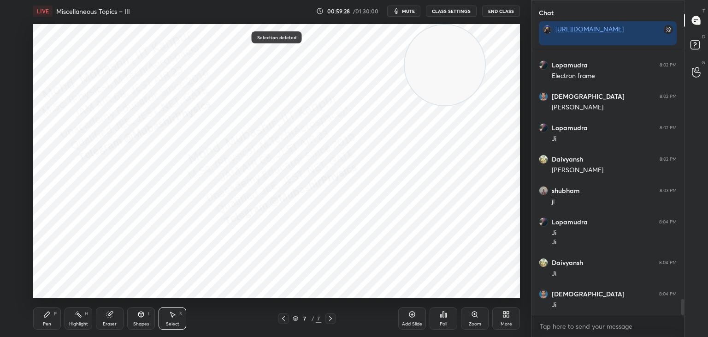
click at [52, 312] on div "Pen P" at bounding box center [47, 318] width 28 height 22
click at [14, 124] on div at bounding box center [14, 123] width 7 height 7
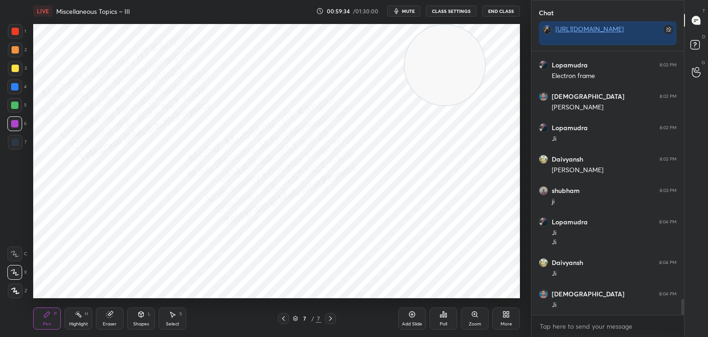
drag, startPoint x: 13, startPoint y: 89, endPoint x: 19, endPoint y: 111, distance: 22.9
click at [13, 87] on div at bounding box center [14, 86] width 7 height 7
drag, startPoint x: 443, startPoint y: 75, endPoint x: 229, endPoint y: 29, distance: 218.4
click at [405, 34] on video at bounding box center [445, 65] width 80 height 80
click at [408, 10] on span "mute" at bounding box center [408, 11] width 13 height 6
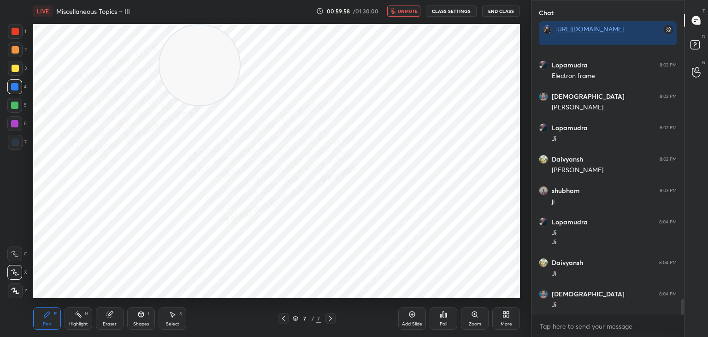
click at [408, 9] on span "unmute" at bounding box center [408, 11] width 20 height 6
drag, startPoint x: 15, startPoint y: 68, endPoint x: 19, endPoint y: 74, distance: 6.9
click at [15, 72] on div at bounding box center [15, 68] width 15 height 15
click at [284, 319] on icon at bounding box center [283, 317] width 7 height 7
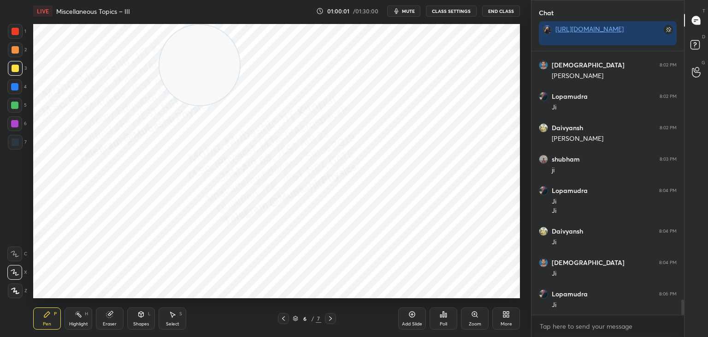
click at [333, 318] on icon at bounding box center [330, 317] width 7 height 7
click at [507, 319] on div "More" at bounding box center [506, 318] width 28 height 22
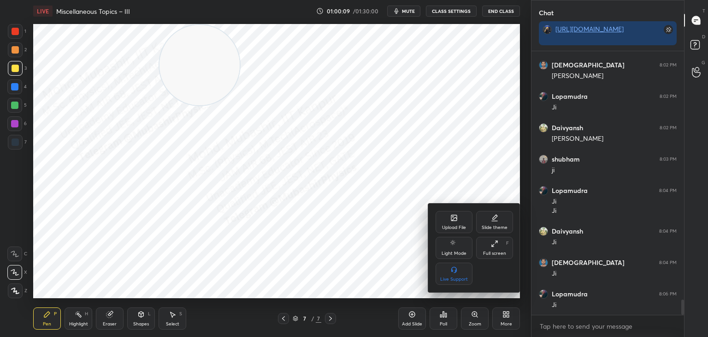
click at [458, 224] on div "Upload File" at bounding box center [454, 222] width 37 height 22
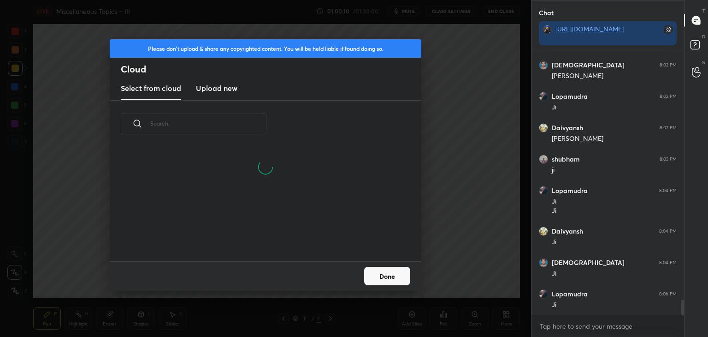
click at [211, 84] on h3 "Upload new" at bounding box center [216, 88] width 41 height 11
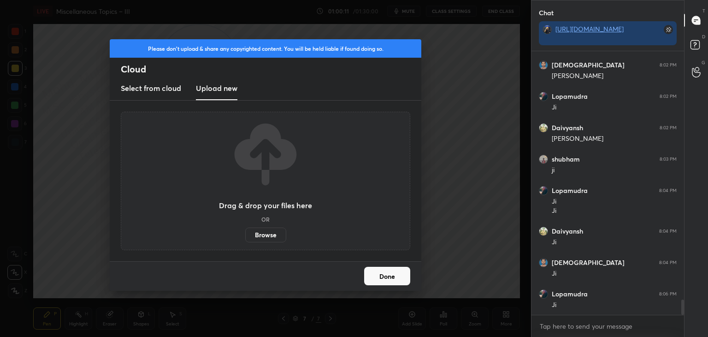
click at [266, 235] on label "Browse" at bounding box center [265, 234] width 41 height 15
click at [245, 235] on input "Browse" at bounding box center [245, 234] width 0 height 15
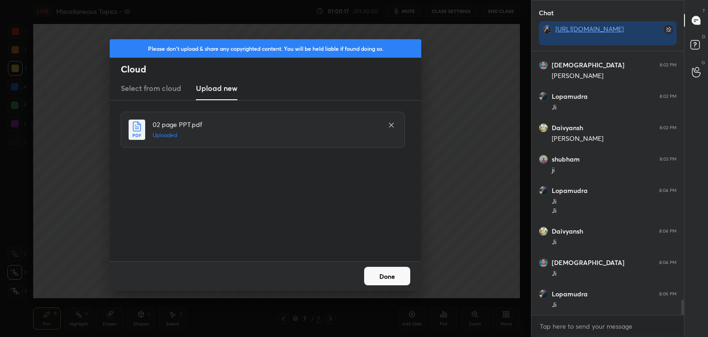
click at [384, 277] on button "Done" at bounding box center [387, 276] width 46 height 18
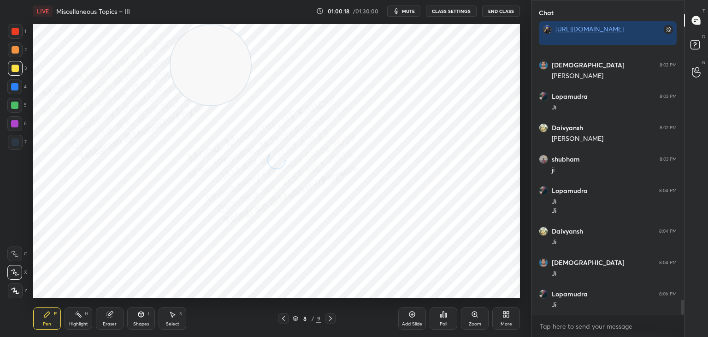
drag, startPoint x: 212, startPoint y: 65, endPoint x: 452, endPoint y: 281, distance: 322.6
click at [251, 105] on video at bounding box center [211, 65] width 80 height 80
drag, startPoint x: 18, startPoint y: 86, endPoint x: 24, endPoint y: 84, distance: 6.3
click at [19, 86] on div at bounding box center [14, 86] width 15 height 15
drag, startPoint x: 17, startPoint y: 66, endPoint x: 24, endPoint y: 67, distance: 6.9
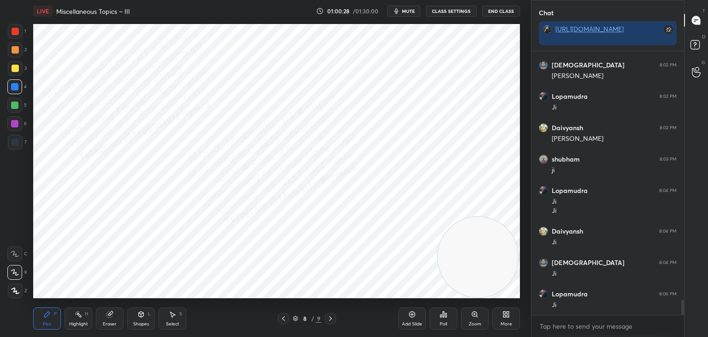
click at [24, 67] on div "3" at bounding box center [17, 68] width 19 height 15
drag, startPoint x: 13, startPoint y: 124, endPoint x: 24, endPoint y: 128, distance: 12.3
click at [12, 125] on div at bounding box center [14, 123] width 7 height 7
click at [76, 320] on div "Highlight H" at bounding box center [79, 318] width 28 height 22
click at [49, 323] on div "Pen" at bounding box center [47, 323] width 8 height 5
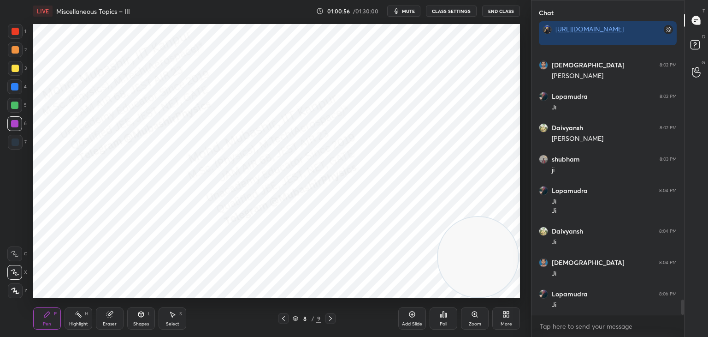
click at [16, 87] on div at bounding box center [14, 86] width 7 height 7
drag, startPoint x: 491, startPoint y: 226, endPoint x: 507, endPoint y: 4, distance: 222.8
click at [507, 4] on div "LIVE Miscellaneous Topics – III 01:00:57 / 01:30:00 mute CLASS SETTINGS End Cla…" at bounding box center [277, 168] width 494 height 337
click at [146, 313] on div "Shapes L" at bounding box center [141, 318] width 28 height 22
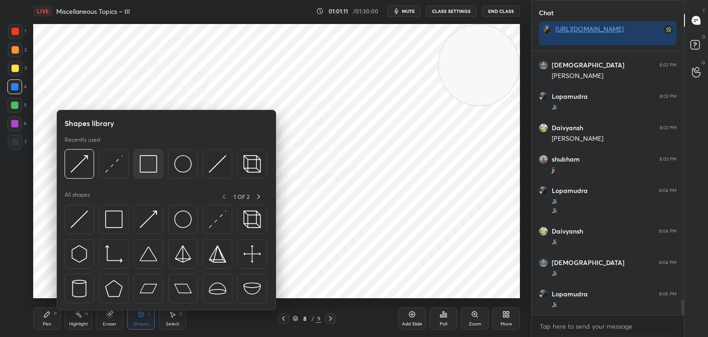
click at [149, 172] on div at bounding box center [149, 164] width 30 height 30
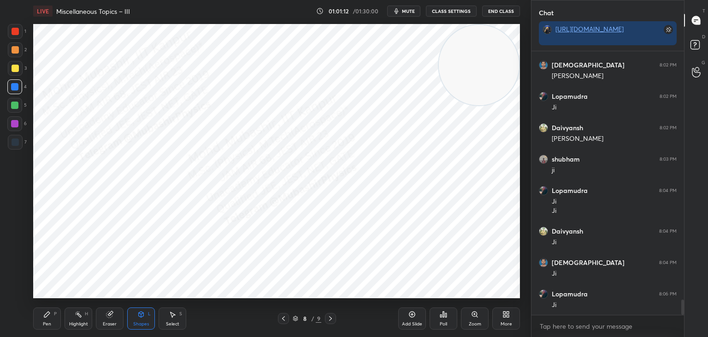
click at [12, 144] on div at bounding box center [15, 141] width 7 height 7
click at [8, 33] on div at bounding box center [15, 31] width 15 height 15
click at [81, 316] on icon at bounding box center [78, 313] width 7 height 7
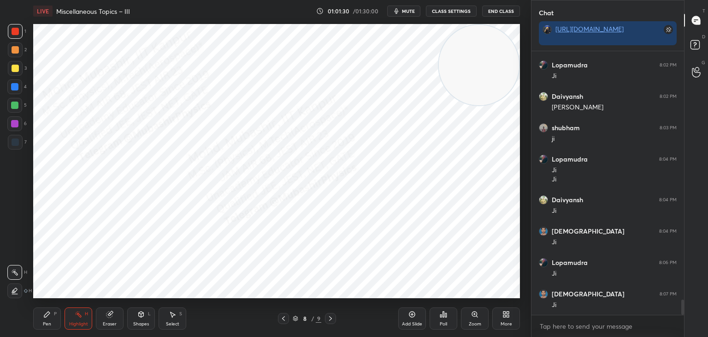
click at [166, 313] on div "Select S" at bounding box center [173, 318] width 28 height 22
drag, startPoint x: 263, startPoint y: 240, endPoint x: 270, endPoint y: 245, distance: 8.9
click at [269, 245] on div "0 ° Undo Copy Duplicate Duplicate to new slide Delete" at bounding box center [276, 161] width 487 height 274
drag, startPoint x: 267, startPoint y: 241, endPoint x: 262, endPoint y: 242, distance: 5.6
click at [262, 242] on div "0 ° Undo Copy Duplicate Duplicate to new slide Delete" at bounding box center [276, 161] width 487 height 274
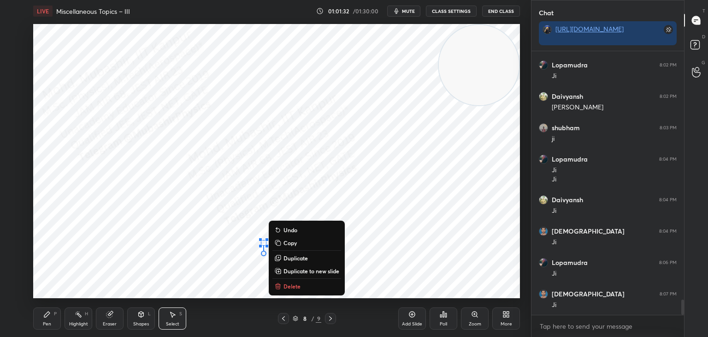
click at [228, 275] on div "0 ° Undo Copy Duplicate Duplicate to new slide Delete" at bounding box center [276, 161] width 487 height 274
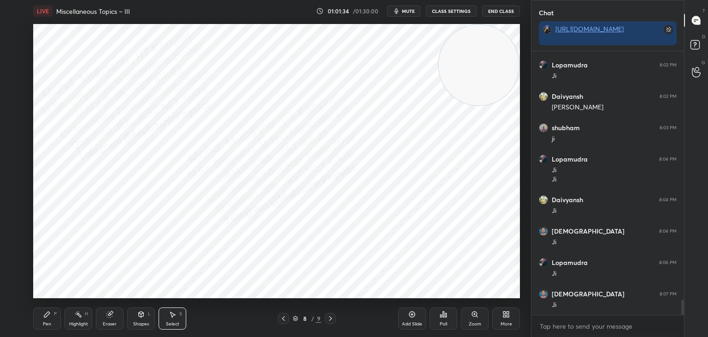
drag, startPoint x: 74, startPoint y: 326, endPoint x: 87, endPoint y: 302, distance: 26.4
click at [76, 322] on div "Highlight" at bounding box center [78, 323] width 19 height 5
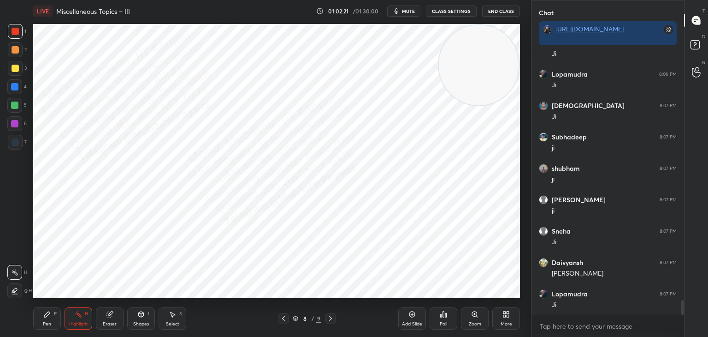
scroll to position [4487, 0]
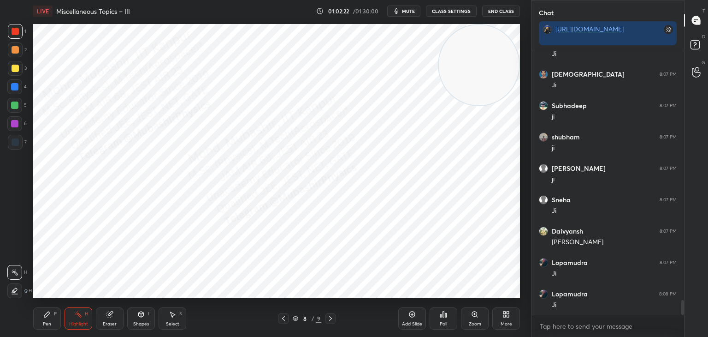
click at [503, 316] on icon at bounding box center [506, 313] width 7 height 7
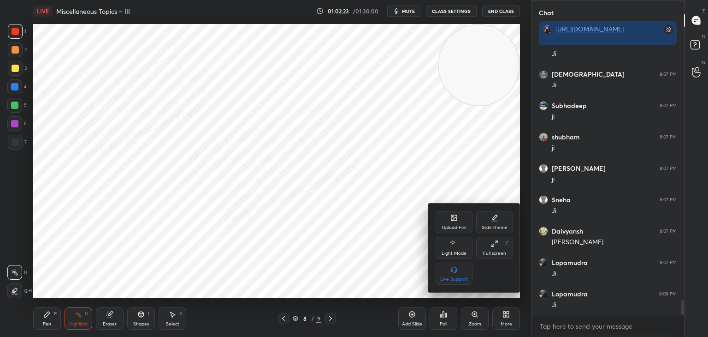
click at [455, 218] on icon at bounding box center [454, 218] width 5 height 3
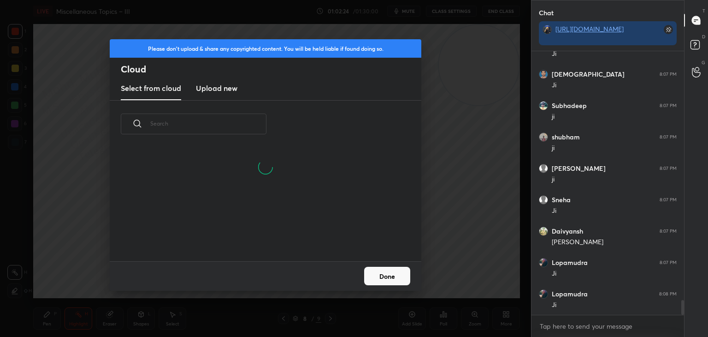
click at [217, 87] on h3 "Upload new" at bounding box center [216, 88] width 41 height 11
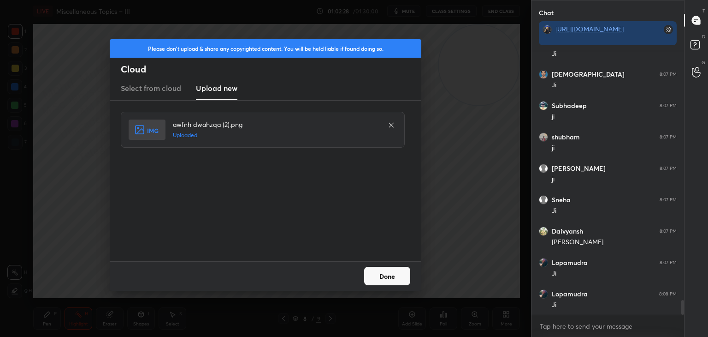
click at [382, 279] on button "Done" at bounding box center [387, 276] width 46 height 18
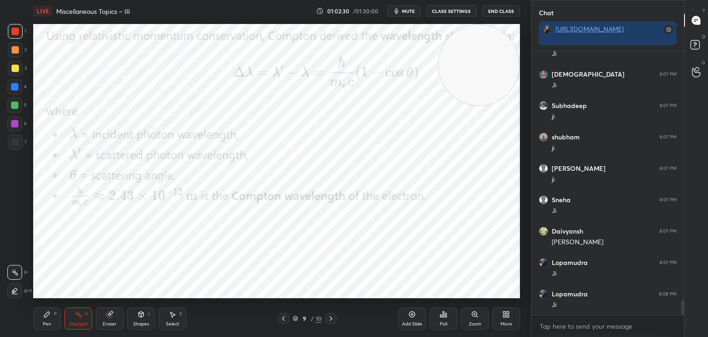
drag, startPoint x: 477, startPoint y: 59, endPoint x: 401, endPoint y: 335, distance: 285.7
click at [480, 310] on div "LIVE Miscellaneous Topics – III 01:02:30 / 01:30:00 mute CLASS SETTINGS End Cla…" at bounding box center [277, 168] width 494 height 337
click at [138, 319] on div "Shapes L" at bounding box center [141, 318] width 28 height 22
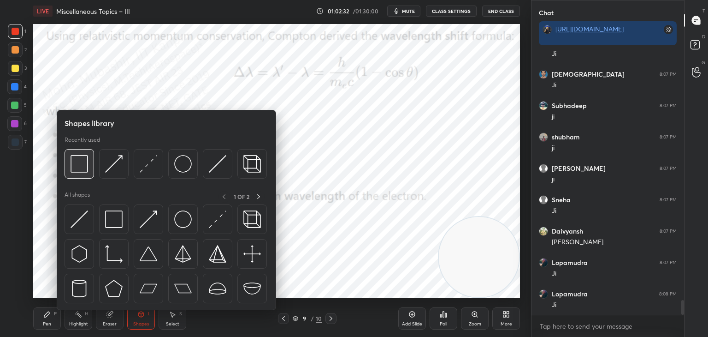
click at [79, 159] on img at bounding box center [80, 164] width 18 height 18
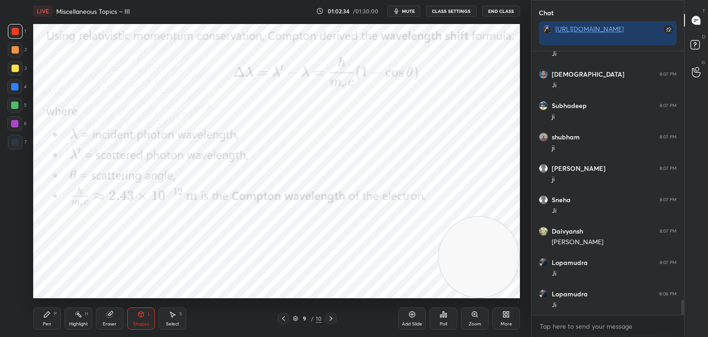
drag, startPoint x: 42, startPoint y: 320, endPoint x: 44, endPoint y: 311, distance: 9.4
click at [44, 318] on div "Pen P" at bounding box center [47, 318] width 28 height 22
click at [14, 95] on div "4" at bounding box center [16, 88] width 19 height 18
drag, startPoint x: 15, startPoint y: 124, endPoint x: 24, endPoint y: 135, distance: 13.7
click at [15, 126] on div at bounding box center [14, 123] width 7 height 7
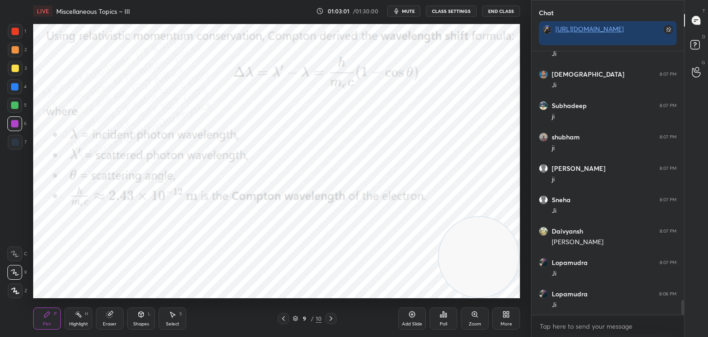
scroll to position [4519, 0]
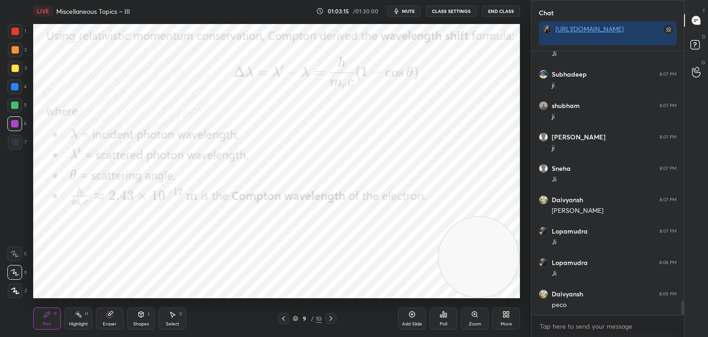
drag, startPoint x: 484, startPoint y: 174, endPoint x: 453, endPoint y: 148, distance: 40.6
click at [476, 217] on video at bounding box center [479, 257] width 80 height 80
click at [173, 318] on div "Select S" at bounding box center [173, 318] width 28 height 22
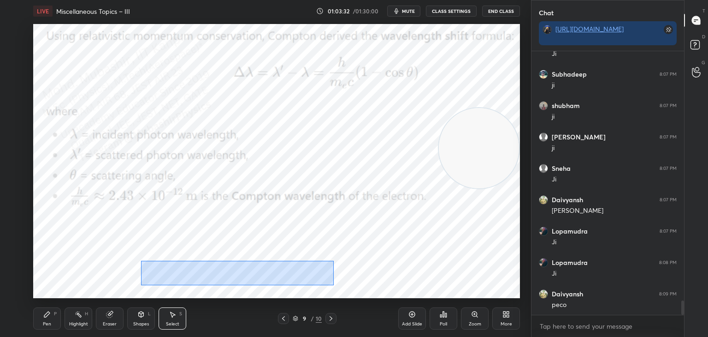
drag, startPoint x: 142, startPoint y: 261, endPoint x: 334, endPoint y: 285, distance: 193.4
click at [334, 285] on div "0 ° Undo Copy Duplicate Duplicate to new slide Delete" at bounding box center [276, 161] width 487 height 274
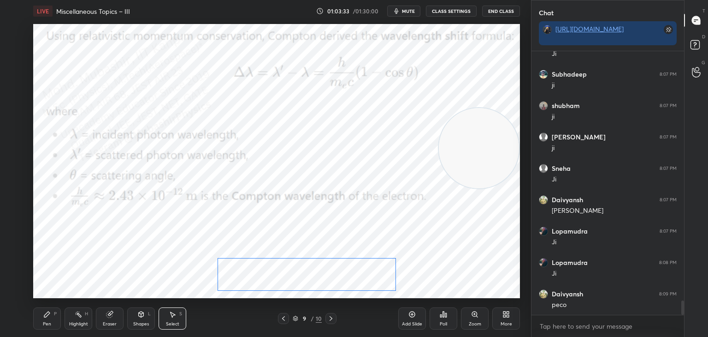
drag, startPoint x: 270, startPoint y: 274, endPoint x: 345, endPoint y: 274, distance: 75.2
click at [345, 274] on div "0 ° Undo Copy Duplicate Duplicate to new slide Delete" at bounding box center [276, 161] width 487 height 274
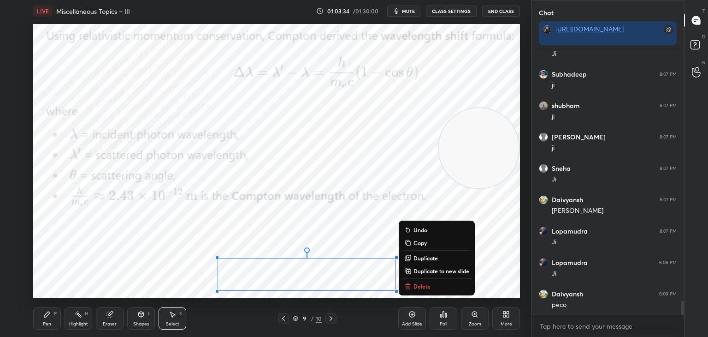
drag, startPoint x: 51, startPoint y: 317, endPoint x: 74, endPoint y: 305, distance: 26.4
click at [52, 318] on div "Pen P" at bounding box center [47, 318] width 28 height 22
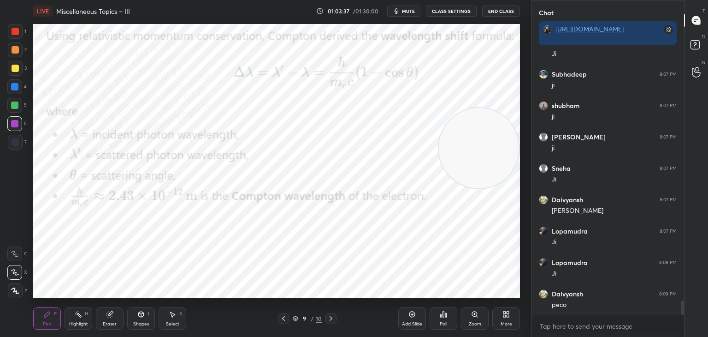
drag, startPoint x: 66, startPoint y: 322, endPoint x: 78, endPoint y: 316, distance: 13.0
click at [68, 322] on div "Highlight H" at bounding box center [79, 318] width 28 height 22
drag, startPoint x: 329, startPoint y: 319, endPoint x: 263, endPoint y: 322, distance: 66.0
click at [328, 320] on icon at bounding box center [330, 317] width 7 height 7
click at [46, 316] on icon at bounding box center [47, 314] width 6 height 6
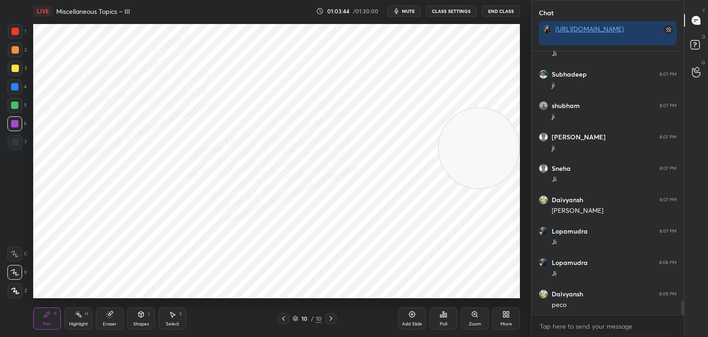
click at [20, 91] on div at bounding box center [14, 86] width 15 height 15
click at [18, 50] on div at bounding box center [15, 49] width 7 height 7
click at [84, 316] on div "Highlight H" at bounding box center [79, 318] width 28 height 22
click at [285, 314] on icon at bounding box center [283, 317] width 7 height 7
click at [328, 300] on div "LIVE Miscellaneous Topics – III 01:03:56 / 01:30:00 mute CLASS SETTINGS End Cla…" at bounding box center [277, 168] width 494 height 337
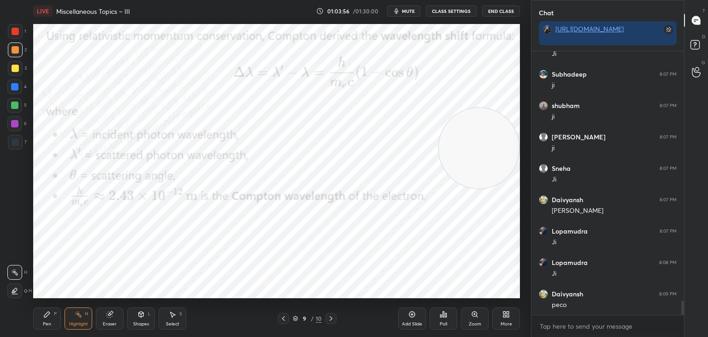
click at [332, 316] on icon at bounding box center [330, 317] width 7 height 7
click at [46, 316] on icon at bounding box center [47, 314] width 6 height 6
click at [13, 105] on div at bounding box center [14, 104] width 7 height 7
drag, startPoint x: 511, startPoint y: 36, endPoint x: 463, endPoint y: 43, distance: 48.6
click at [513, 4] on div "LIVE Miscellaneous Topics – III 01:04:10 / 01:30:00 mute CLASS SETTINGS End Cla…" at bounding box center [277, 168] width 494 height 337
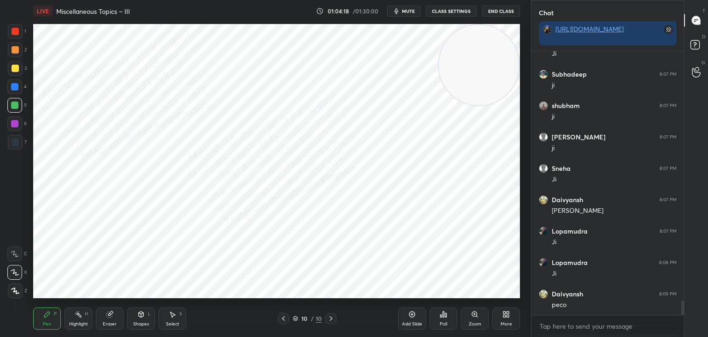
click at [19, 87] on div at bounding box center [14, 86] width 15 height 15
click at [408, 10] on span "mute" at bounding box center [408, 11] width 13 height 6
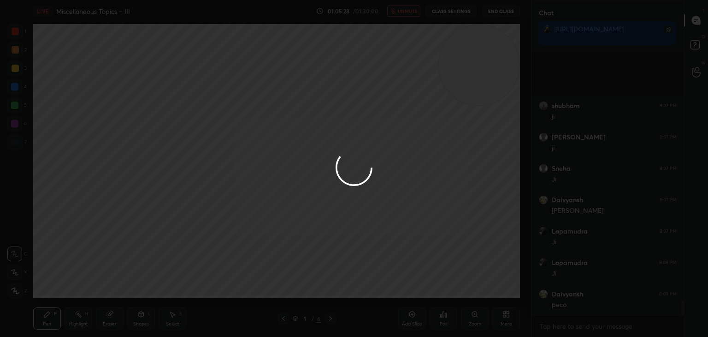
scroll to position [4613, 0]
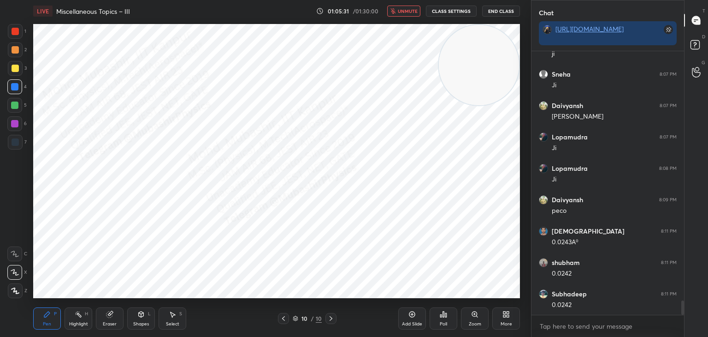
click at [406, 12] on span "unmute" at bounding box center [408, 11] width 20 height 6
click at [78, 316] on icon at bounding box center [78, 313] width 7 height 7
click at [409, 10] on span "mute" at bounding box center [408, 11] width 13 height 6
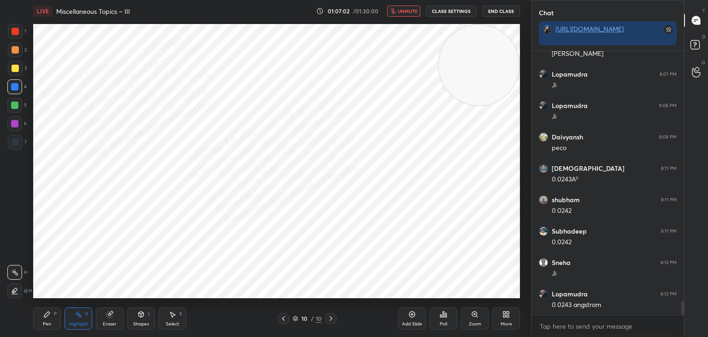
scroll to position [4707, 0]
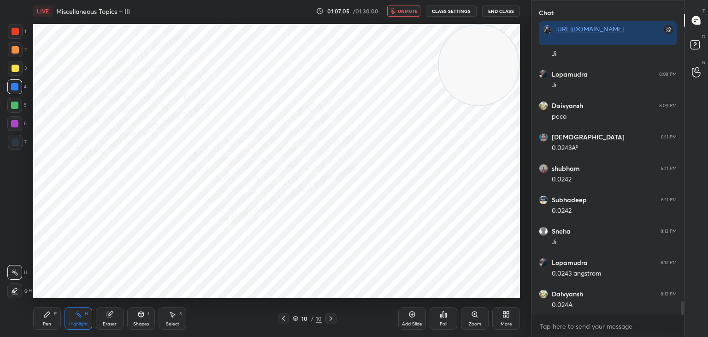
drag, startPoint x: 410, startPoint y: 6, endPoint x: 411, endPoint y: 21, distance: 15.2
click at [410, 6] on button "unmute" at bounding box center [403, 11] width 33 height 11
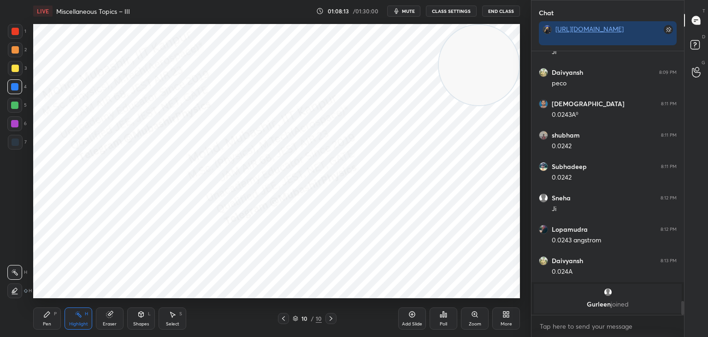
click at [509, 312] on div "More" at bounding box center [506, 318] width 28 height 22
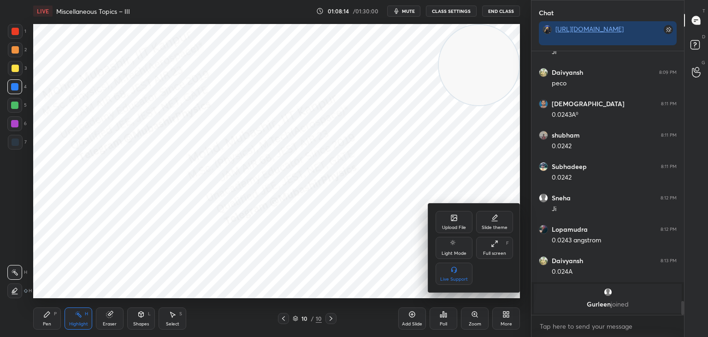
click at [450, 222] on div "Upload File" at bounding box center [454, 222] width 37 height 22
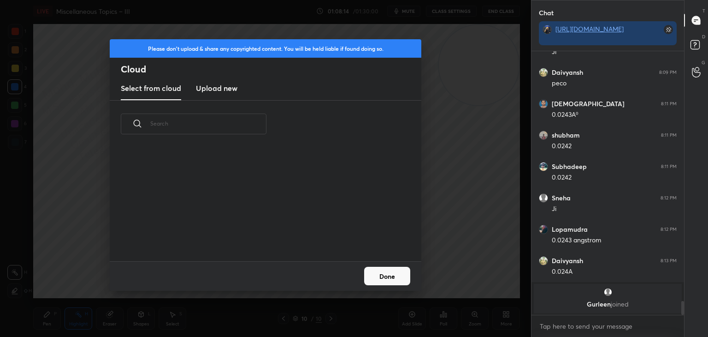
scroll to position [113, 296]
click at [223, 87] on h3 "Upload new" at bounding box center [216, 88] width 41 height 11
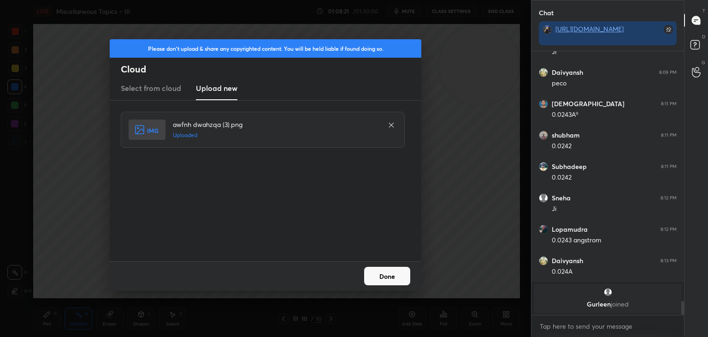
click at [389, 272] on button "Done" at bounding box center [387, 276] width 46 height 18
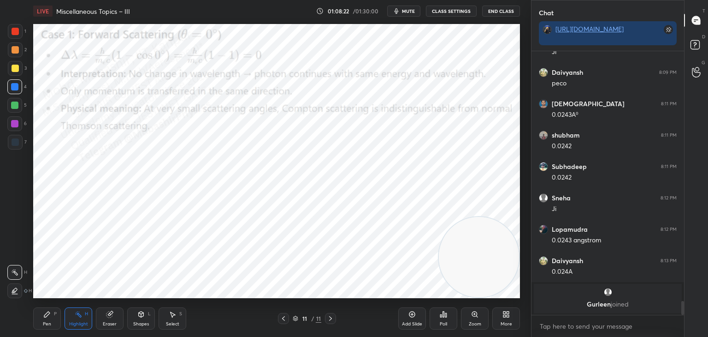
drag, startPoint x: 533, startPoint y: 266, endPoint x: 445, endPoint y: 270, distance: 88.6
click at [535, 290] on div "1 2 3 4 5 6 7 C X Z C X Z E E Erase all H H LIVE Miscellaneous Topics – III 01:…" at bounding box center [354, 168] width 708 height 337
drag, startPoint x: 48, startPoint y: 318, endPoint x: 43, endPoint y: 307, distance: 12.4
click at [48, 318] on div "Pen P" at bounding box center [47, 318] width 28 height 22
click at [13, 75] on div at bounding box center [15, 68] width 15 height 15
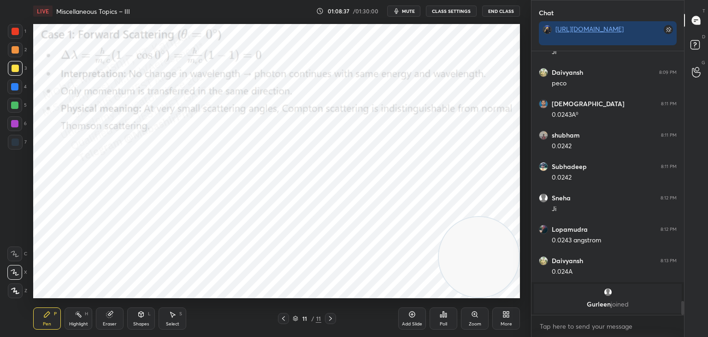
drag, startPoint x: 17, startPoint y: 89, endPoint x: 29, endPoint y: 88, distance: 12.5
click at [17, 88] on div at bounding box center [14, 86] width 7 height 7
drag, startPoint x: 13, startPoint y: 126, endPoint x: 19, endPoint y: 125, distance: 5.6
click at [15, 124] on div at bounding box center [14, 123] width 7 height 7
drag, startPoint x: 81, startPoint y: 324, endPoint x: 114, endPoint y: 307, distance: 37.3
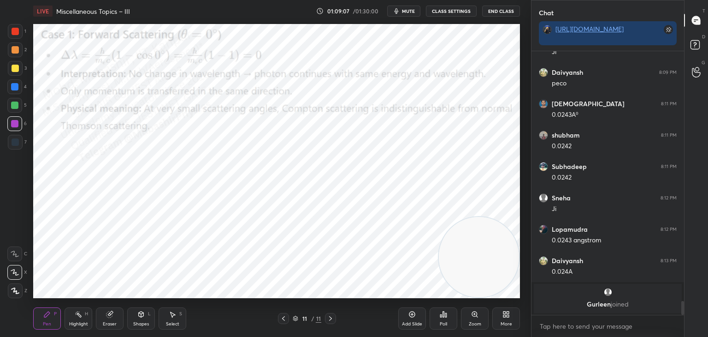
click at [82, 324] on div "Highlight" at bounding box center [78, 323] width 19 height 5
click at [414, 6] on button "mute" at bounding box center [403, 11] width 33 height 11
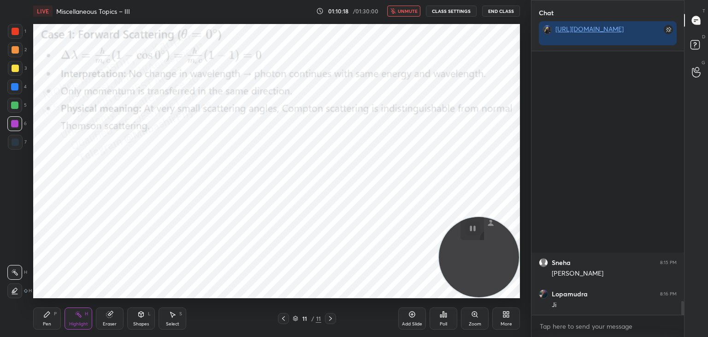
scroll to position [3892, 0]
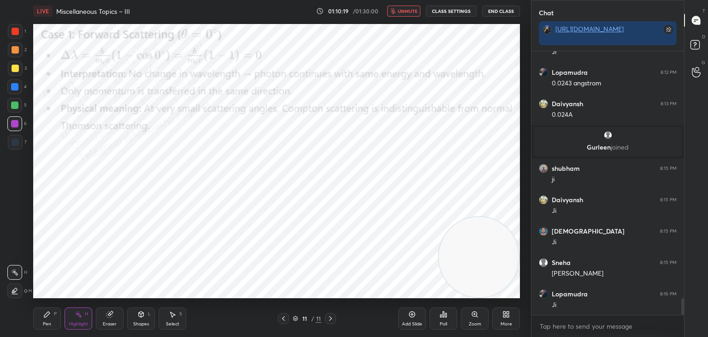
click at [411, 10] on span "unmute" at bounding box center [408, 11] width 20 height 6
click at [504, 317] on icon at bounding box center [506, 313] width 7 height 7
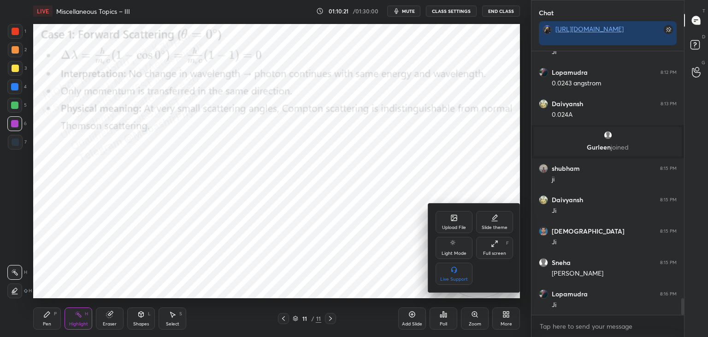
click at [450, 219] on div "Upload File" at bounding box center [454, 222] width 37 height 22
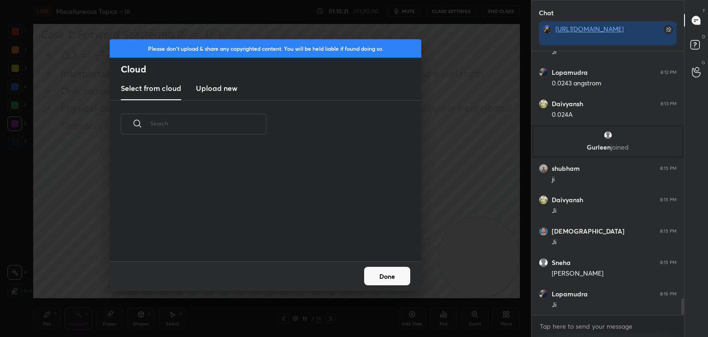
scroll to position [113, 296]
click at [220, 84] on h3 "Upload new" at bounding box center [216, 88] width 41 height 11
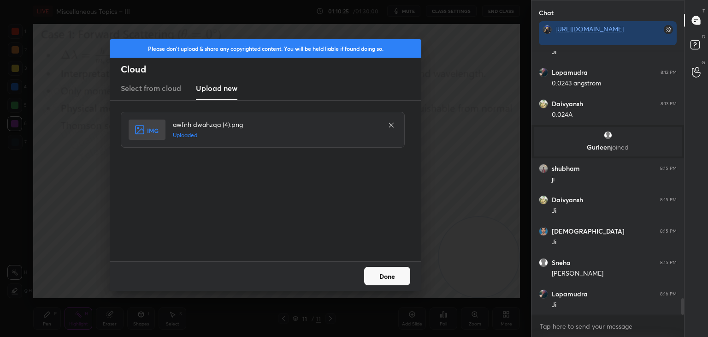
click at [395, 272] on button "Done" at bounding box center [387, 276] width 46 height 18
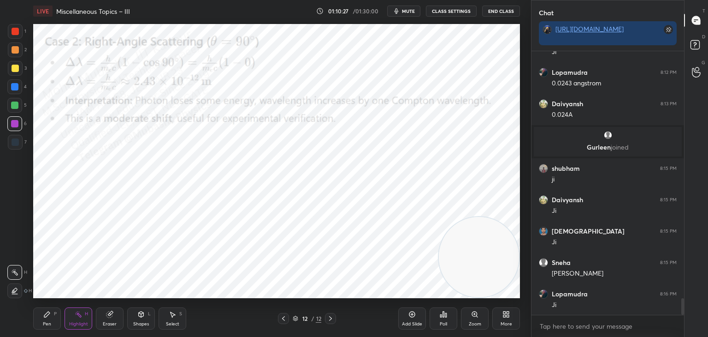
click at [45, 318] on div "Pen P" at bounding box center [47, 318] width 28 height 22
click at [14, 89] on div at bounding box center [14, 86] width 7 height 7
drag, startPoint x: 18, startPoint y: 108, endPoint x: 24, endPoint y: 108, distance: 5.5
click at [24, 108] on div "5" at bounding box center [16, 105] width 19 height 15
click at [18, 126] on div at bounding box center [14, 123] width 15 height 15
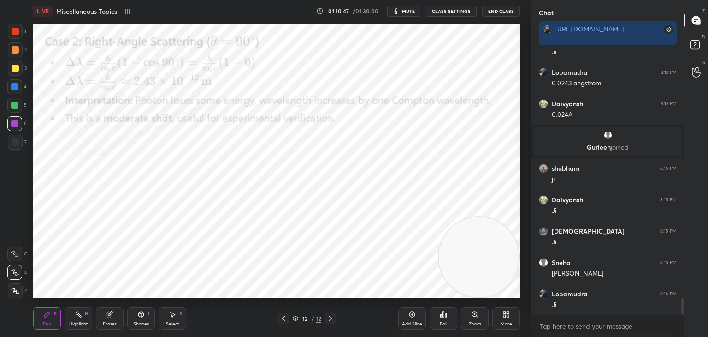
click at [70, 314] on div "Highlight H" at bounding box center [79, 318] width 28 height 22
click at [408, 15] on button "mute" at bounding box center [403, 11] width 33 height 11
click at [410, 12] on span "unmute" at bounding box center [408, 11] width 20 height 6
click at [509, 316] on icon at bounding box center [506, 313] width 7 height 7
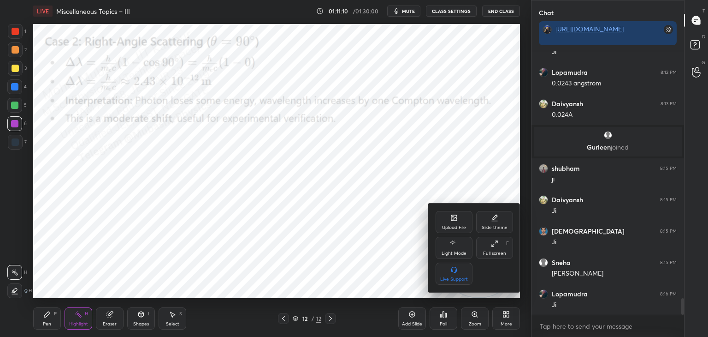
click at [456, 222] on div "Upload File" at bounding box center [454, 222] width 37 height 22
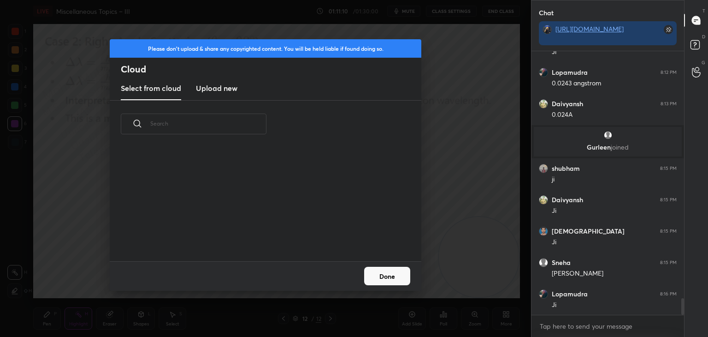
click at [231, 89] on h3 "Upload new" at bounding box center [216, 88] width 41 height 11
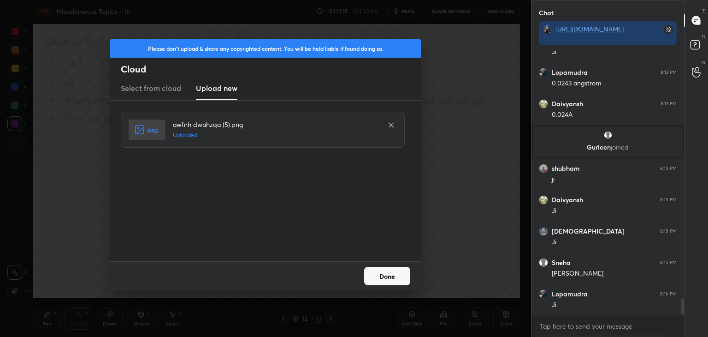
click at [380, 270] on button "Done" at bounding box center [387, 276] width 46 height 18
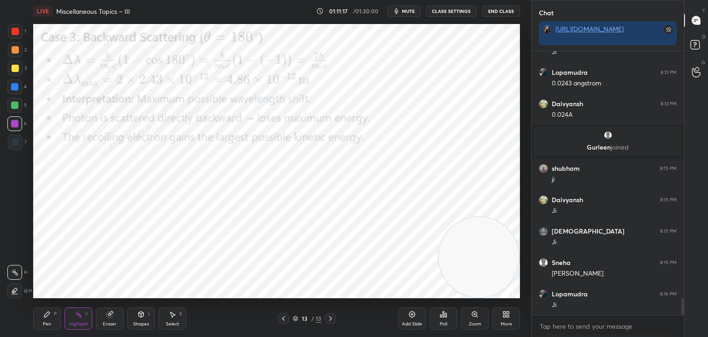
click at [56, 313] on div "Pen P" at bounding box center [47, 318] width 28 height 22
click at [8, 56] on div at bounding box center [15, 49] width 15 height 15
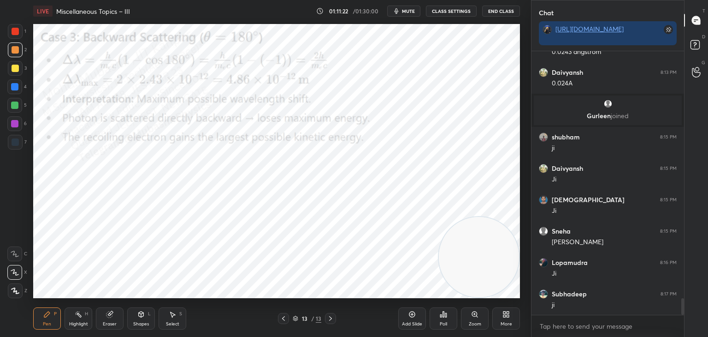
click at [15, 72] on div at bounding box center [15, 68] width 15 height 15
drag, startPoint x: 18, startPoint y: 91, endPoint x: 33, endPoint y: 126, distance: 38.4
click at [18, 93] on div at bounding box center [14, 86] width 15 height 15
drag, startPoint x: 82, startPoint y: 324, endPoint x: 102, endPoint y: 305, distance: 27.7
click at [82, 325] on div "Highlight" at bounding box center [78, 323] width 19 height 5
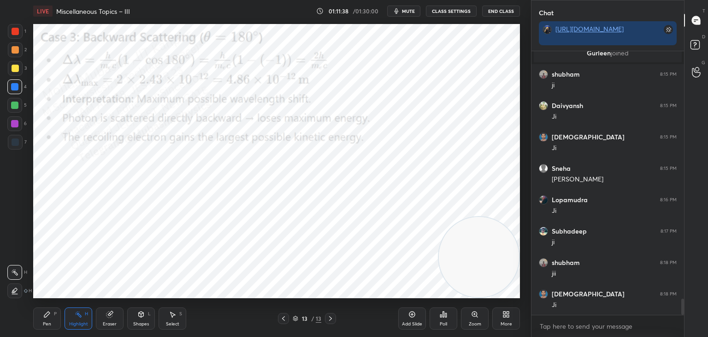
scroll to position [4018, 0]
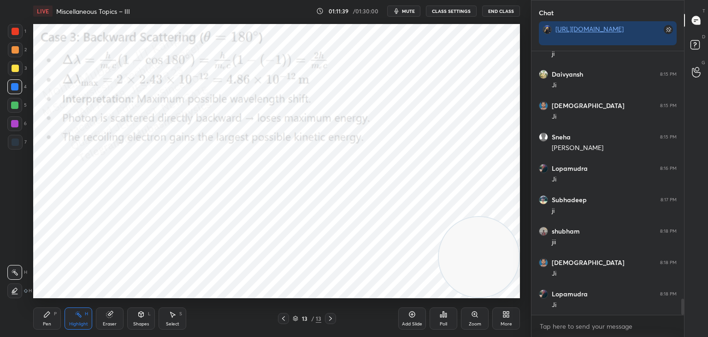
click at [38, 321] on div "Pen P" at bounding box center [47, 318] width 28 height 22
click at [42, 319] on div "Pen P" at bounding box center [47, 318] width 28 height 22
click at [10, 113] on div "5" at bounding box center [16, 107] width 19 height 18
click at [15, 124] on div at bounding box center [14, 123] width 7 height 7
click at [73, 313] on div "Highlight H" at bounding box center [79, 318] width 28 height 22
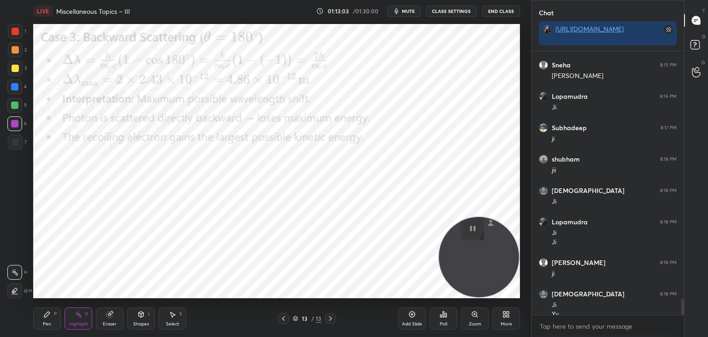
scroll to position [4162, 0]
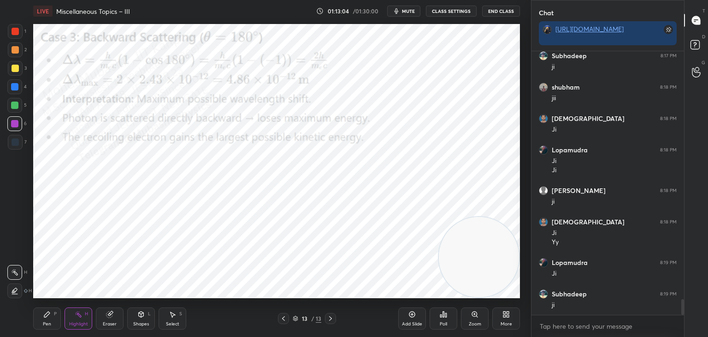
click at [511, 318] on div "More" at bounding box center [506, 318] width 28 height 22
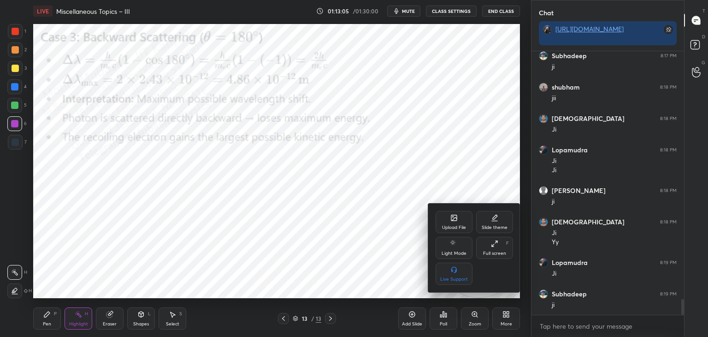
click at [456, 220] on icon at bounding box center [454, 218] width 6 height 6
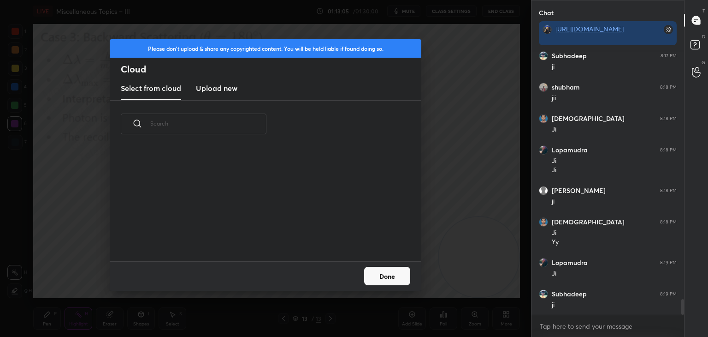
scroll to position [113, 296]
click at [216, 84] on h3 "Upload new" at bounding box center [216, 88] width 41 height 11
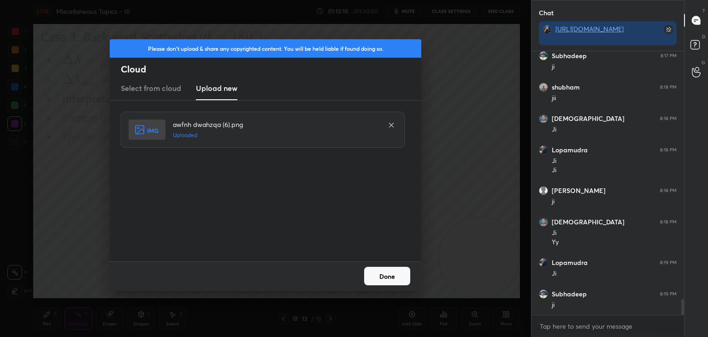
click at [390, 279] on button "Done" at bounding box center [387, 276] width 46 height 18
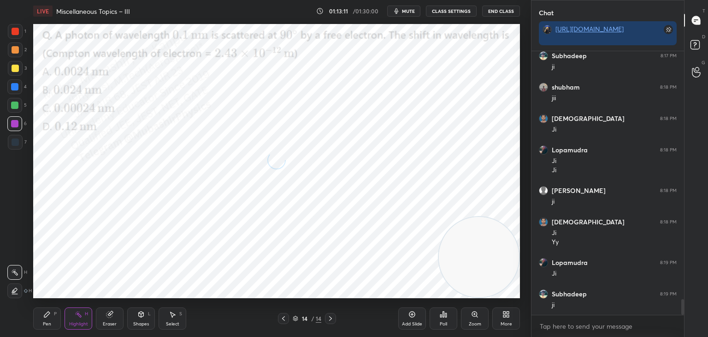
click at [408, 12] on span "mute" at bounding box center [408, 11] width 13 height 6
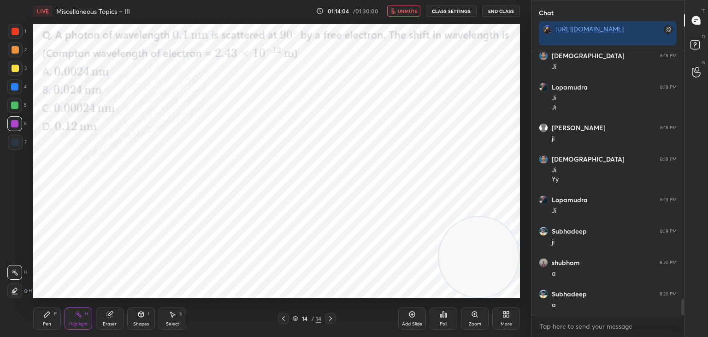
click at [47, 313] on icon at bounding box center [47, 314] width 6 height 6
drag, startPoint x: 12, startPoint y: 91, endPoint x: 24, endPoint y: 91, distance: 11.1
click at [13, 92] on div at bounding box center [14, 86] width 15 height 15
click at [404, 7] on button "unmute" at bounding box center [403, 11] width 33 height 11
click at [406, 8] on span "mute" at bounding box center [408, 11] width 13 height 6
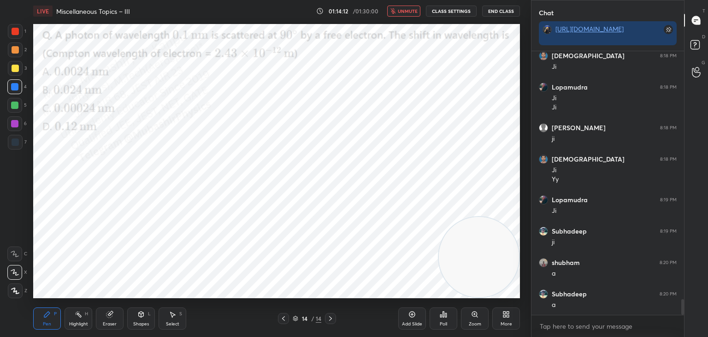
click at [403, 10] on span "unmute" at bounding box center [408, 11] width 20 height 6
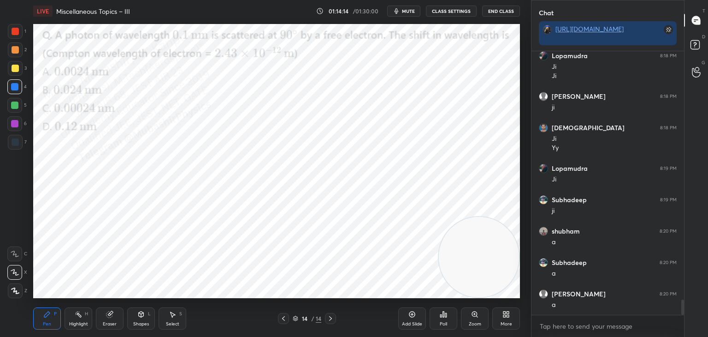
click at [409, 8] on span "mute" at bounding box center [408, 11] width 13 height 6
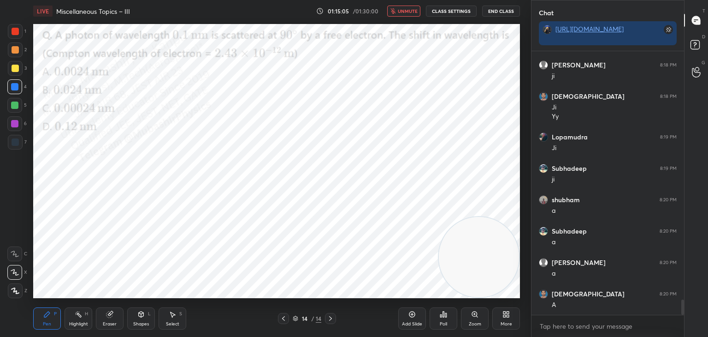
scroll to position [4319, 0]
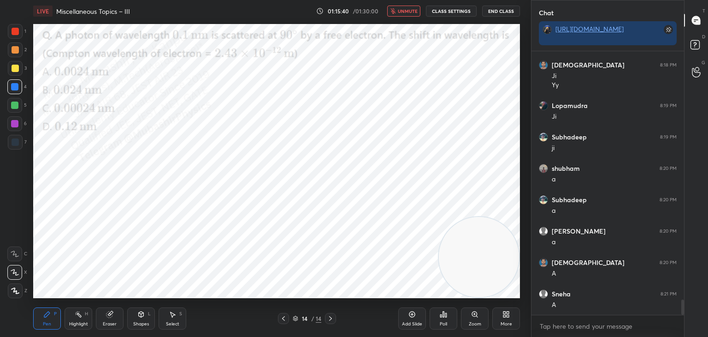
click at [408, 10] on span "unmute" at bounding box center [408, 11] width 20 height 6
drag, startPoint x: 17, startPoint y: 49, endPoint x: 29, endPoint y: 49, distance: 12.4
click at [20, 50] on div at bounding box center [15, 49] width 15 height 15
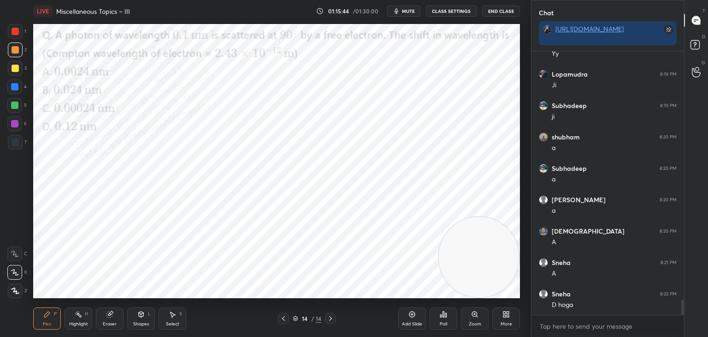
drag, startPoint x: 12, startPoint y: 89, endPoint x: 22, endPoint y: 90, distance: 9.8
click at [13, 89] on div at bounding box center [14, 86] width 7 height 7
drag, startPoint x: 170, startPoint y: 324, endPoint x: 173, endPoint y: 314, distance: 10.2
click at [170, 320] on div "Select S" at bounding box center [173, 318] width 28 height 22
drag, startPoint x: 221, startPoint y: 97, endPoint x: 301, endPoint y: 136, distance: 89.1
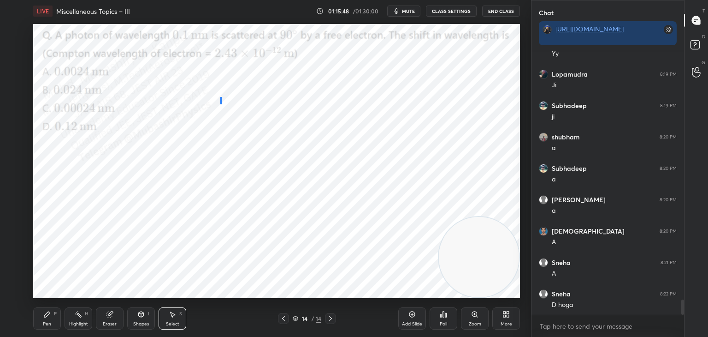
click at [306, 136] on div "0 ° Undo Copy Duplicate Duplicate to new slide Delete" at bounding box center [276, 161] width 487 height 274
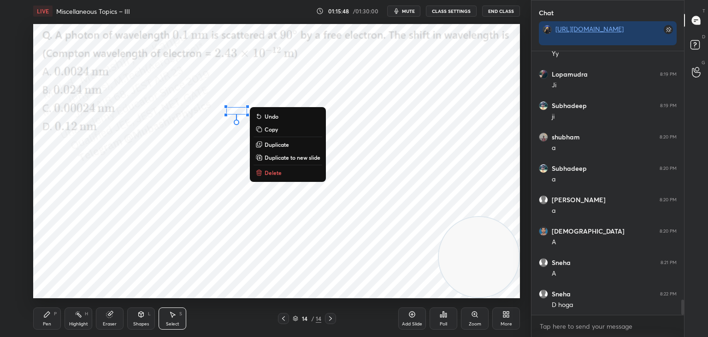
click at [291, 172] on button "Delete" at bounding box center [288, 172] width 69 height 11
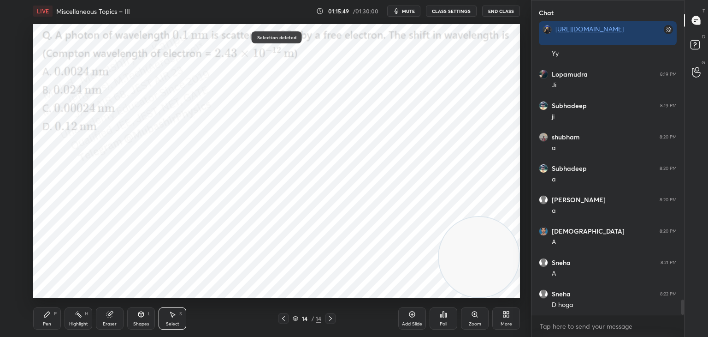
scroll to position [4381, 0]
click at [48, 313] on div "Pen P" at bounding box center [47, 318] width 28 height 22
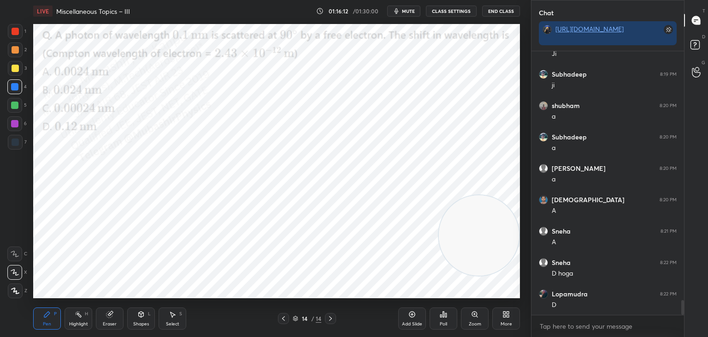
drag, startPoint x: 472, startPoint y: 238, endPoint x: 469, endPoint y: 157, distance: 81.7
click at [475, 195] on video at bounding box center [479, 235] width 80 height 80
click at [15, 48] on div at bounding box center [15, 49] width 7 height 7
drag, startPoint x: 13, startPoint y: 30, endPoint x: 27, endPoint y: 33, distance: 14.2
click at [14, 30] on div at bounding box center [15, 31] width 7 height 7
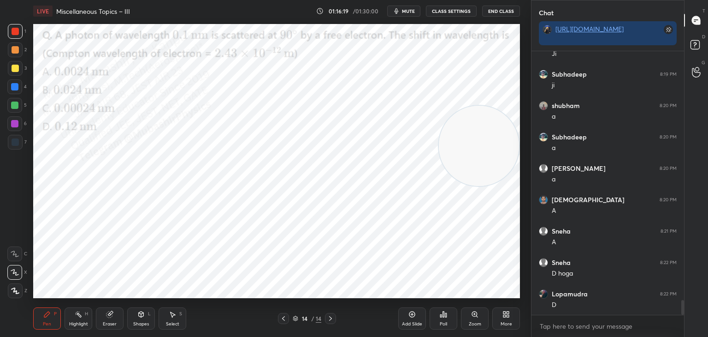
click at [511, 318] on div "More" at bounding box center [506, 318] width 28 height 22
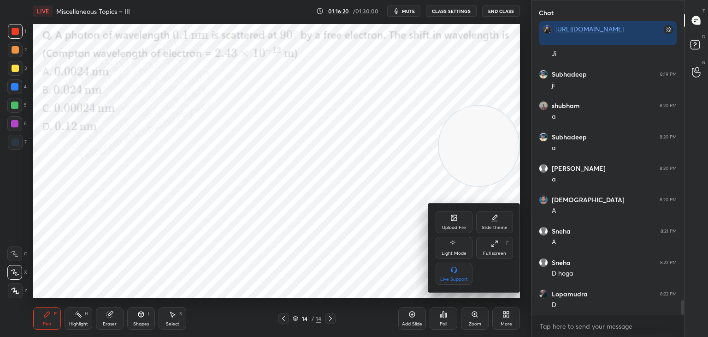
click at [450, 218] on icon at bounding box center [453, 217] width 7 height 7
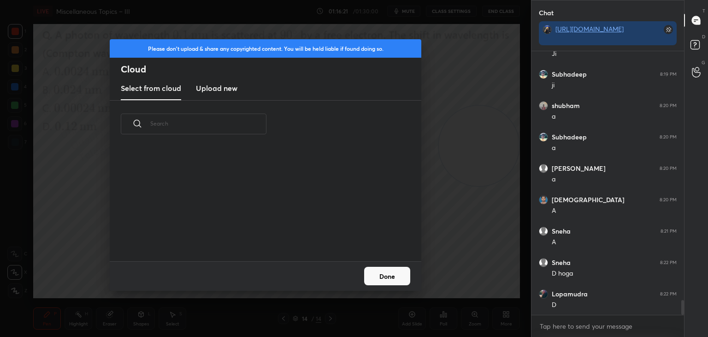
scroll to position [4413, 0]
click at [222, 95] on new "Upload new" at bounding box center [216, 88] width 41 height 23
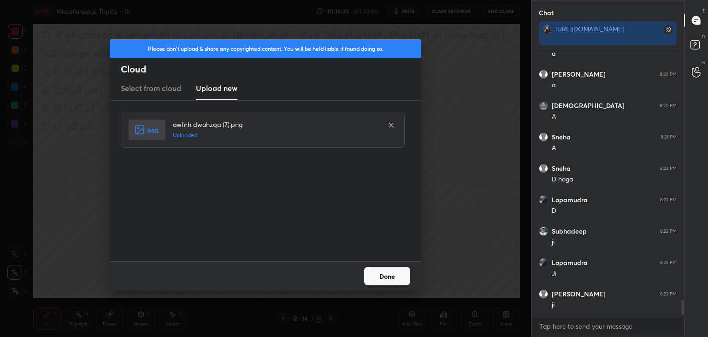
scroll to position [4507, 0]
click at [379, 284] on button "Done" at bounding box center [387, 276] width 46 height 18
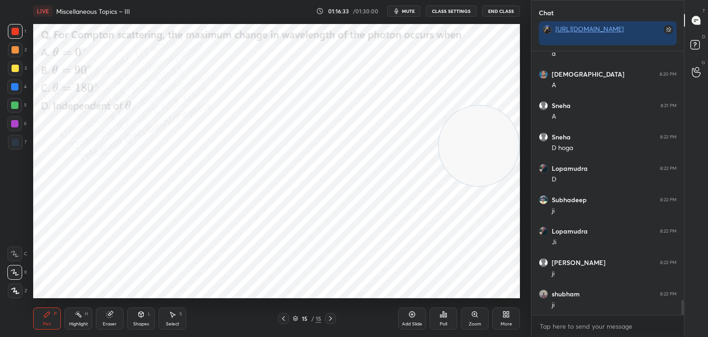
click at [79, 320] on div "Highlight H" at bounding box center [79, 318] width 28 height 22
drag, startPoint x: 403, startPoint y: 8, endPoint x: 394, endPoint y: 14, distance: 11.0
click at [403, 9] on button "mute" at bounding box center [403, 11] width 33 height 11
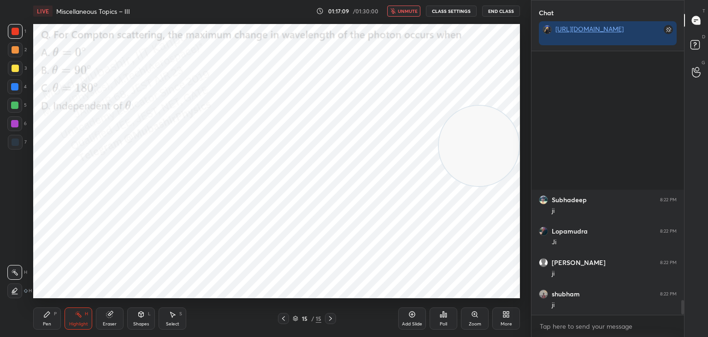
scroll to position [4695, 0]
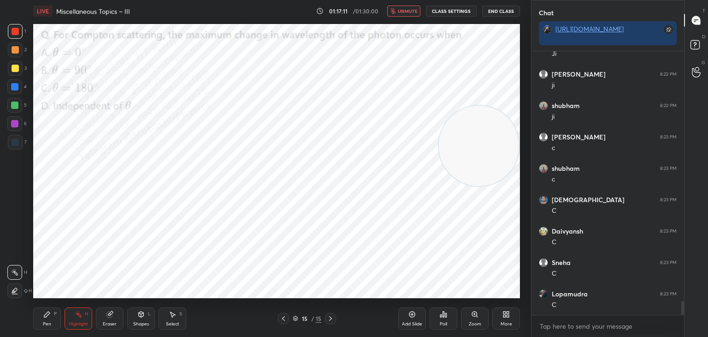
drag, startPoint x: 411, startPoint y: 11, endPoint x: 403, endPoint y: 10, distance: 8.4
click at [407, 10] on span "unmute" at bounding box center [408, 11] width 20 height 6
drag, startPoint x: 51, startPoint y: 318, endPoint x: 55, endPoint y: 298, distance: 19.8
click at [51, 318] on div "Pen P" at bounding box center [47, 318] width 28 height 22
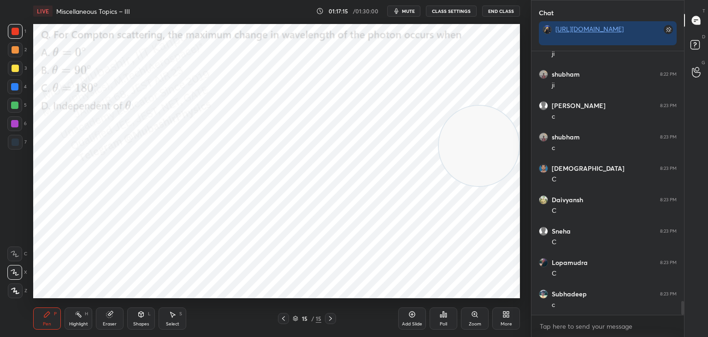
click at [509, 315] on icon at bounding box center [506, 313] width 7 height 7
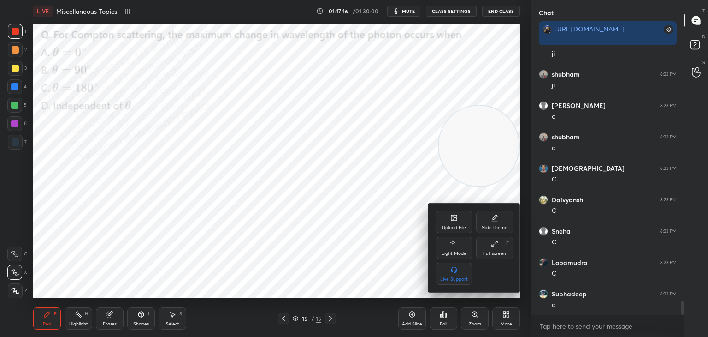
click at [455, 221] on icon at bounding box center [453, 217] width 7 height 7
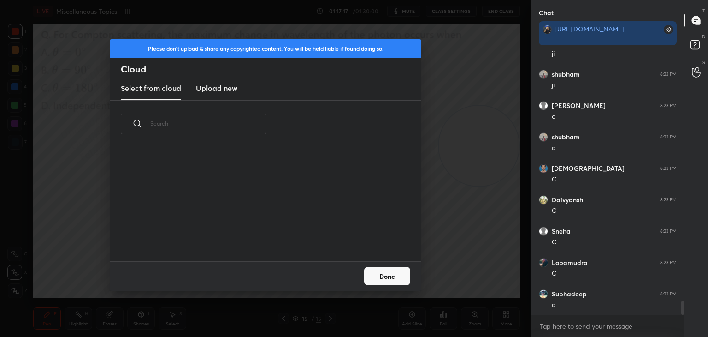
scroll to position [113, 296]
click at [214, 90] on h3 "Upload new" at bounding box center [216, 88] width 41 height 11
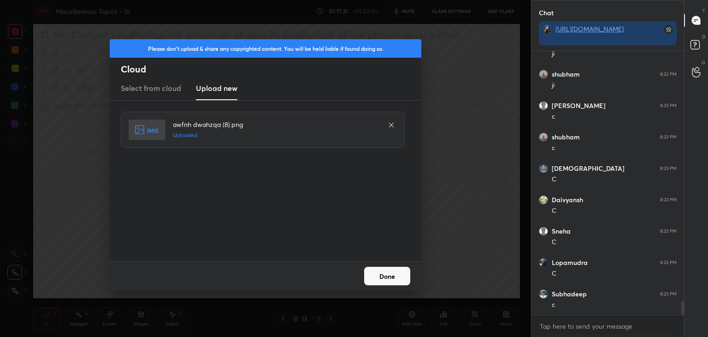
click at [385, 278] on button "Done" at bounding box center [387, 276] width 46 height 18
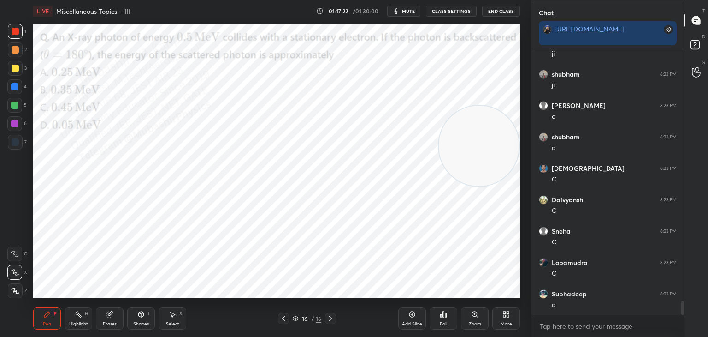
click at [408, 12] on span "mute" at bounding box center [408, 11] width 13 height 6
click at [410, 12] on span "unmute" at bounding box center [408, 11] width 20 height 6
click at [407, 12] on span "mute" at bounding box center [408, 11] width 13 height 6
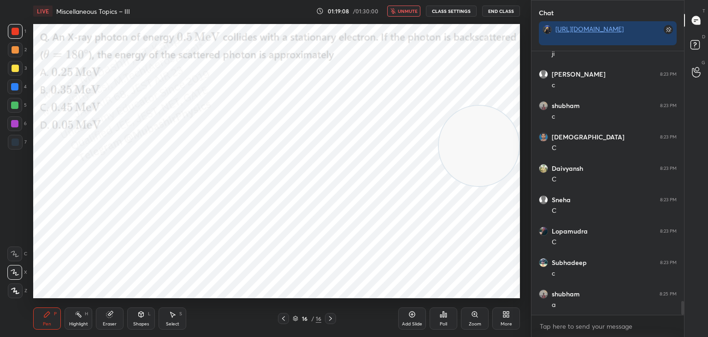
scroll to position [4789, 0]
click at [400, 10] on span "unmute" at bounding box center [408, 11] width 20 height 6
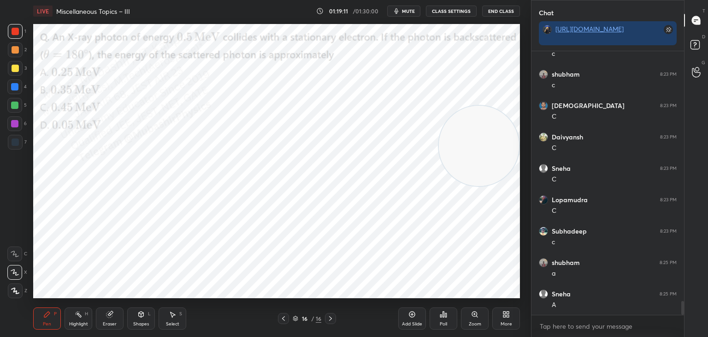
click at [513, 315] on div "More" at bounding box center [506, 318] width 28 height 22
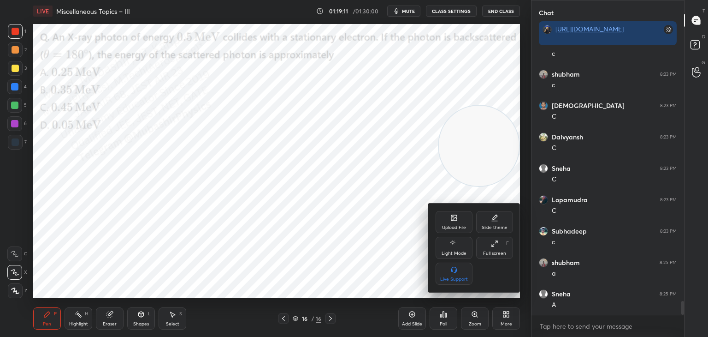
click at [450, 219] on div "Upload File" at bounding box center [454, 222] width 37 height 22
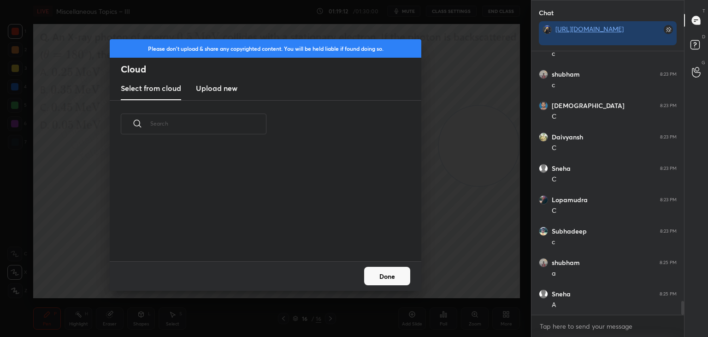
click at [216, 95] on new "Upload new" at bounding box center [216, 88] width 41 height 23
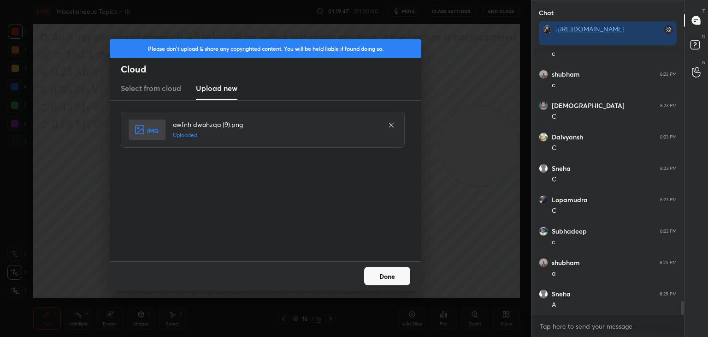
scroll to position [4820, 0]
click at [388, 276] on button "Done" at bounding box center [387, 276] width 46 height 18
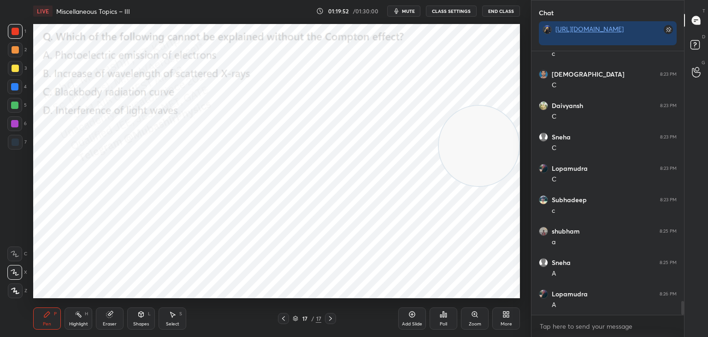
click at [16, 87] on div at bounding box center [14, 86] width 7 height 7
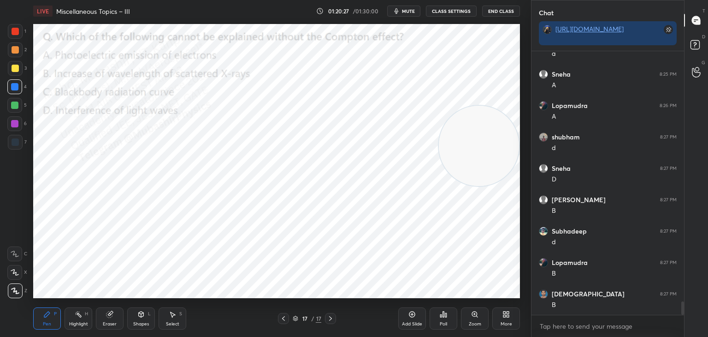
drag, startPoint x: 18, startPoint y: 276, endPoint x: 31, endPoint y: 244, distance: 34.6
click at [17, 274] on div at bounding box center [14, 272] width 15 height 15
click at [505, 316] on icon at bounding box center [506, 313] width 7 height 7
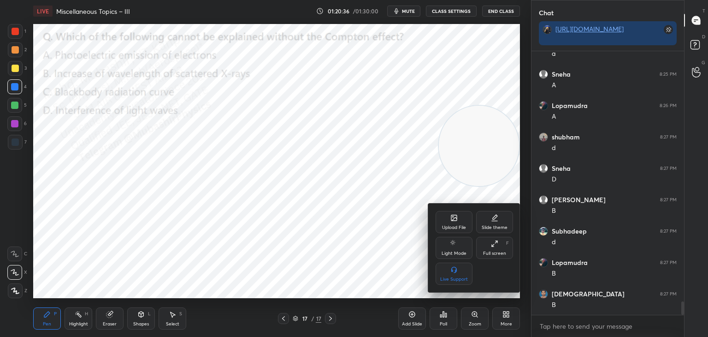
click at [455, 217] on icon at bounding box center [454, 218] width 6 height 6
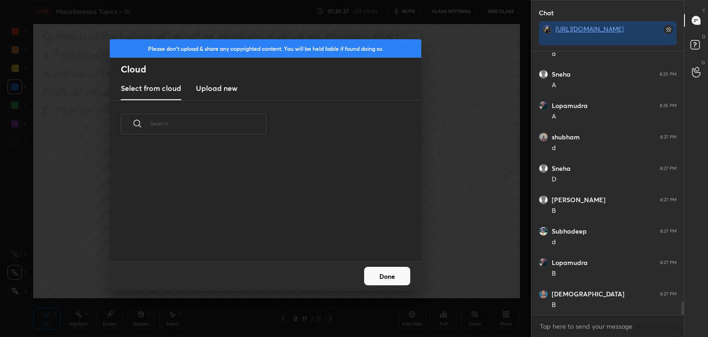
scroll to position [113, 296]
drag, startPoint x: 231, startPoint y: 82, endPoint x: 220, endPoint y: 79, distance: 11.5
click at [225, 83] on h3 "Upload new" at bounding box center [216, 88] width 41 height 11
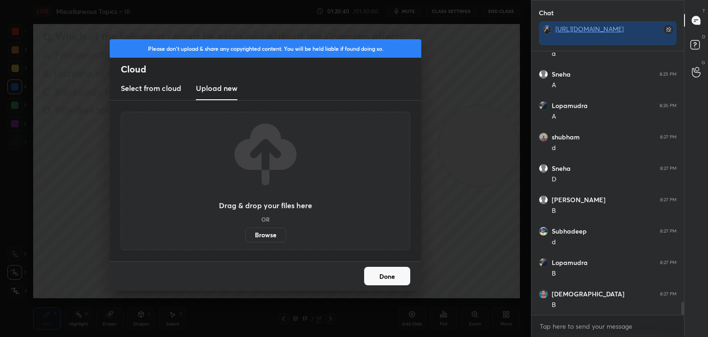
scroll to position [5040, 0]
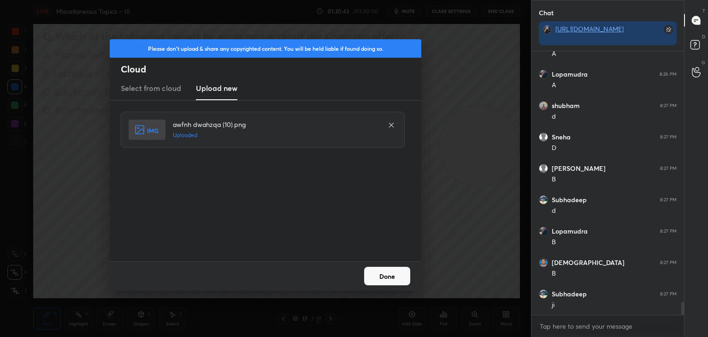
click at [388, 272] on button "Done" at bounding box center [387, 276] width 46 height 18
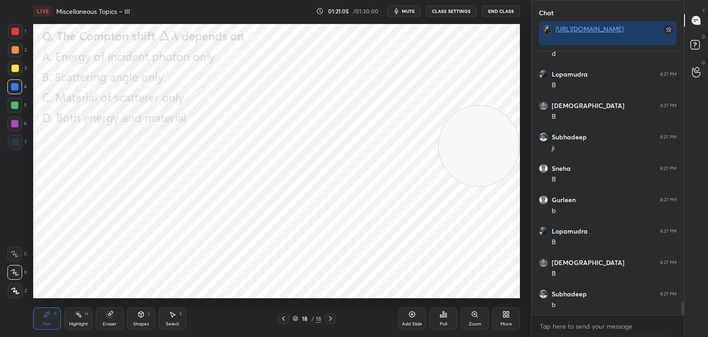
scroll to position [5228, 0]
click at [509, 316] on icon at bounding box center [506, 313] width 7 height 7
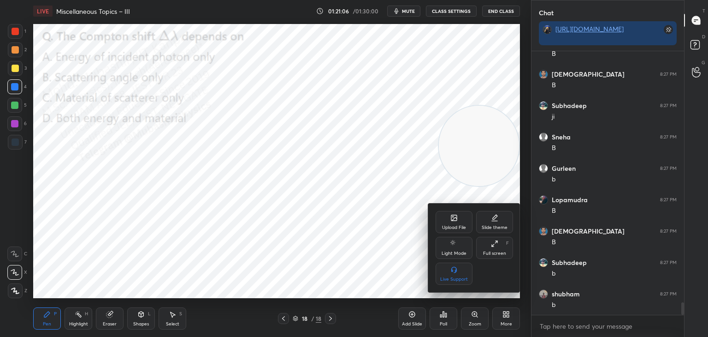
click at [450, 213] on div "Upload File Slide theme Light Mode Full screen F Live Support" at bounding box center [474, 247] width 92 height 89
click at [452, 218] on icon at bounding box center [454, 218] width 6 height 6
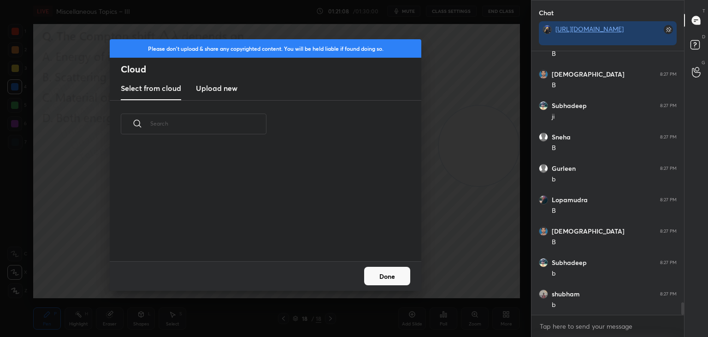
scroll to position [113, 296]
click at [213, 91] on h3 "Upload new" at bounding box center [216, 88] width 41 height 11
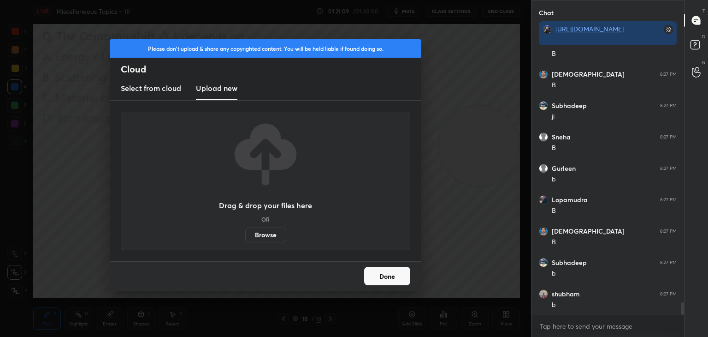
click at [267, 231] on label "Browse" at bounding box center [265, 234] width 41 height 15
click at [245, 231] on input "Browse" at bounding box center [245, 234] width 0 height 15
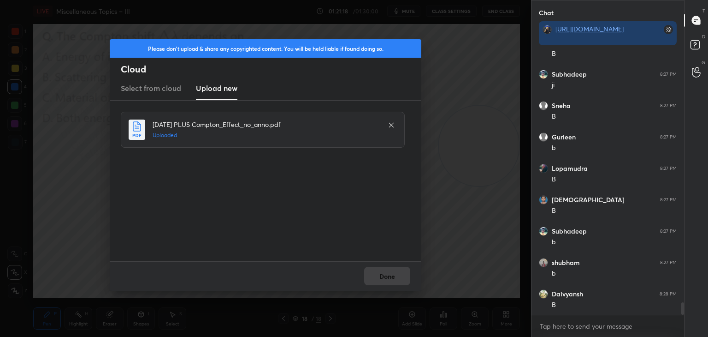
click at [391, 280] on button "Done" at bounding box center [387, 276] width 46 height 18
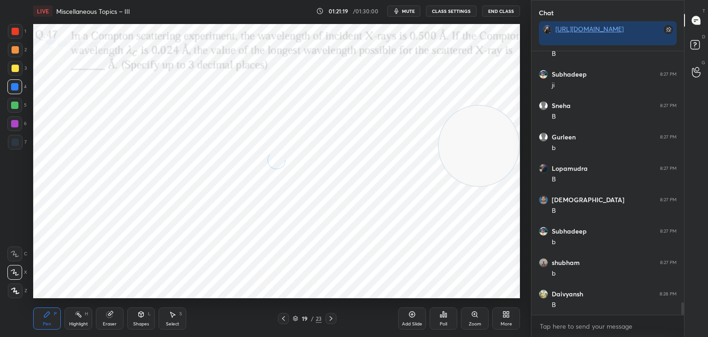
click at [74, 320] on div "Highlight H" at bounding box center [79, 318] width 28 height 22
drag, startPoint x: 474, startPoint y: 174, endPoint x: 439, endPoint y: 235, distance: 69.6
click at [498, 244] on video at bounding box center [479, 249] width 80 height 80
drag, startPoint x: 404, startPoint y: 8, endPoint x: 409, endPoint y: 6, distance: 5.0
click at [404, 6] on button "mute" at bounding box center [403, 11] width 33 height 11
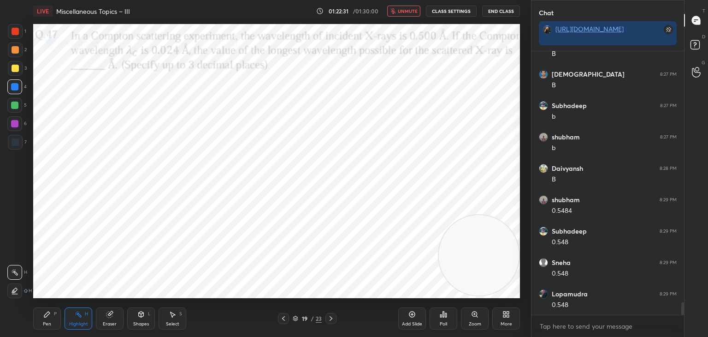
scroll to position [5416, 0]
drag, startPoint x: 413, startPoint y: 12, endPoint x: 408, endPoint y: 14, distance: 5.0
click at [410, 14] on button "unmute" at bounding box center [403, 11] width 33 height 11
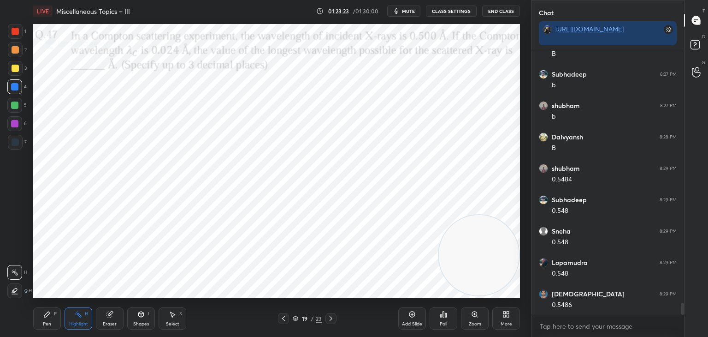
click at [50, 314] on icon at bounding box center [46, 313] width 7 height 7
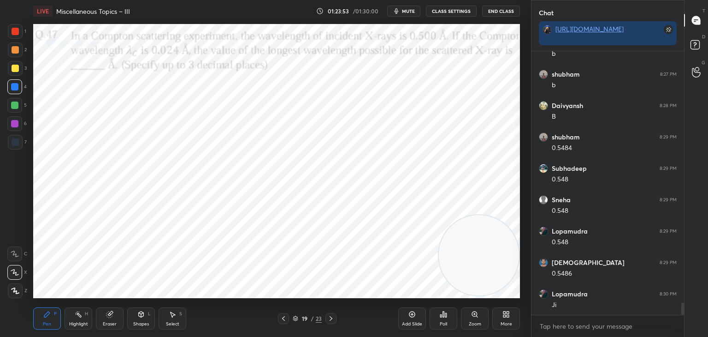
drag, startPoint x: 14, startPoint y: 70, endPoint x: 22, endPoint y: 71, distance: 7.4
click at [13, 71] on div at bounding box center [15, 68] width 7 height 7
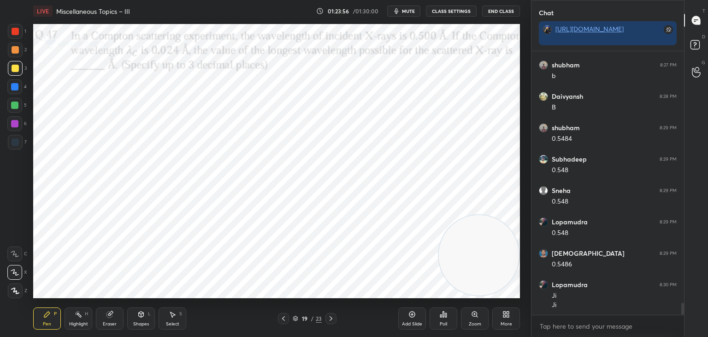
click at [16, 36] on div at bounding box center [15, 31] width 15 height 15
drag, startPoint x: 463, startPoint y: 257, endPoint x: 12, endPoint y: 235, distance: 451.9
click at [10, 237] on div "1 2 3 4 5 6 7 C X Z C X Z E E Erase all H H LIVE Miscellaneous Topics – III 01:…" at bounding box center [262, 168] width 524 height 337
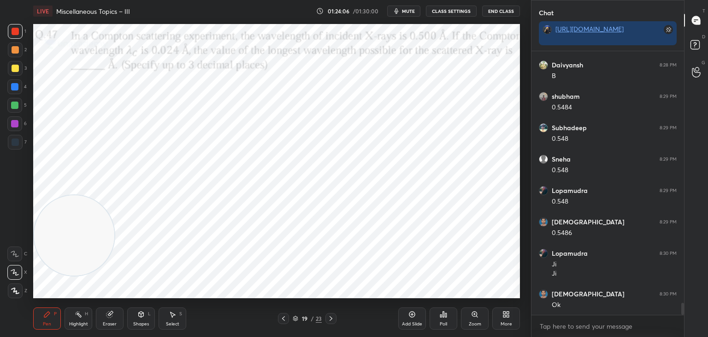
click at [334, 316] on icon at bounding box center [330, 317] width 7 height 7
click at [74, 322] on div "Highlight" at bounding box center [78, 323] width 19 height 5
drag, startPoint x: 68, startPoint y: 226, endPoint x: 454, endPoint y: 50, distance: 423.8
click at [511, 38] on video at bounding box center [479, 65] width 80 height 80
click at [413, 10] on span "mute" at bounding box center [408, 11] width 13 height 6
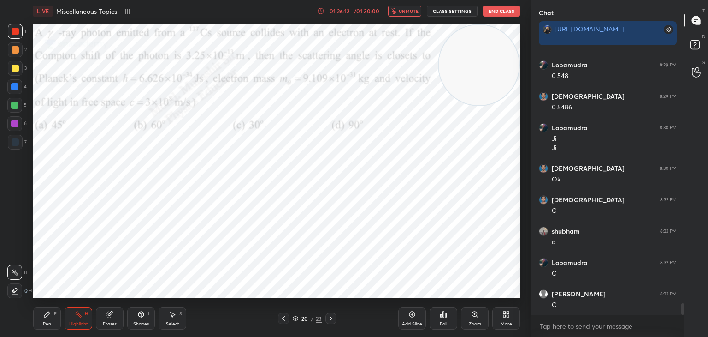
scroll to position [5645, 0]
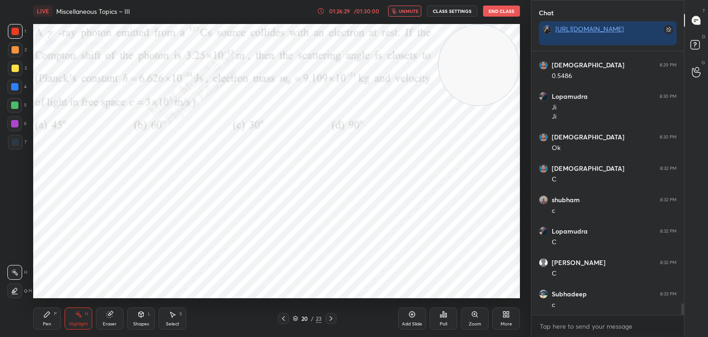
click at [406, 13] on span "unmute" at bounding box center [409, 11] width 20 height 6
click at [45, 316] on icon at bounding box center [47, 314] width 6 height 6
click at [13, 82] on div at bounding box center [14, 86] width 15 height 15
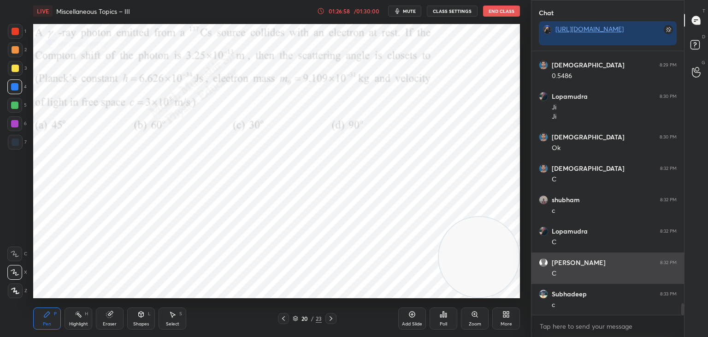
drag, startPoint x: 481, startPoint y: 80, endPoint x: 539, endPoint y: 268, distance: 196.8
click at [567, 288] on div "1 2 3 4 5 6 7 C X Z C X Z E E Erase all H H LIVE Miscellaneous Topics – III 01:…" at bounding box center [354, 168] width 708 height 337
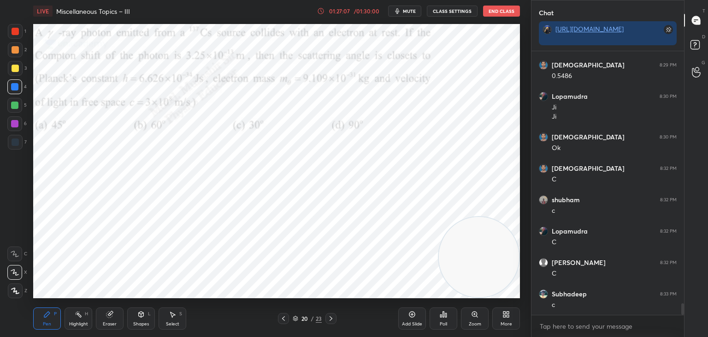
drag, startPoint x: 13, startPoint y: 69, endPoint x: 24, endPoint y: 67, distance: 10.8
click at [12, 69] on div at bounding box center [15, 68] width 7 height 7
click at [20, 106] on div at bounding box center [14, 105] width 15 height 15
drag, startPoint x: 21, startPoint y: 30, endPoint x: 25, endPoint y: 34, distance: 5.9
click at [21, 31] on div at bounding box center [15, 31] width 15 height 15
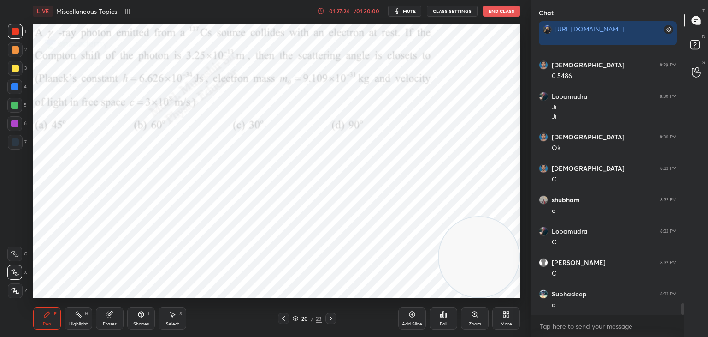
click at [332, 316] on icon at bounding box center [330, 317] width 7 height 7
click at [17, 88] on div at bounding box center [14, 86] width 7 height 7
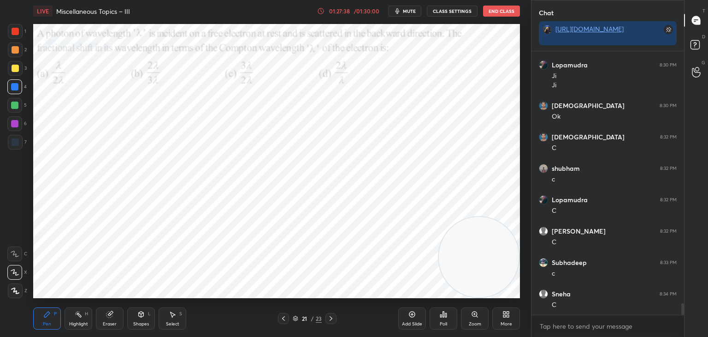
click at [16, 109] on div at bounding box center [14, 105] width 15 height 15
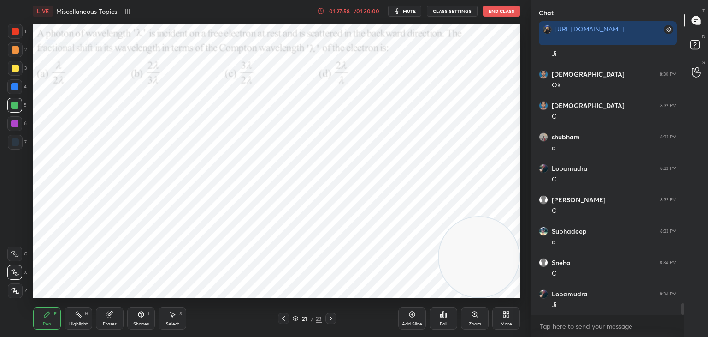
click at [17, 47] on div at bounding box center [15, 49] width 7 height 7
drag, startPoint x: 12, startPoint y: 32, endPoint x: 23, endPoint y: 32, distance: 10.2
click at [13, 30] on div at bounding box center [15, 31] width 7 height 7
click at [13, 121] on div at bounding box center [14, 123] width 15 height 15
drag, startPoint x: 17, startPoint y: 27, endPoint x: 29, endPoint y: 33, distance: 13.6
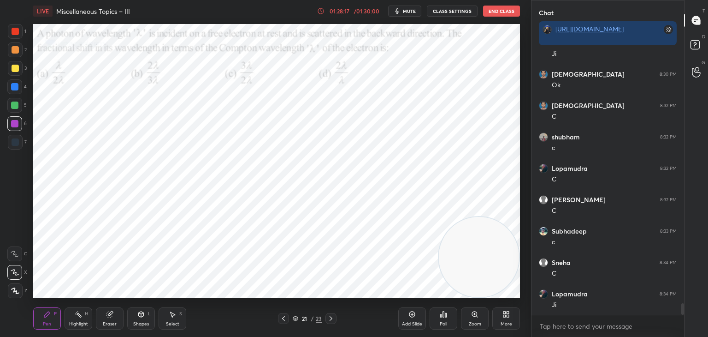
click at [20, 29] on div at bounding box center [15, 31] width 15 height 15
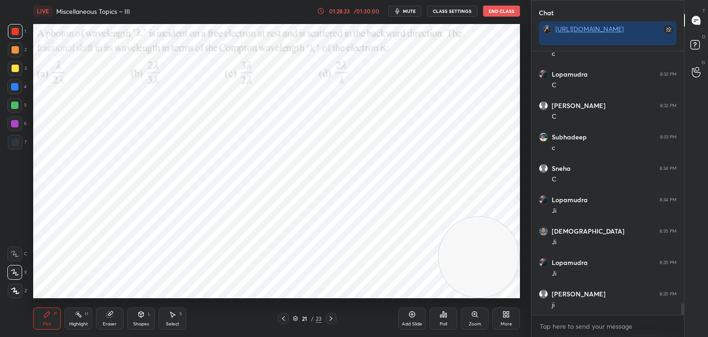
scroll to position [5833, 0]
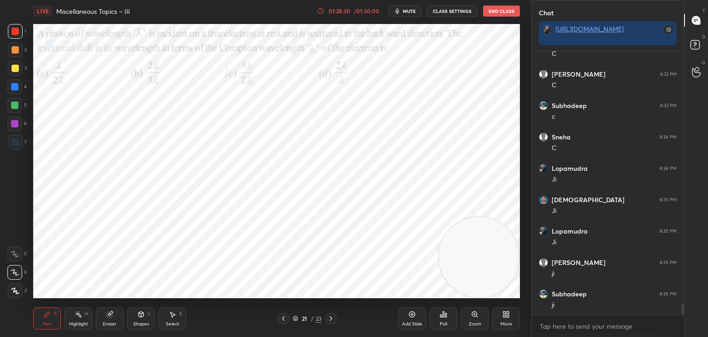
click at [329, 318] on icon at bounding box center [330, 317] width 7 height 7
click at [15, 90] on div at bounding box center [14, 86] width 15 height 15
click at [17, 54] on div at bounding box center [15, 49] width 15 height 15
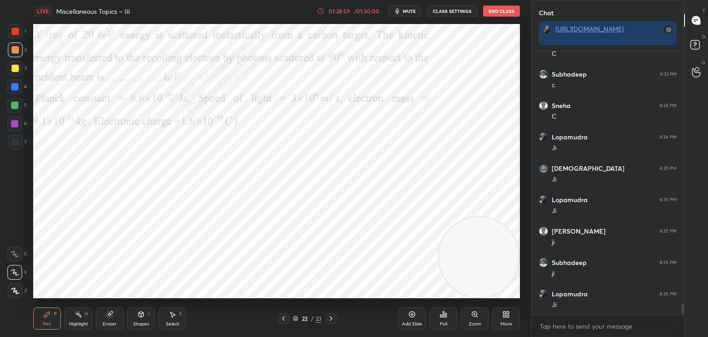
drag, startPoint x: 14, startPoint y: 88, endPoint x: 29, endPoint y: 105, distance: 22.9
click at [14, 89] on div at bounding box center [14, 86] width 7 height 7
drag, startPoint x: 502, startPoint y: 161, endPoint x: 498, endPoint y: 58, distance: 103.3
click at [513, 112] on video at bounding box center [479, 152] width 80 height 80
drag, startPoint x: 373, startPoint y: 60, endPoint x: 32, endPoint y: 211, distance: 373.0
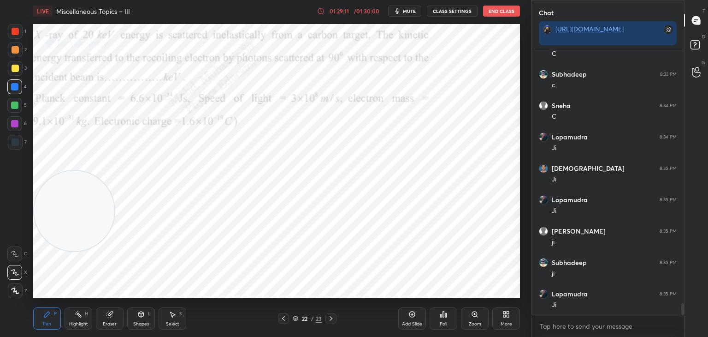
click at [31, 219] on div "Setting up your live class Poll for secs No correct answer Start poll" at bounding box center [277, 161] width 494 height 278
drag, startPoint x: 15, startPoint y: 122, endPoint x: 31, endPoint y: 121, distance: 16.2
click at [13, 121] on div at bounding box center [14, 123] width 7 height 7
drag, startPoint x: 11, startPoint y: 30, endPoint x: 17, endPoint y: 30, distance: 6.5
click at [13, 30] on div at bounding box center [15, 31] width 15 height 15
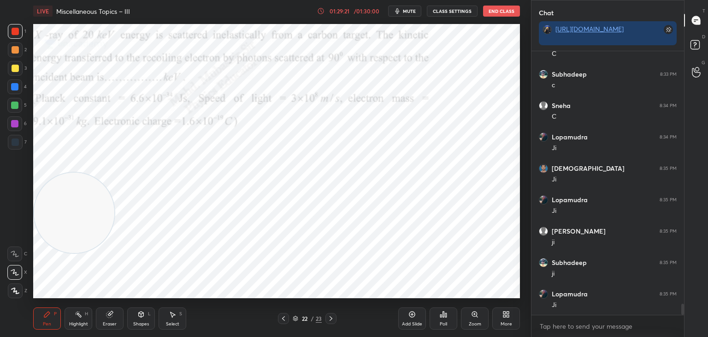
scroll to position [5895, 0]
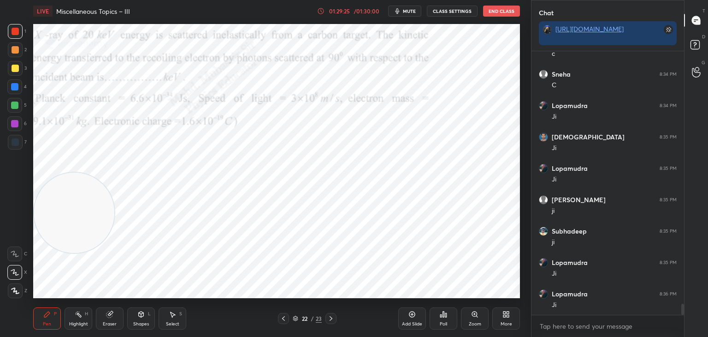
click at [330, 318] on icon at bounding box center [330, 317] width 7 height 7
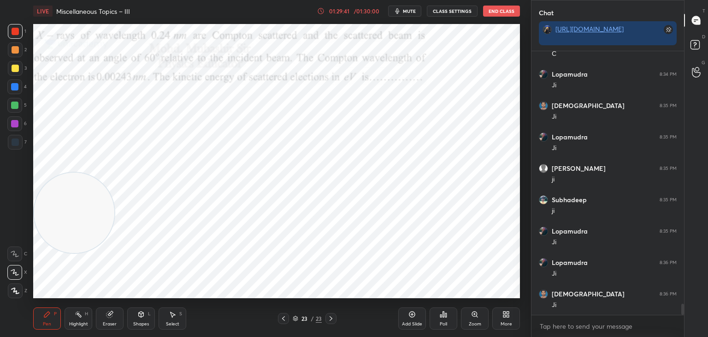
click at [278, 318] on div at bounding box center [283, 318] width 11 height 11
click at [279, 316] on div at bounding box center [283, 318] width 11 height 11
click at [282, 316] on icon at bounding box center [283, 317] width 7 height 7
click at [284, 316] on icon at bounding box center [283, 317] width 7 height 7
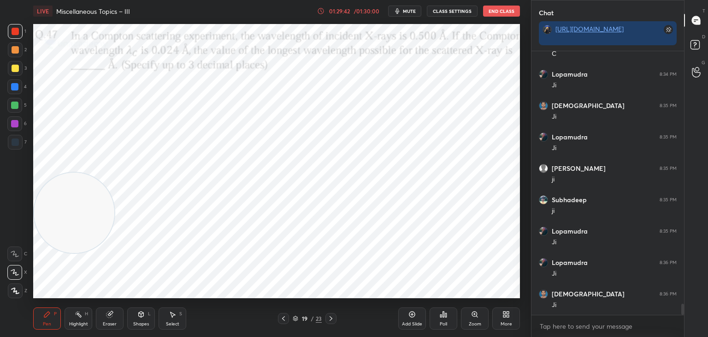
click at [284, 314] on icon at bounding box center [283, 317] width 7 height 7
click at [282, 316] on icon at bounding box center [283, 317] width 7 height 7
click at [293, 315] on icon at bounding box center [296, 318] width 6 height 6
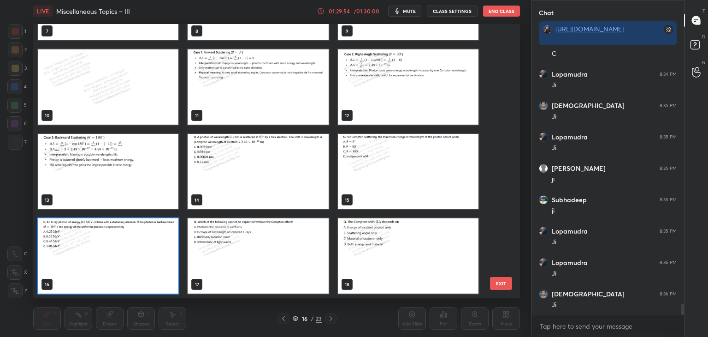
scroll to position [0, 0]
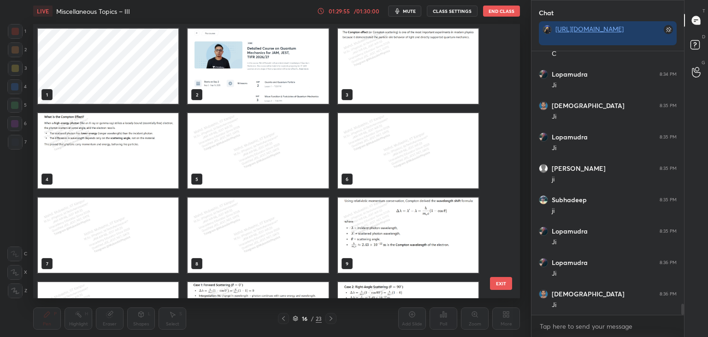
click at [272, 92] on img "grid" at bounding box center [258, 66] width 141 height 75
click at [273, 92] on img "grid" at bounding box center [258, 66] width 141 height 75
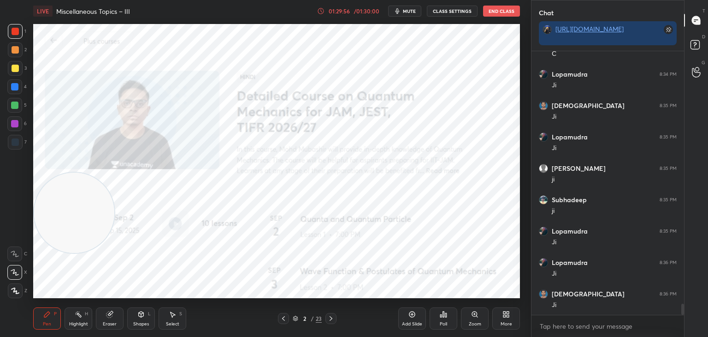
drag, startPoint x: 67, startPoint y: 322, endPoint x: 95, endPoint y: 305, distance: 33.3
click at [69, 322] on div "Highlight H" at bounding box center [79, 318] width 28 height 22
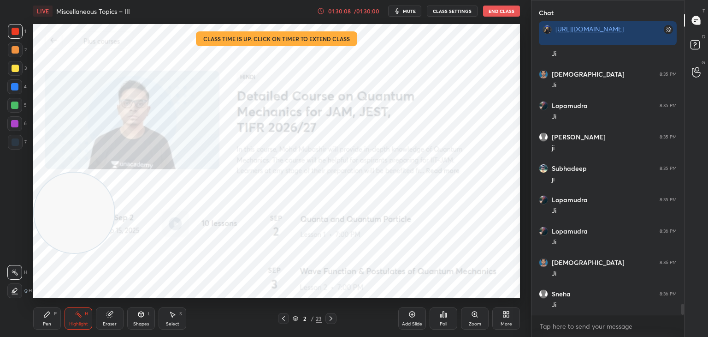
scroll to position [6021, 0]
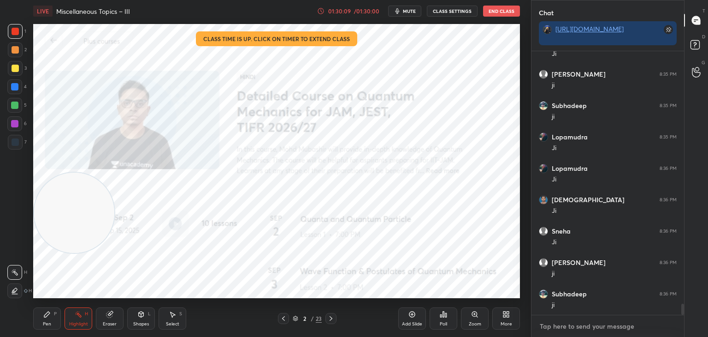
click at [569, 322] on textarea at bounding box center [608, 326] width 138 height 15
type textarea "x"
paste textarea "[URL][DOMAIN_NAME]"
type textarea "[URL][DOMAIN_NAME]"
type textarea "x"
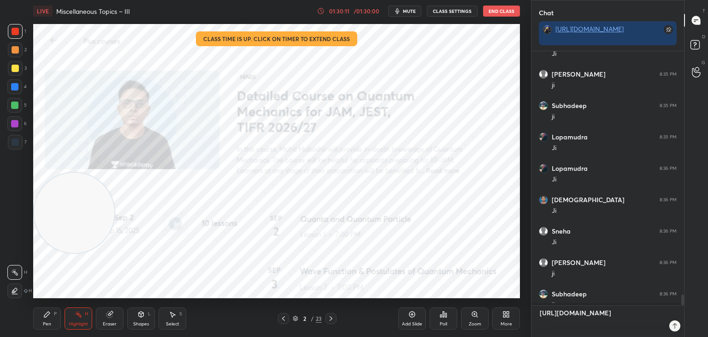
scroll to position [283, 150]
type textarea "[URL][DOMAIN_NAME]"
click at [667, 329] on div at bounding box center [669, 325] width 11 height 11
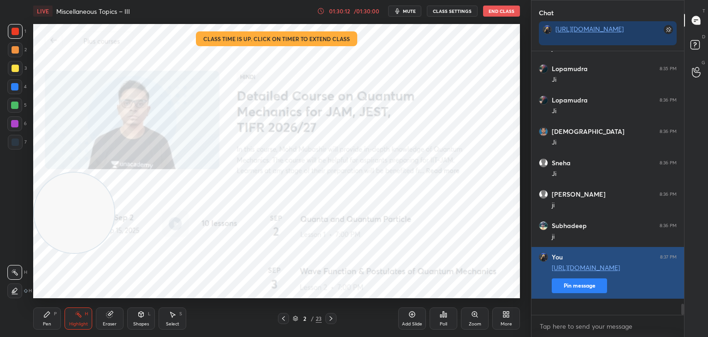
click at [578, 293] on button "Pin message" at bounding box center [579, 285] width 55 height 15
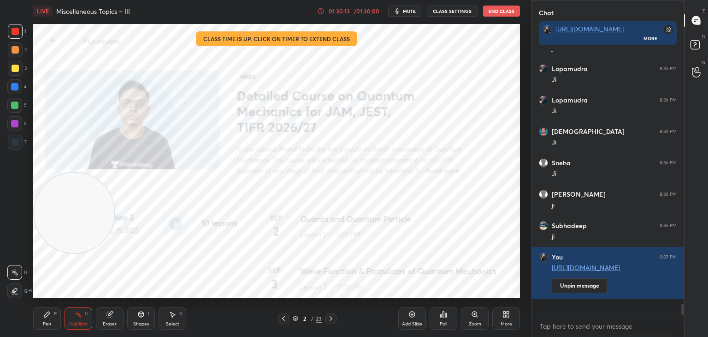
scroll to position [6120, 0]
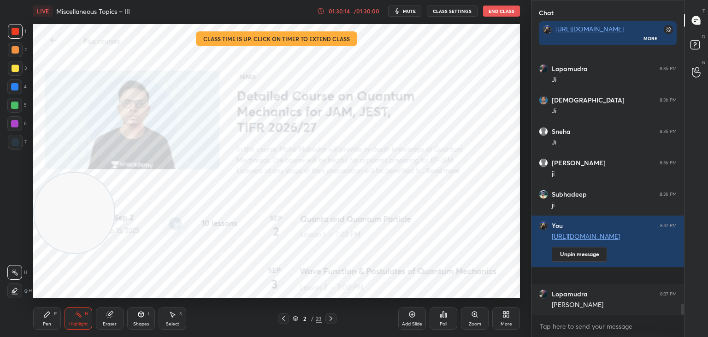
click at [292, 320] on div "2 / 23" at bounding box center [307, 318] width 59 height 11
click at [295, 318] on icon at bounding box center [296, 318] width 6 height 6
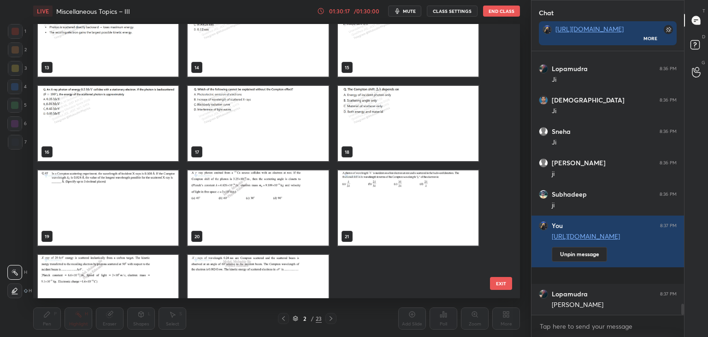
scroll to position [401, 0]
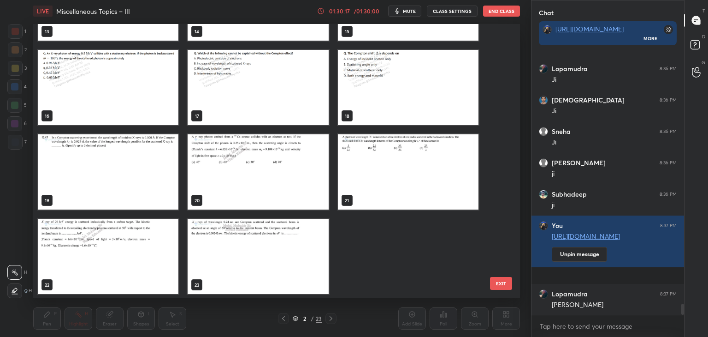
click at [304, 264] on img "grid" at bounding box center [258, 256] width 141 height 75
click at [301, 268] on img "grid" at bounding box center [258, 256] width 141 height 75
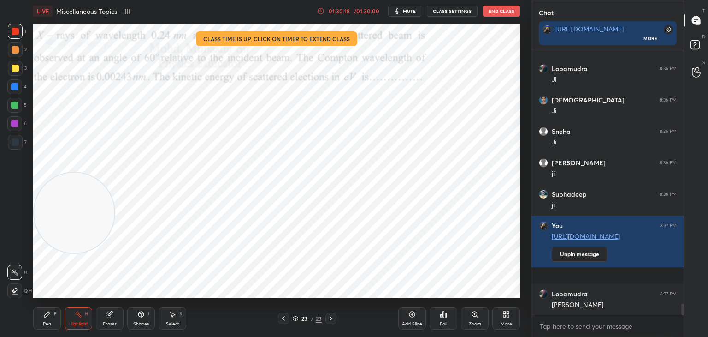
click at [502, 323] on div "More" at bounding box center [507, 323] width 12 height 5
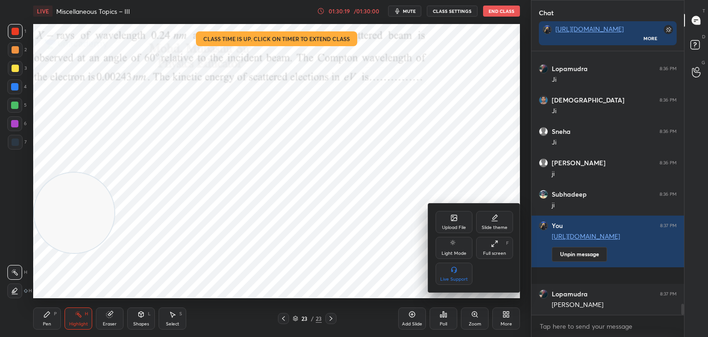
click at [446, 215] on div "Upload File" at bounding box center [454, 222] width 37 height 22
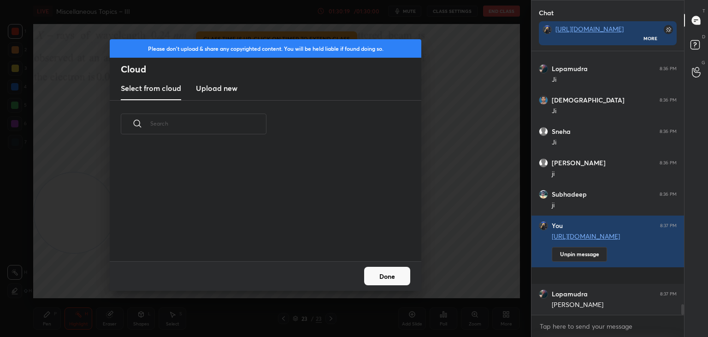
scroll to position [6152, 0]
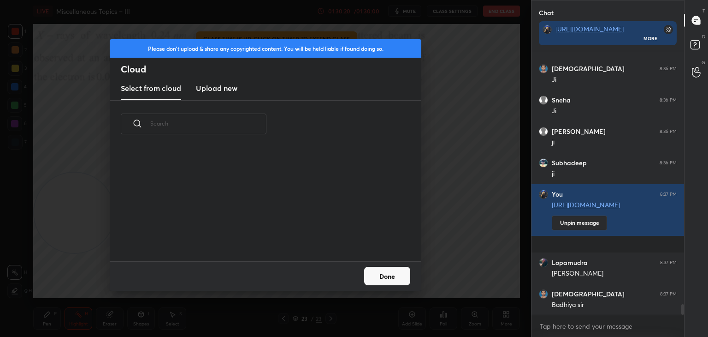
drag, startPoint x: 216, startPoint y: 78, endPoint x: 228, endPoint y: 91, distance: 17.9
click at [218, 80] on new "Upload new" at bounding box center [216, 88] width 41 height 23
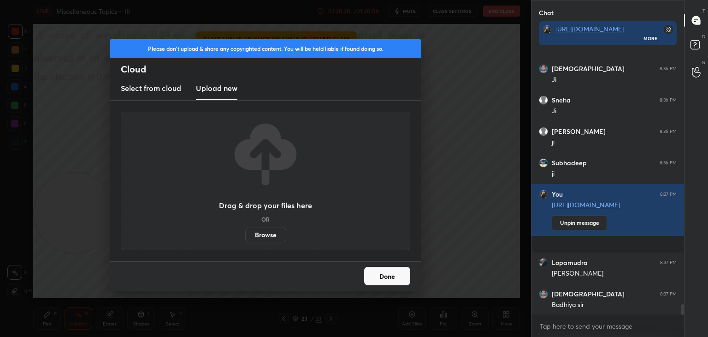
click at [277, 230] on label "Browse" at bounding box center [265, 234] width 41 height 15
click at [245, 230] on input "Browse" at bounding box center [245, 234] width 0 height 15
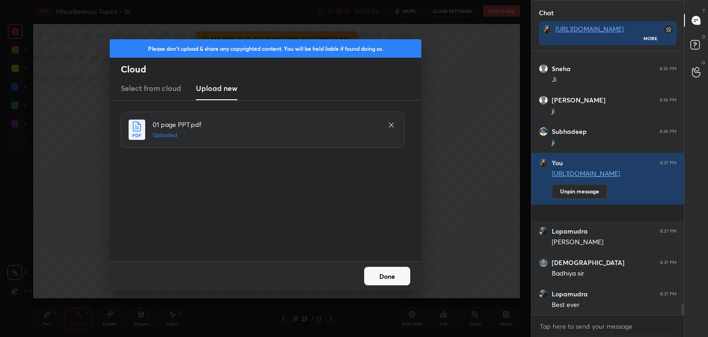
drag, startPoint x: 387, startPoint y: 275, endPoint x: 382, endPoint y: 276, distance: 4.6
click at [387, 276] on button "Done" at bounding box center [387, 276] width 46 height 18
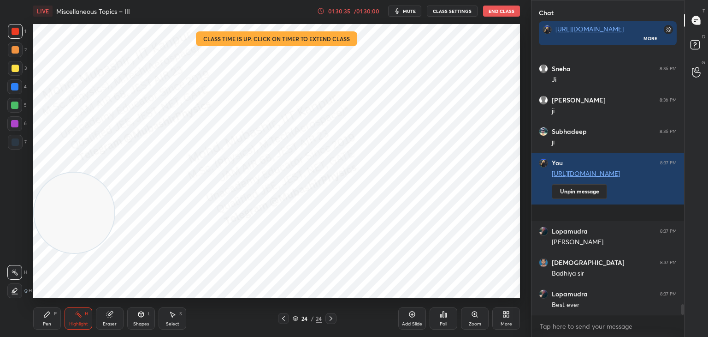
click at [46, 318] on div "Pen P" at bounding box center [47, 318] width 28 height 22
click at [110, 313] on icon at bounding box center [110, 314] width 6 height 6
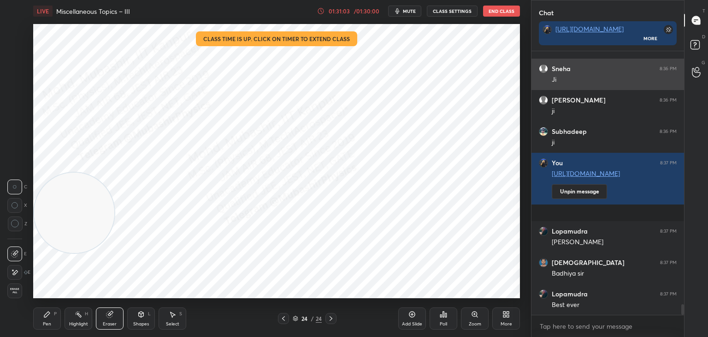
scroll to position [283, 150]
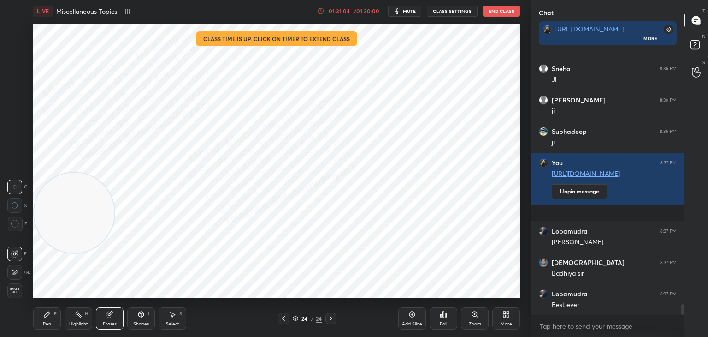
click at [5, 284] on div "1 2 3 4 5 6 7 C X Z C X Z E E Erase all H H" at bounding box center [15, 161] width 30 height 274
click at [15, 289] on span "Erase all" at bounding box center [15, 290] width 14 height 6
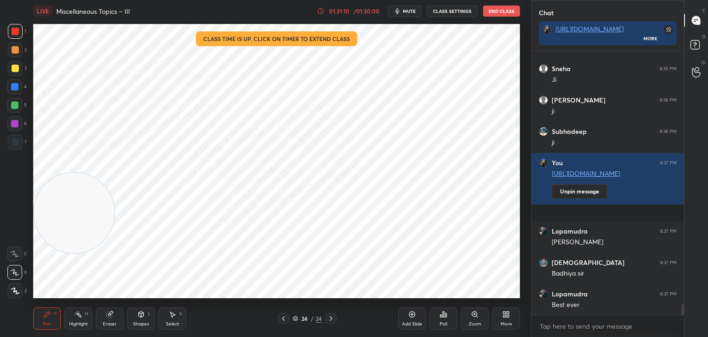
drag, startPoint x: 13, startPoint y: 82, endPoint x: 30, endPoint y: 106, distance: 29.4
click at [11, 85] on div at bounding box center [14, 86] width 15 height 15
drag, startPoint x: 72, startPoint y: 207, endPoint x: 515, endPoint y: 41, distance: 472.3
click at [532, 34] on div "1 2 3 4 5 6 7 C X Z C X Z E E Erase all H H LIVE Miscellaneous Topics – III 01:…" at bounding box center [354, 168] width 708 height 337
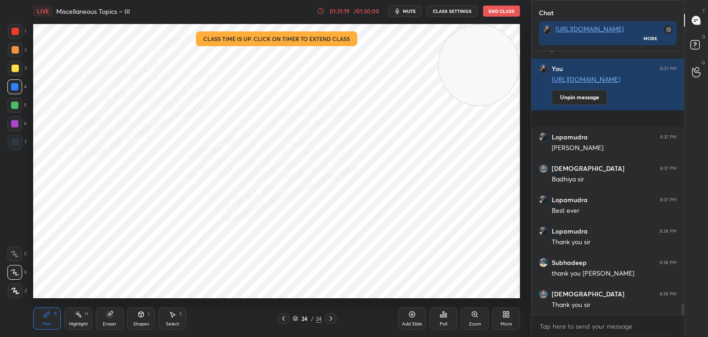
scroll to position [6309, 0]
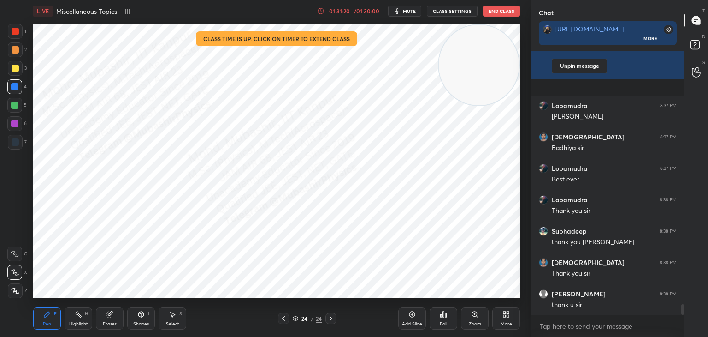
drag, startPoint x: 82, startPoint y: 320, endPoint x: 92, endPoint y: 303, distance: 19.5
click at [83, 315] on div "Highlight H" at bounding box center [79, 318] width 28 height 22
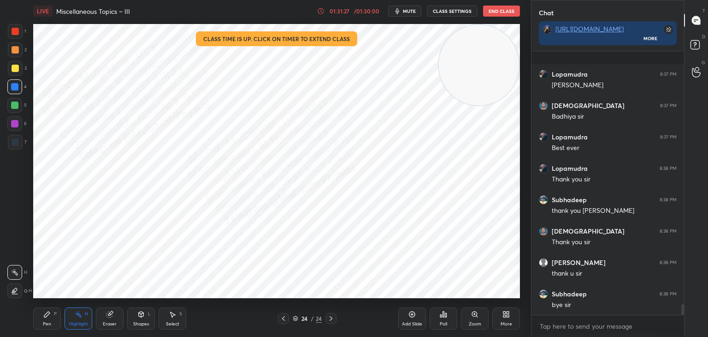
click at [495, 13] on button "End Class" at bounding box center [501, 11] width 37 height 11
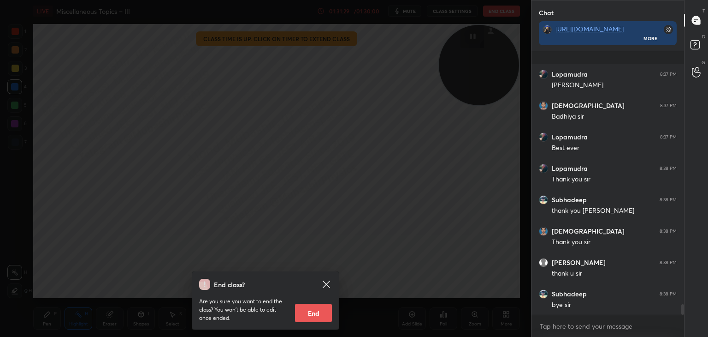
click at [316, 310] on button "End" at bounding box center [313, 312] width 37 height 18
type textarea "x"
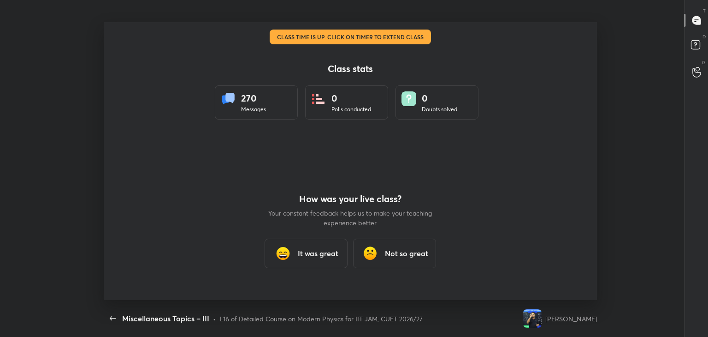
scroll to position [0, 0]
